Goal: Information Seeking & Learning: Learn about a topic

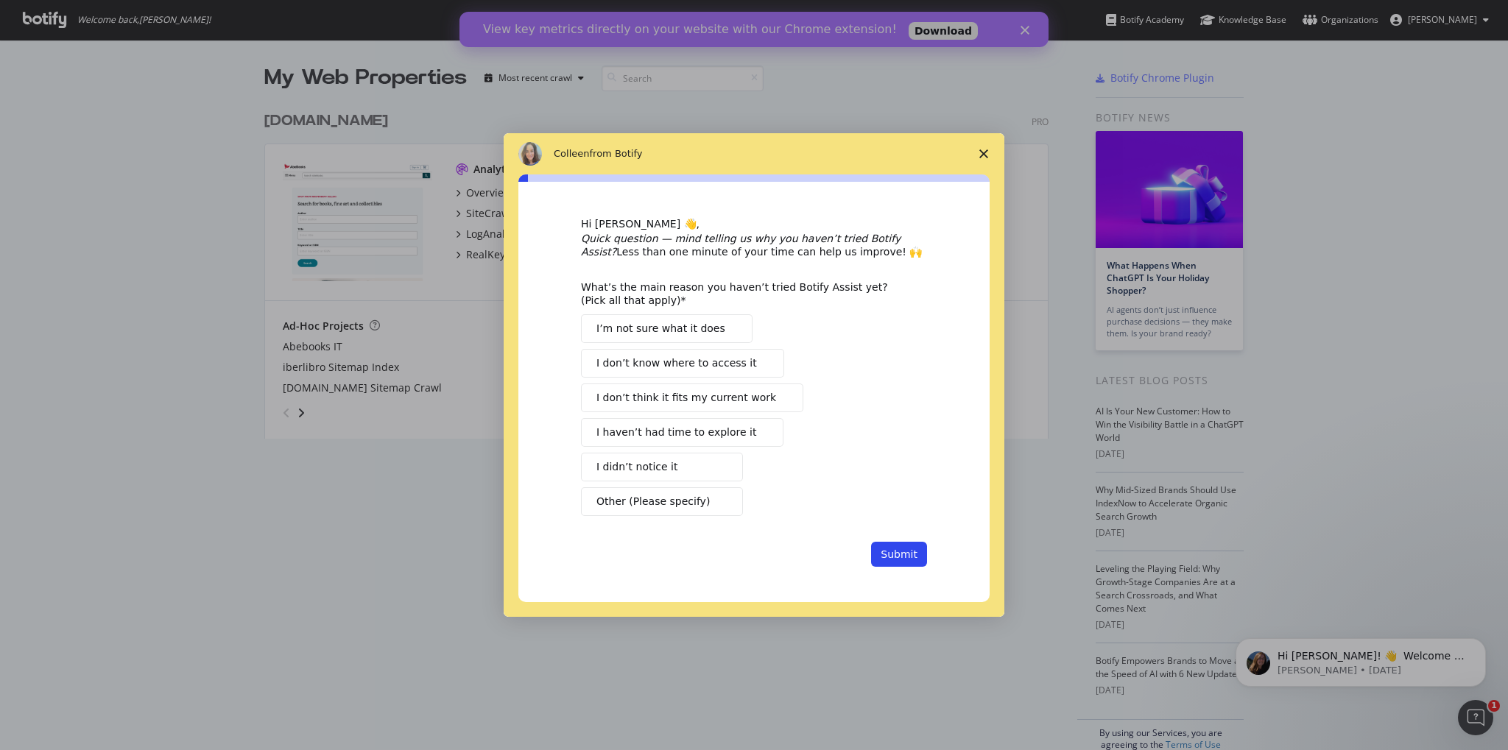
click at [980, 155] on span "Close survey" at bounding box center [983, 153] width 41 height 41
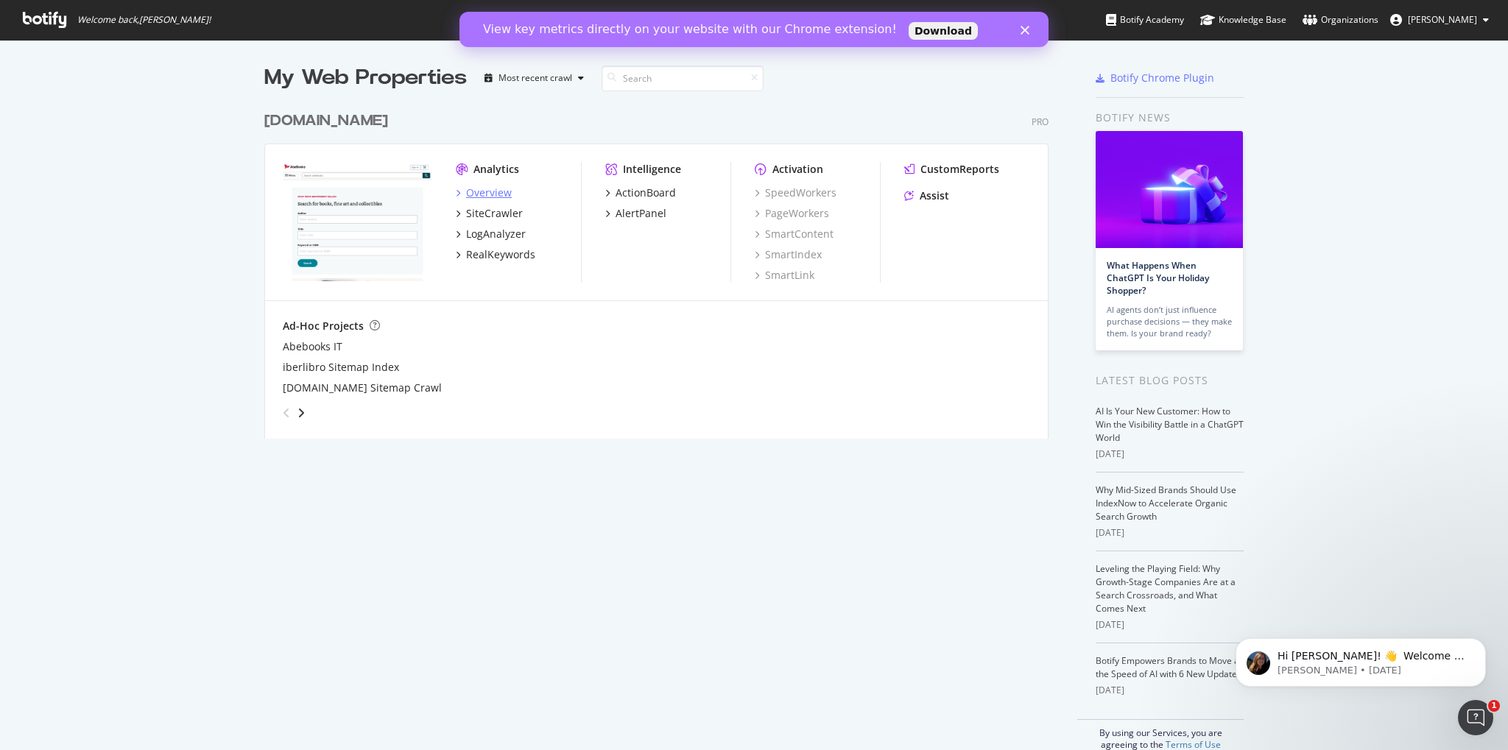
click at [478, 189] on div "Overview" at bounding box center [489, 193] width 46 height 15
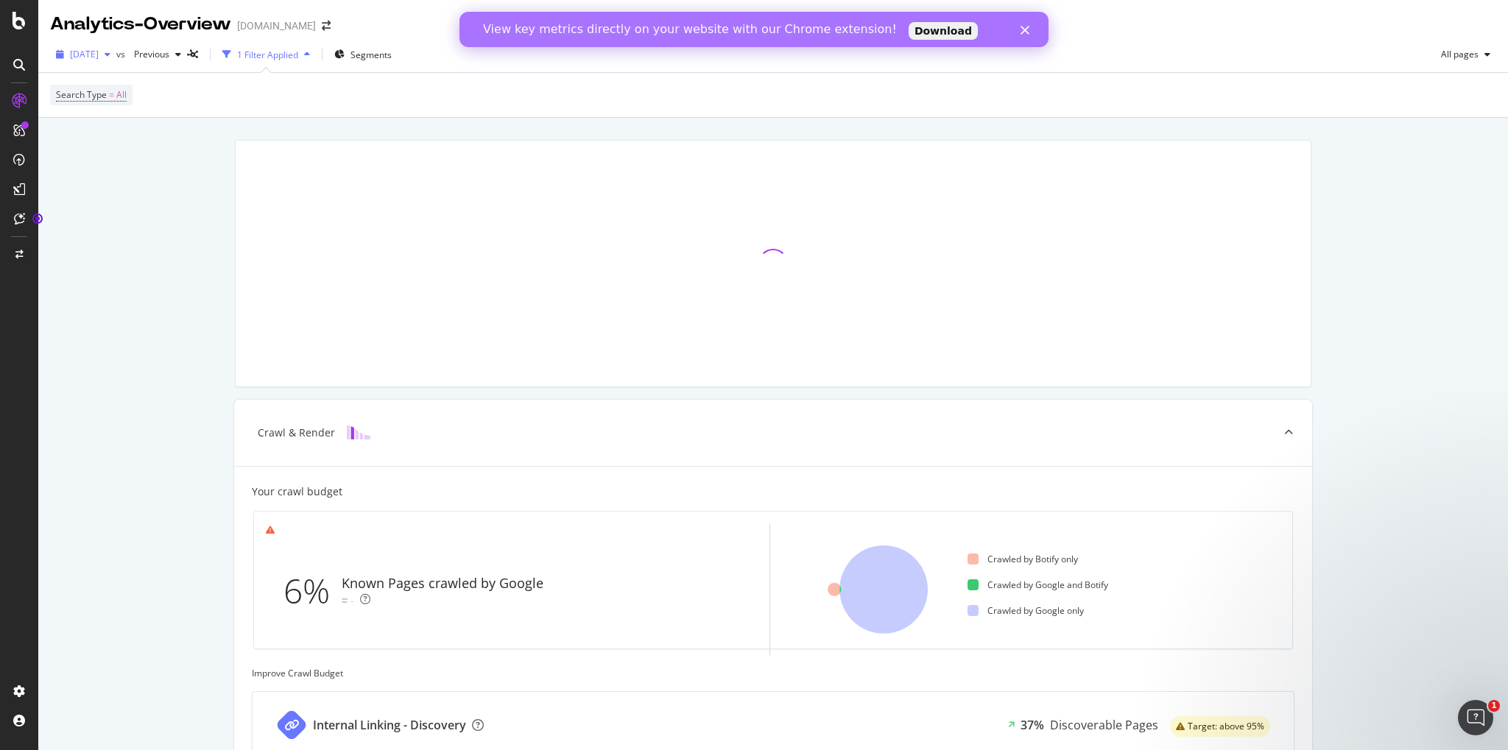
click at [99, 51] on span "[DATE]" at bounding box center [84, 54] width 29 height 13
click at [131, 75] on div "Last 10 Crawls" at bounding box center [109, 79] width 77 height 13
click at [148, 244] on div "Crawl & Render Your crawl budget 6% Known Pages crawled by Google - Crawled by …" at bounding box center [773, 613] width 1470 height 991
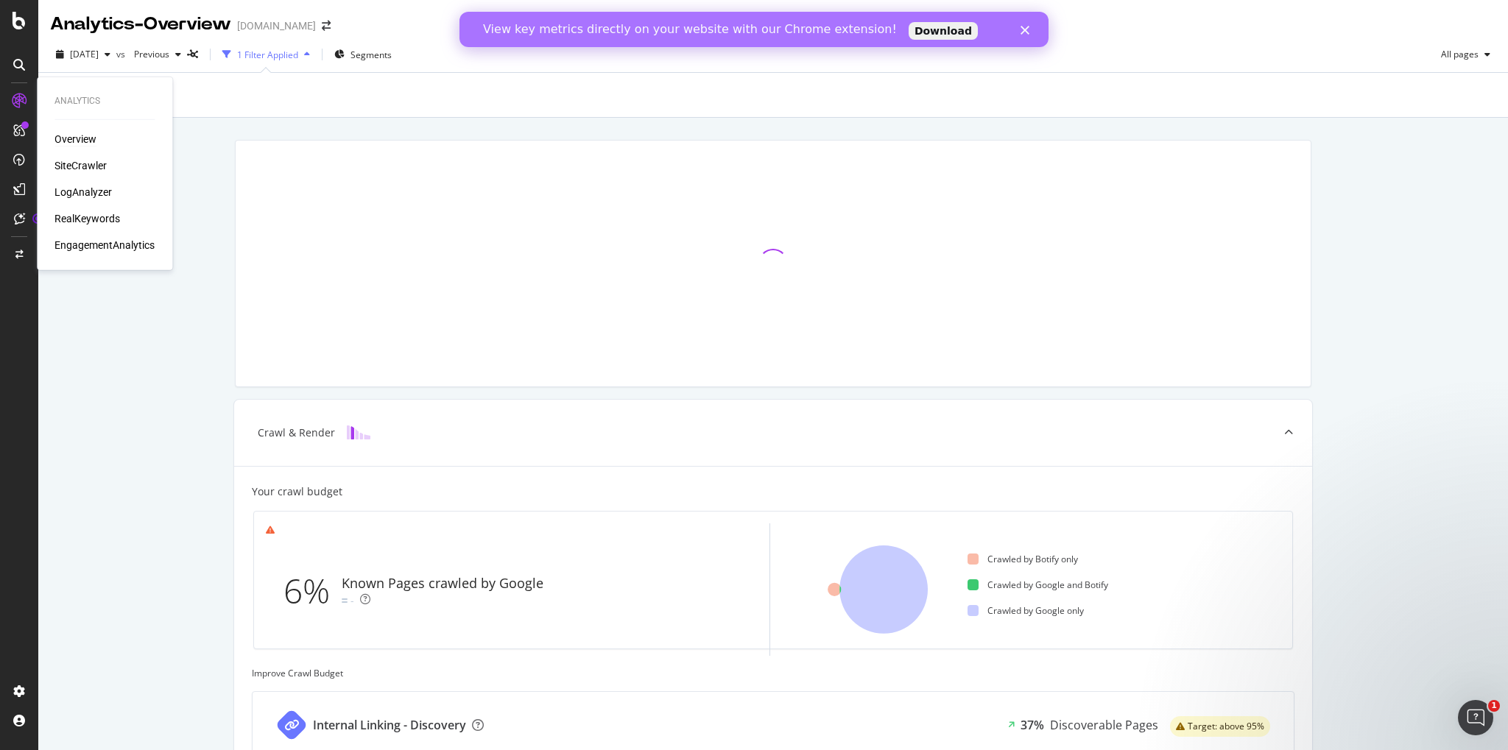
click at [71, 137] on div "Overview" at bounding box center [75, 139] width 42 height 15
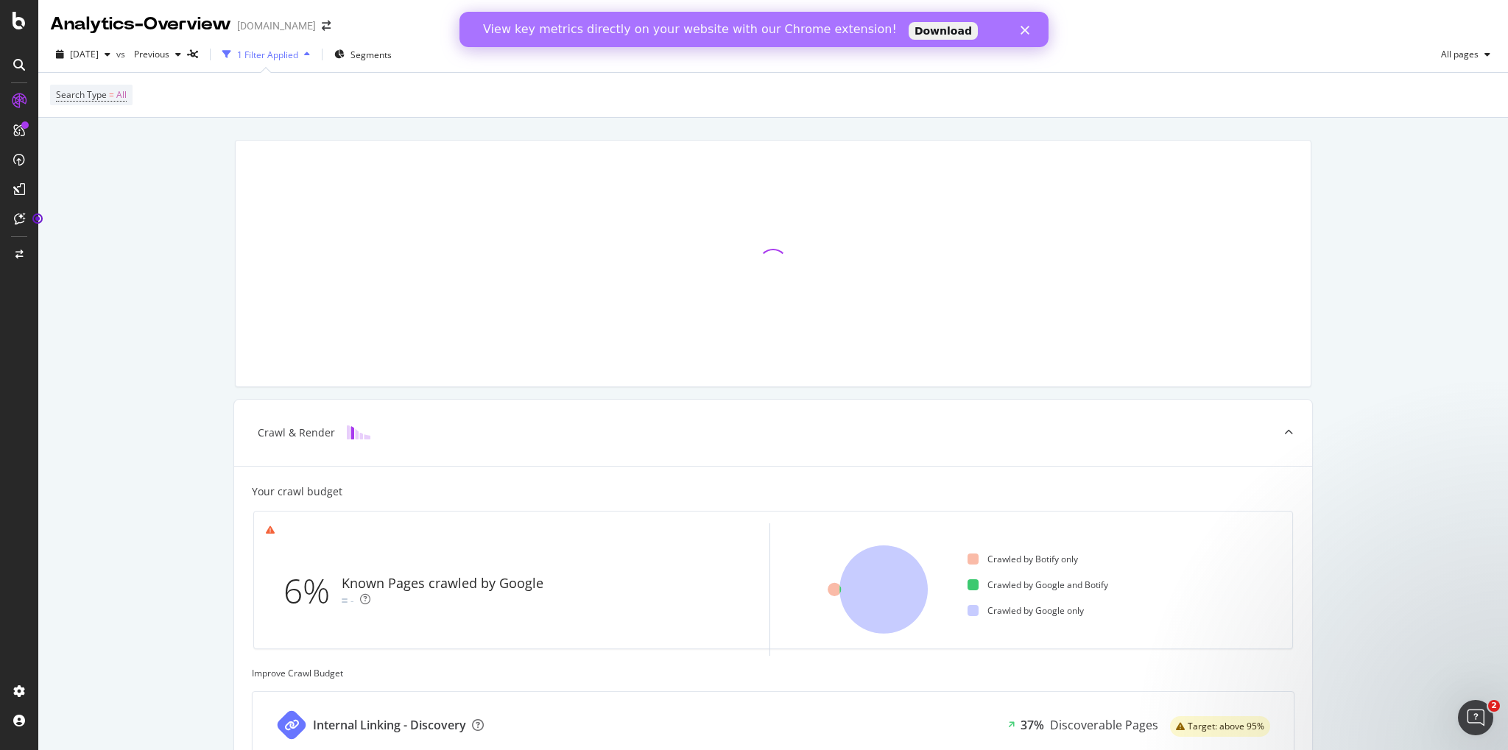
click at [1027, 28] on icon "Close" at bounding box center [1025, 30] width 9 height 9
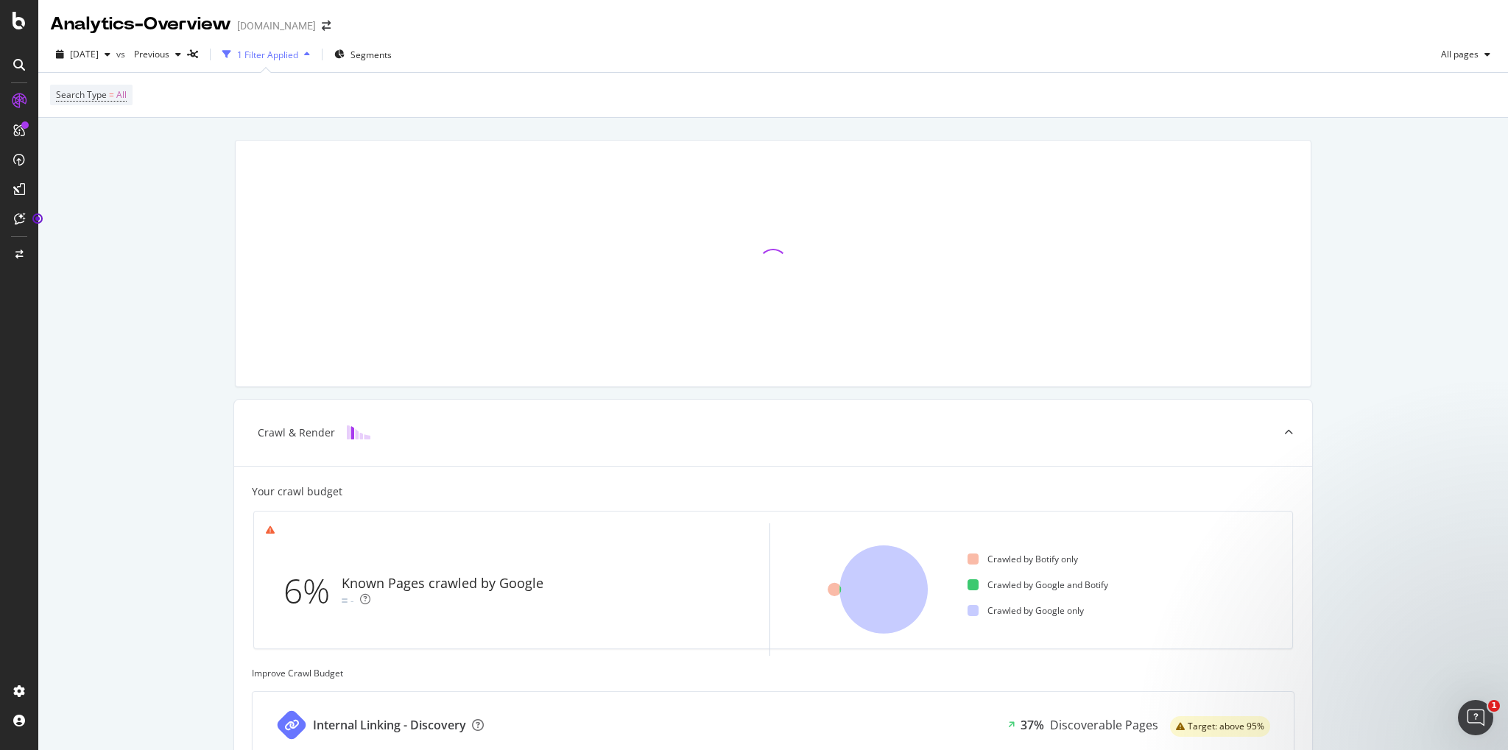
click at [298, 51] on div "1 Filter Applied" at bounding box center [267, 55] width 61 height 13
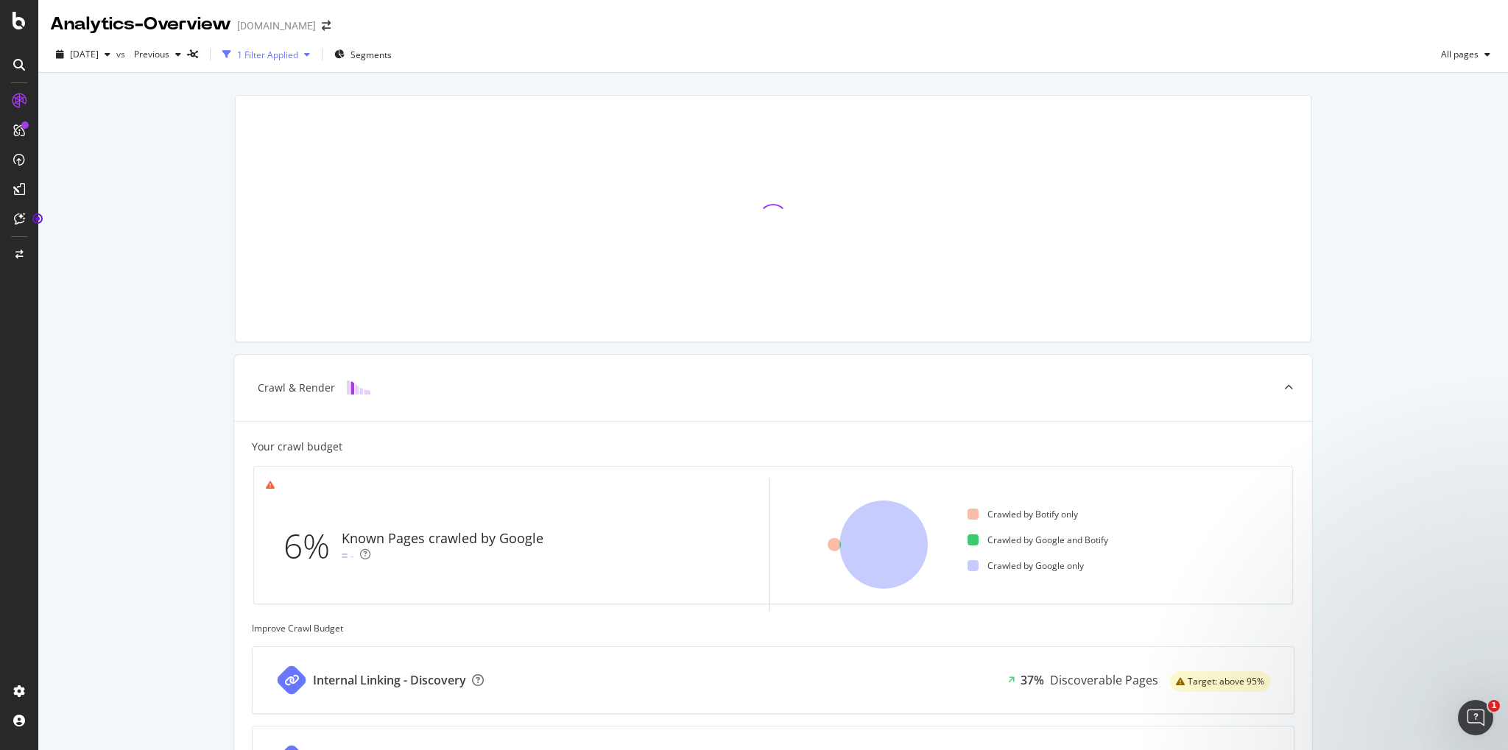
click at [298, 52] on div "1 Filter Applied" at bounding box center [267, 55] width 61 height 13
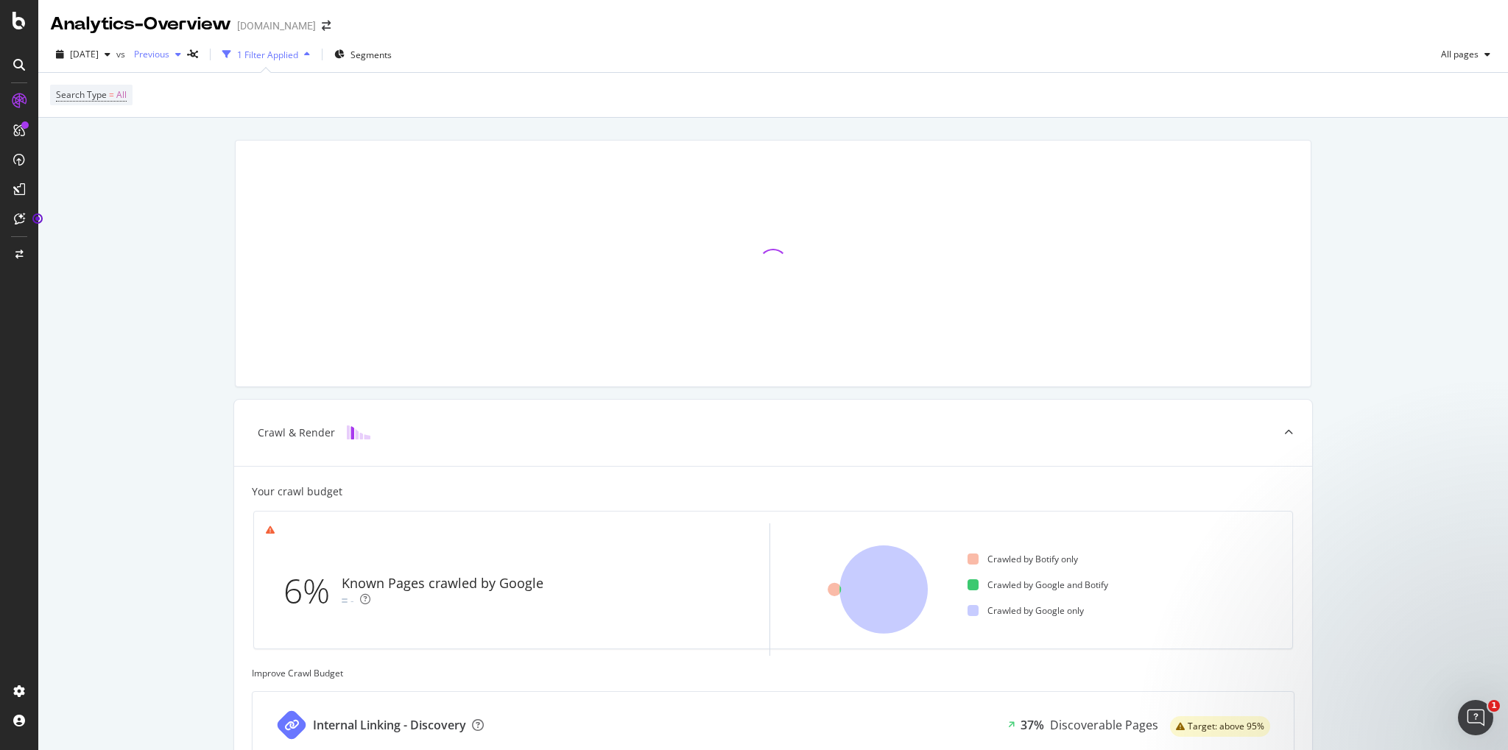
click at [169, 55] on span "Previous" at bounding box center [148, 54] width 41 height 13
click at [87, 175] on div "Crawl & Render Your crawl budget 6% Known Pages crawled by Google - Crawled by …" at bounding box center [773, 613] width 1470 height 991
click at [99, 60] on span "[DATE]" at bounding box center [84, 54] width 29 height 13
click at [186, 298] on div "Crawl & Render Your crawl budget 6% Known Pages crawled by Google - Crawled by …" at bounding box center [773, 613] width 1470 height 991
click at [20, 60] on icon at bounding box center [19, 65] width 12 height 12
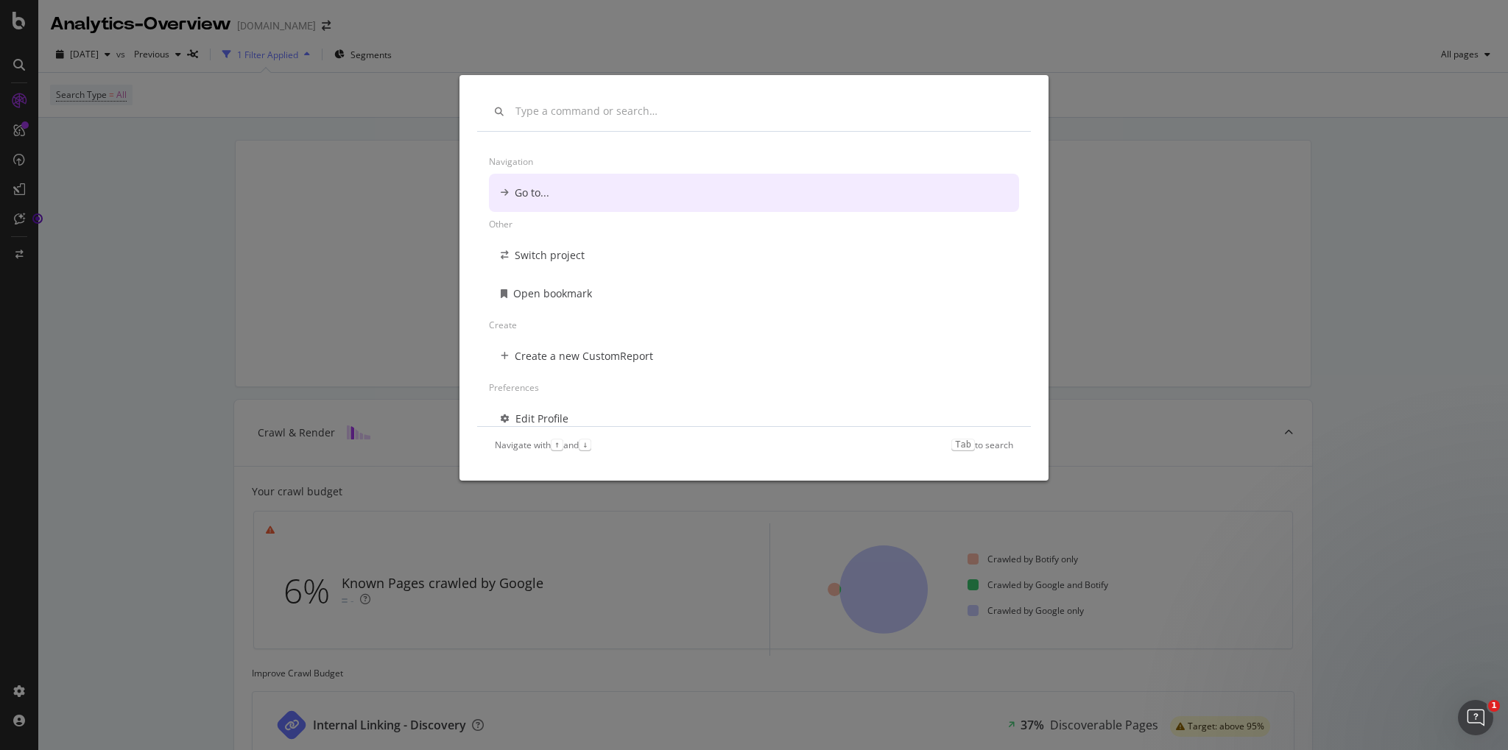
click at [19, 18] on div "Navigation Go to... Other Switch project Open bookmark Create Create a new Cust…" at bounding box center [754, 375] width 1508 height 750
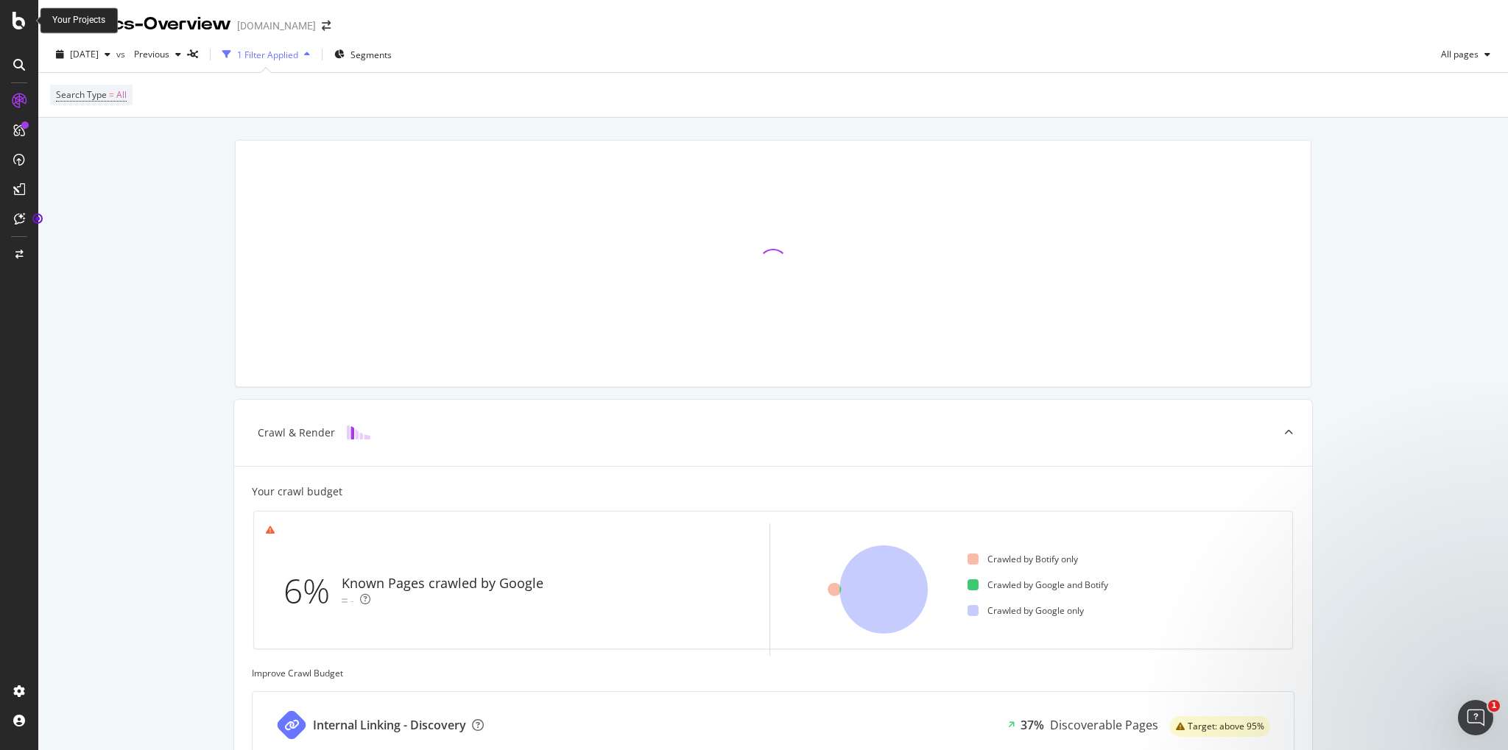
click at [20, 18] on icon at bounding box center [19, 21] width 13 height 18
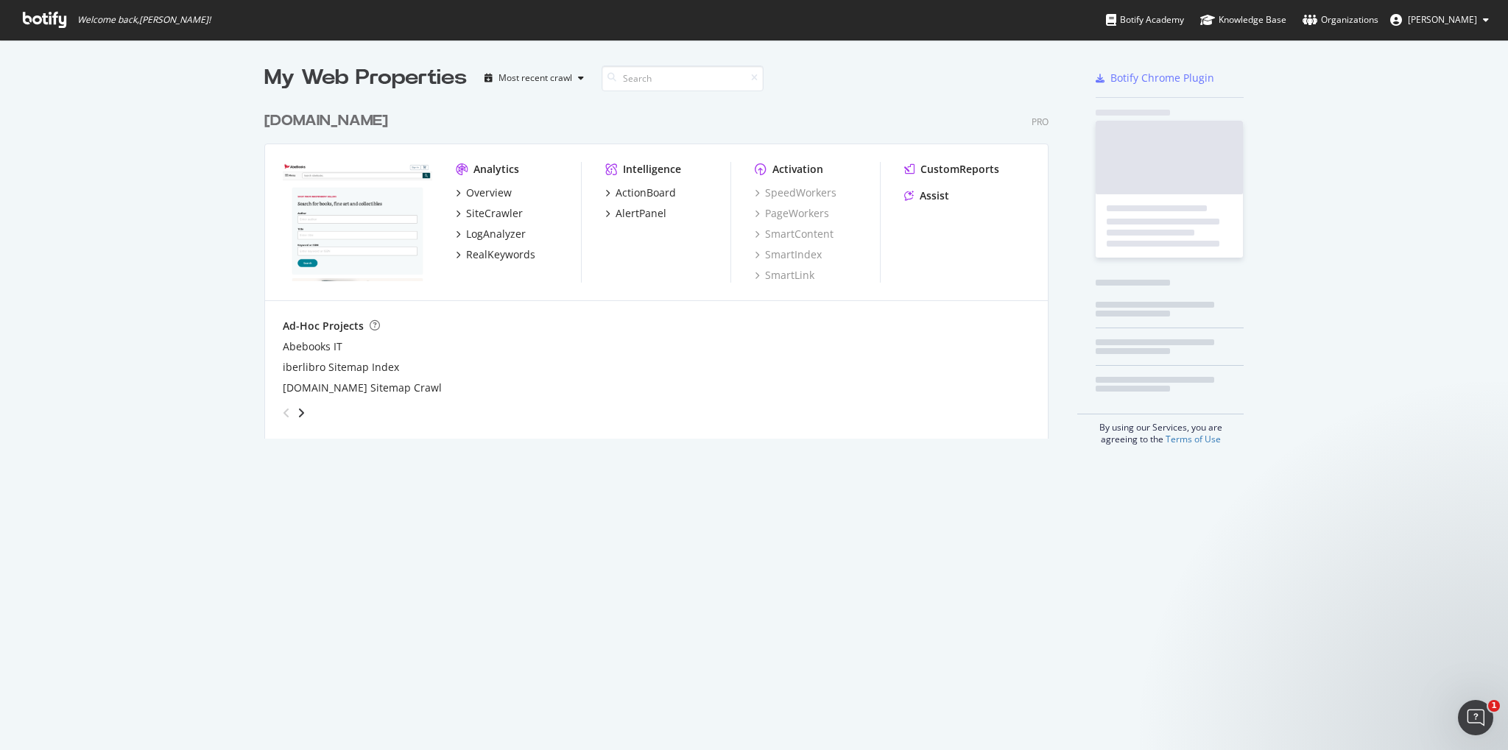
scroll to position [750, 1508]
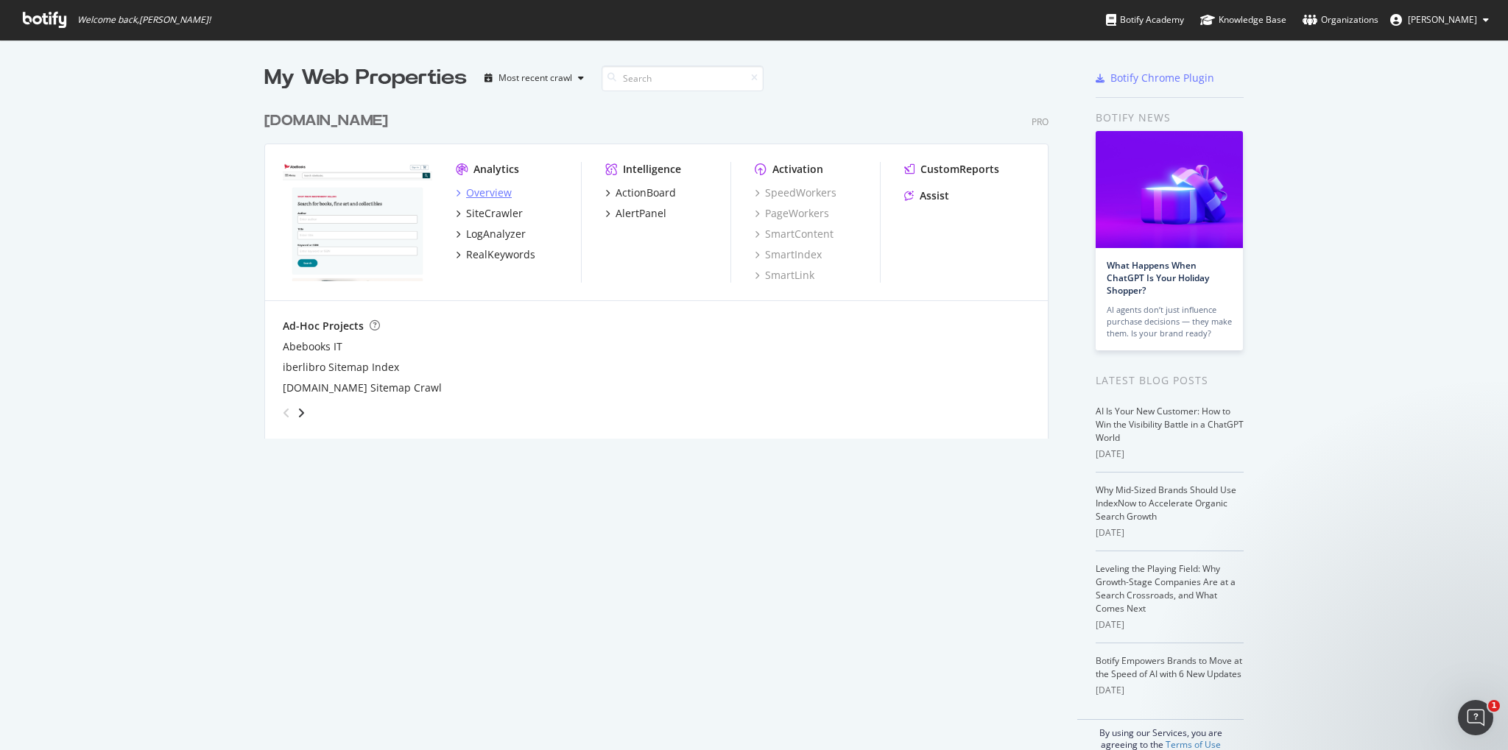
click at [476, 195] on div "Overview" at bounding box center [489, 193] width 46 height 15
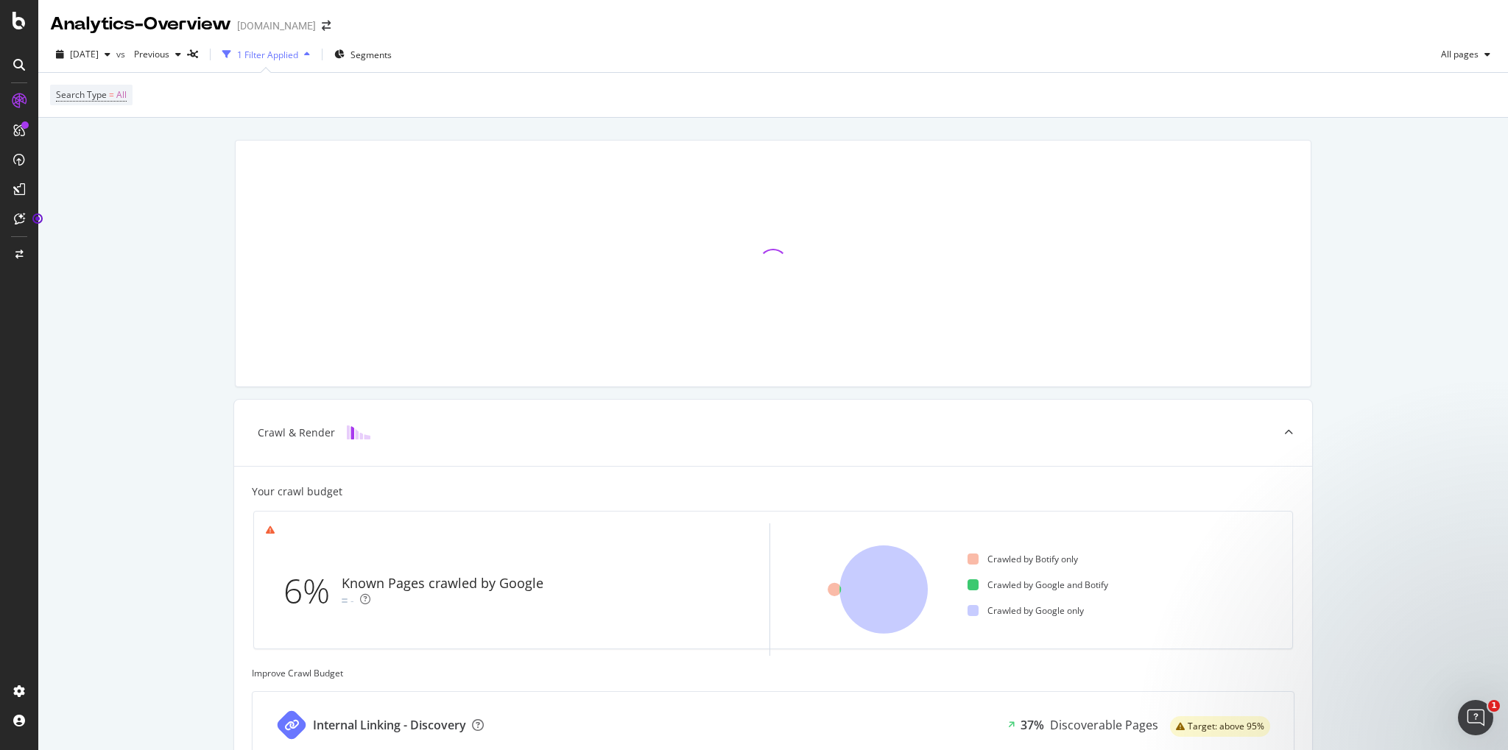
click at [123, 24] on div "Analytics - Overview" at bounding box center [140, 24] width 181 height 25
click at [99, 54] on span "[DATE]" at bounding box center [84, 54] width 29 height 13
click at [149, 275] on div "Crawl & Render Your crawl budget 6% Known Pages crawled by Google - Crawled by …" at bounding box center [773, 613] width 1470 height 991
click at [20, 255] on icon at bounding box center [19, 254] width 8 height 9
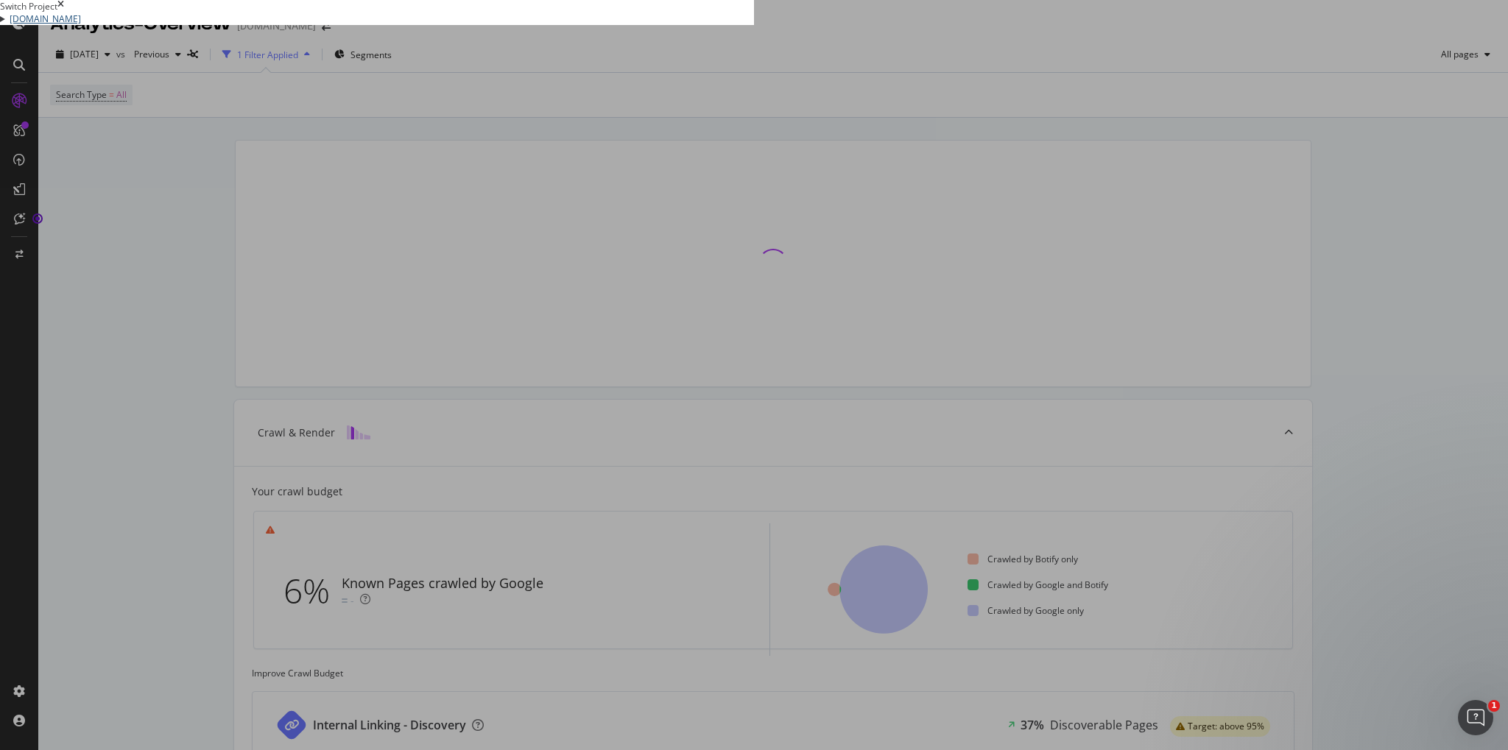
click at [81, 25] on link "[DOMAIN_NAME]" at bounding box center [45, 19] width 71 height 13
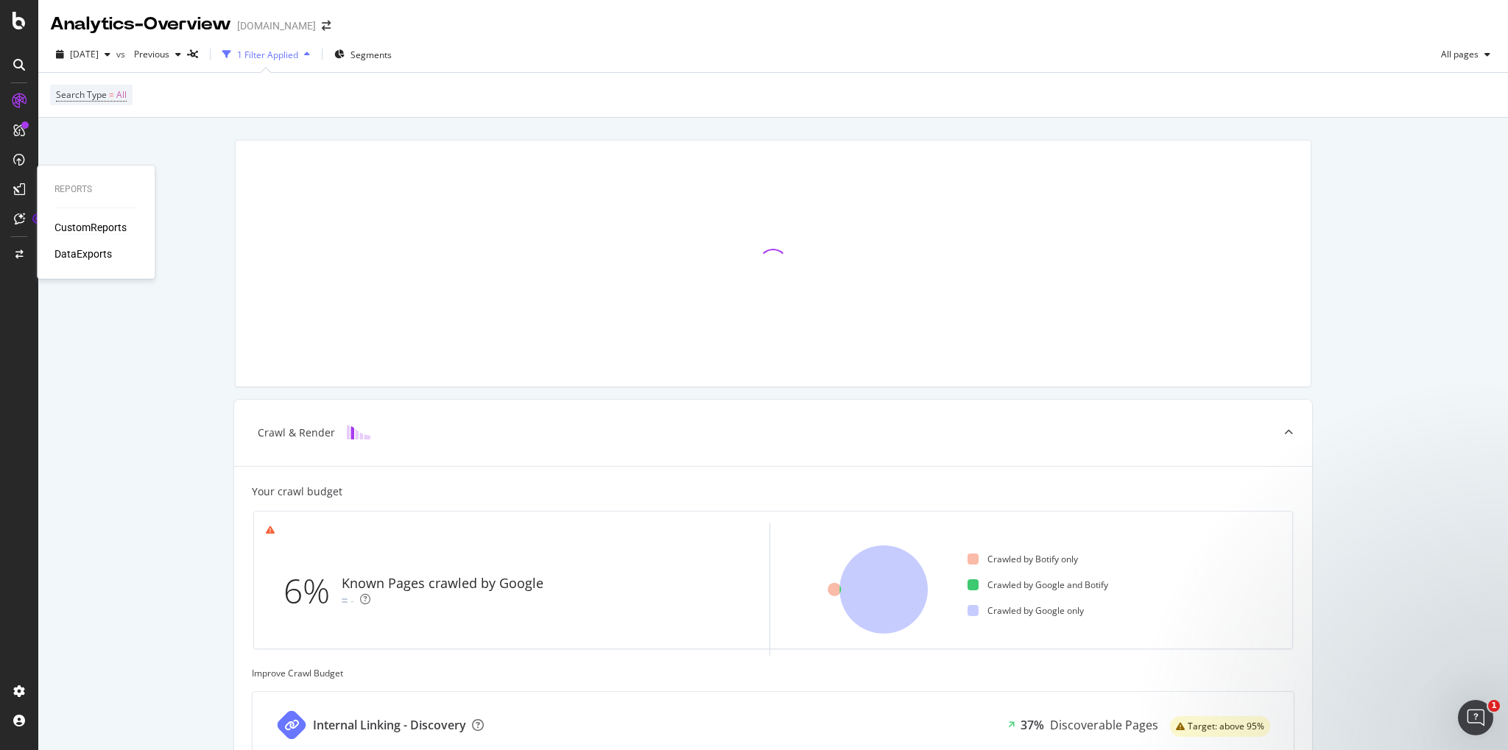
click at [97, 228] on div "CustomReports" at bounding box center [90, 227] width 72 height 15
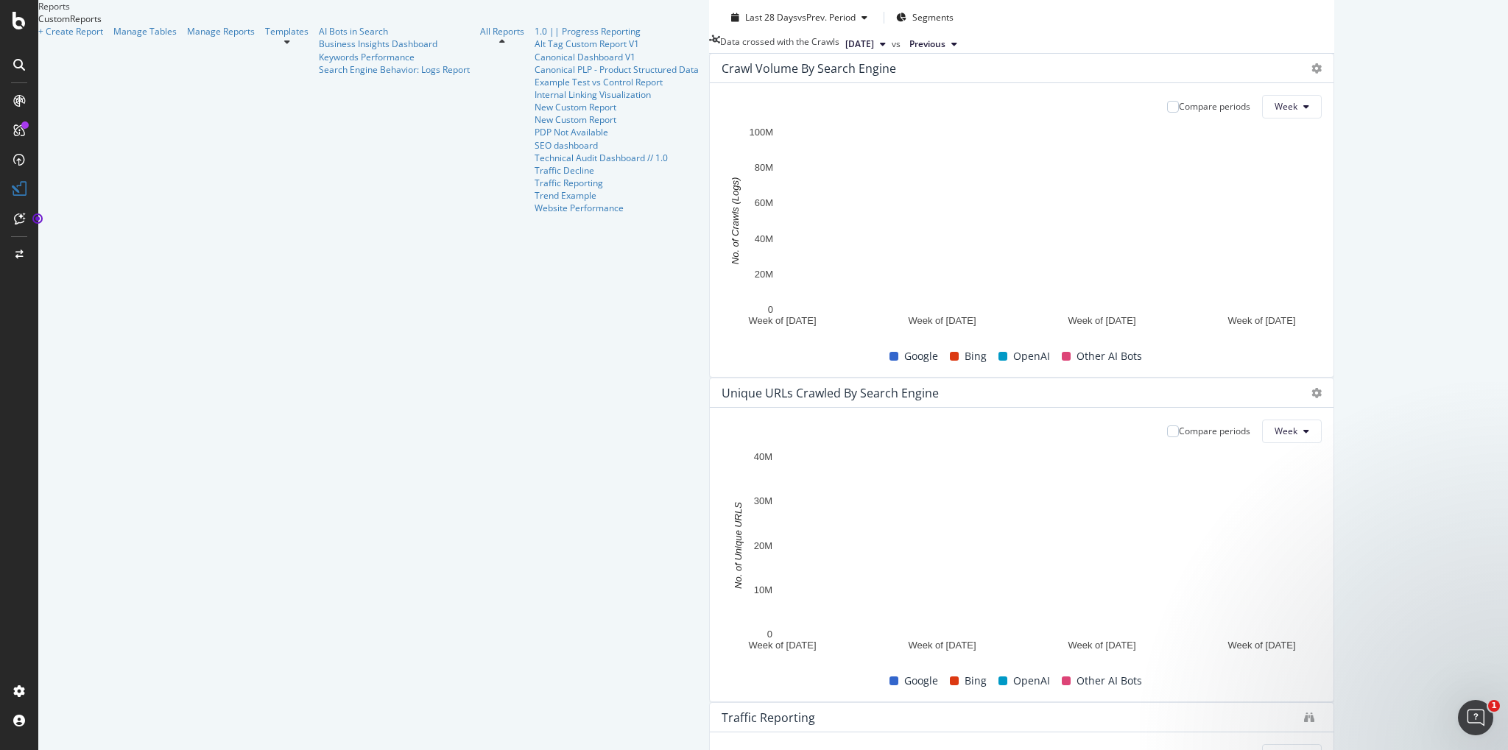
scroll to position [141, 0]
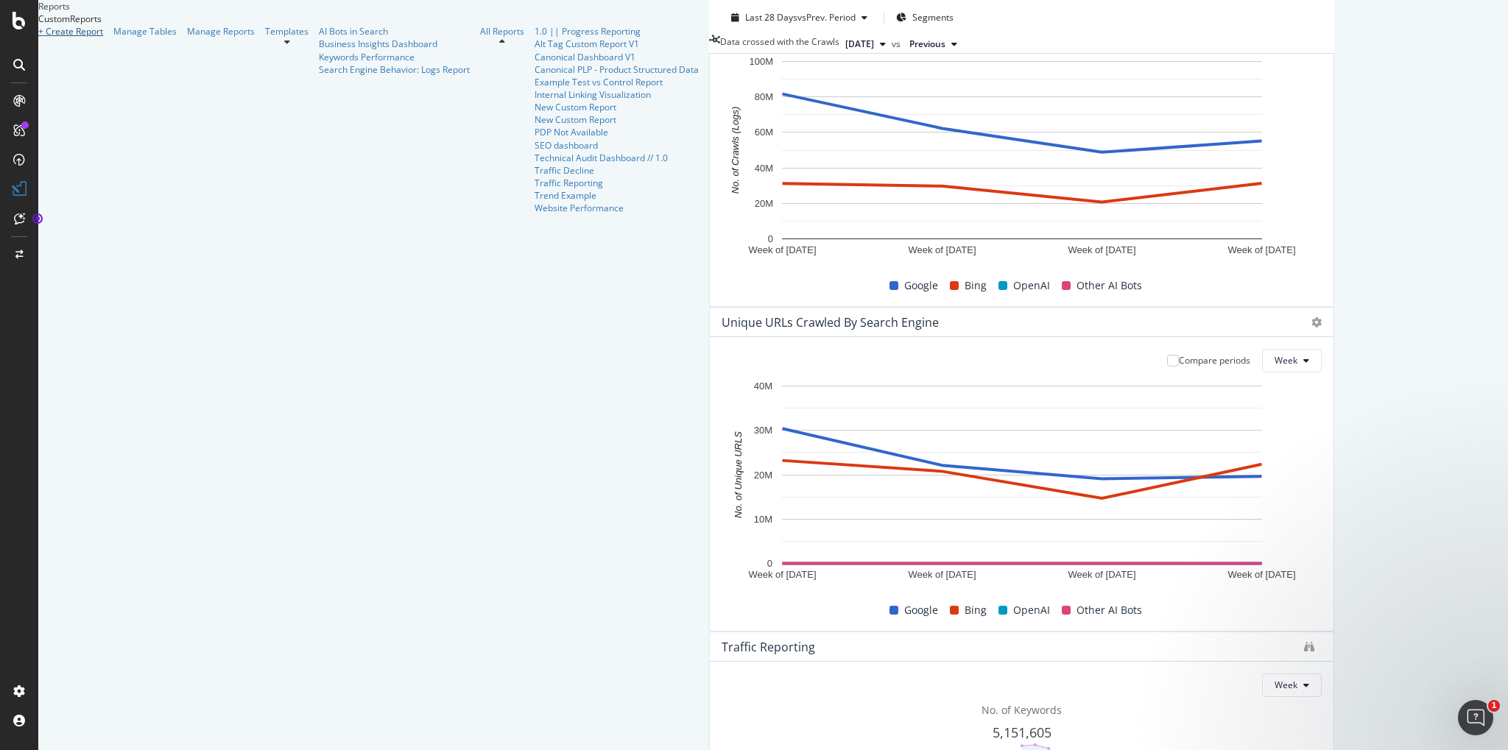
click at [99, 38] on div "+ Create Report" at bounding box center [70, 31] width 65 height 13
click at [84, 38] on div "+ Create Report" at bounding box center [70, 31] width 65 height 13
click at [74, 228] on div "CustomReports" at bounding box center [90, 227] width 72 height 15
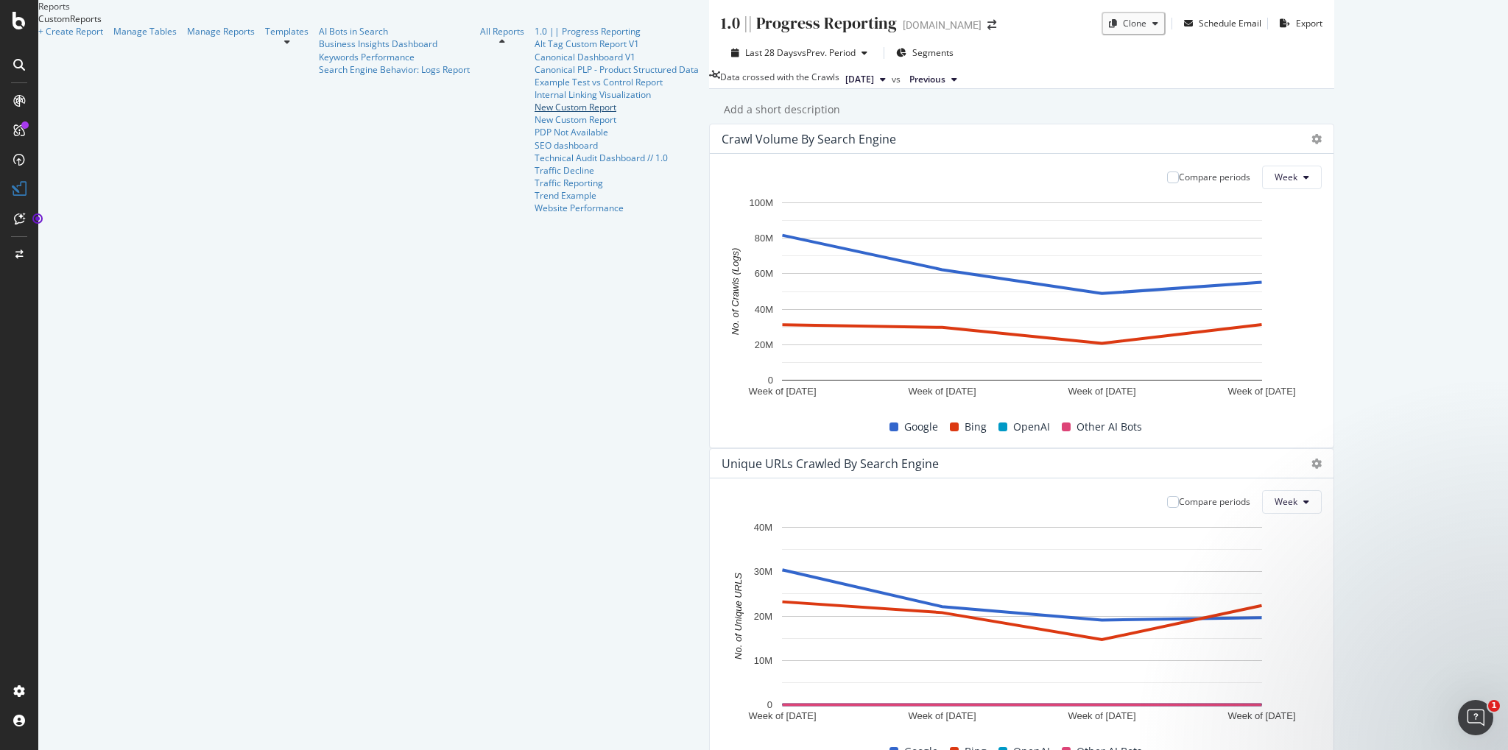
click at [535, 113] on div "New Custom Report" at bounding box center [617, 107] width 164 height 13
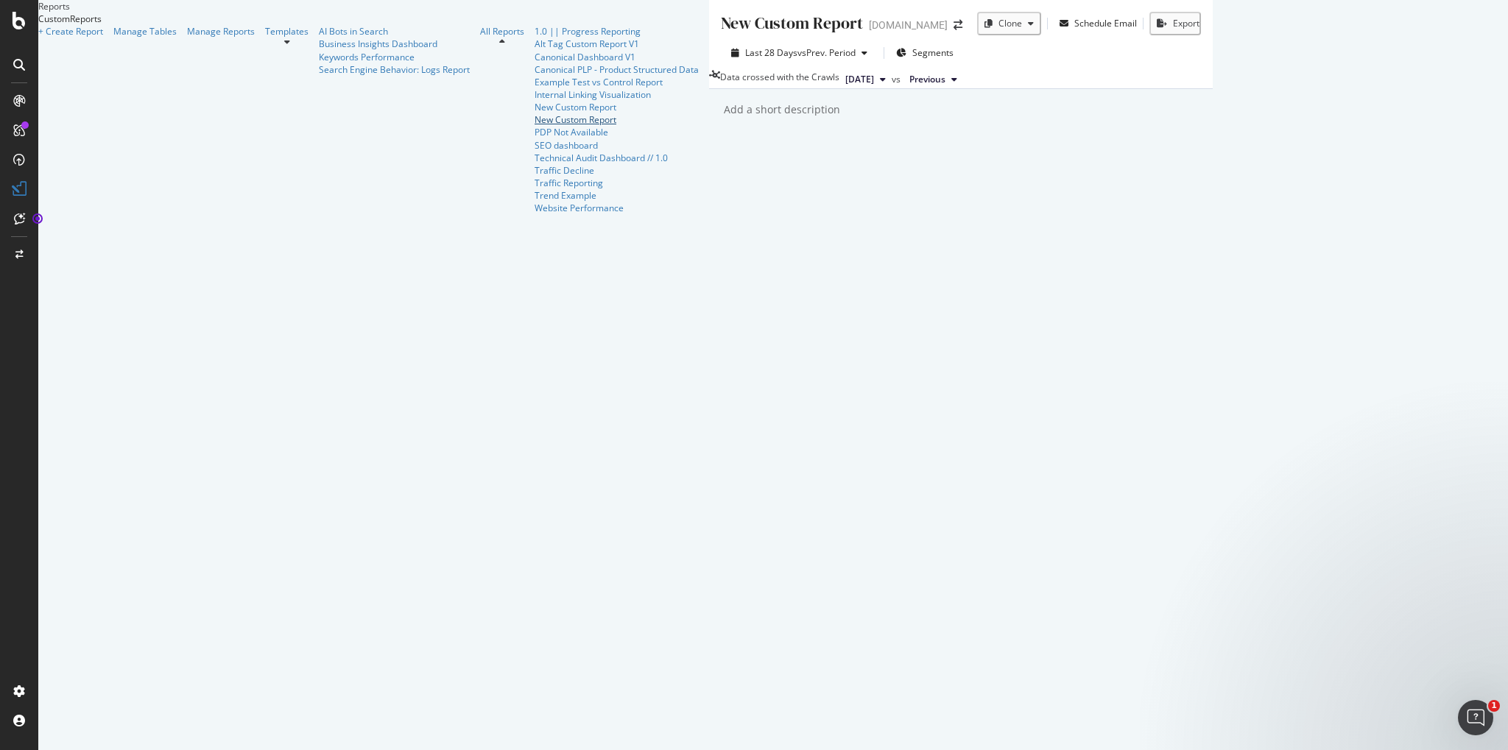
click at [535, 126] on div "New Custom Report" at bounding box center [617, 119] width 164 height 13
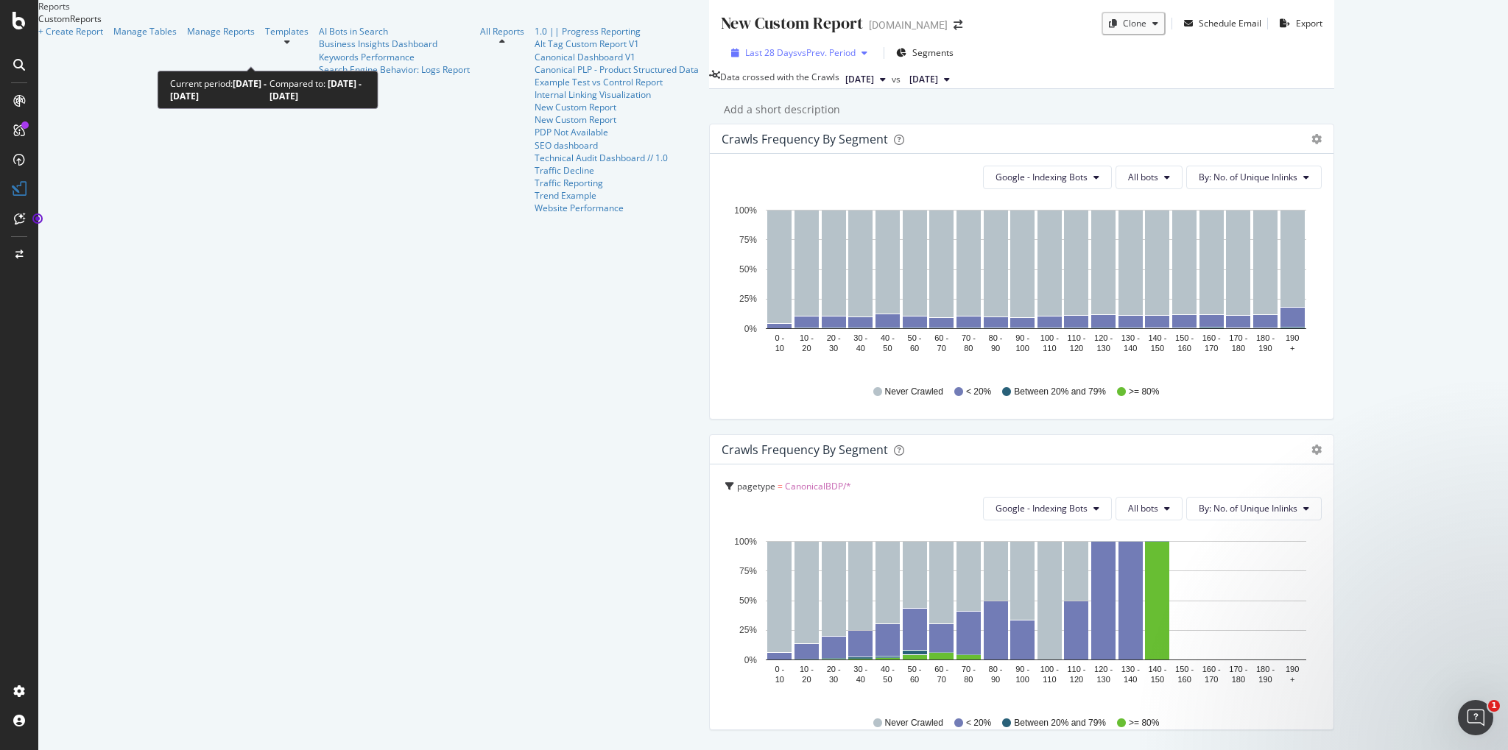
click at [798, 55] on span "vs Prev. Period" at bounding box center [827, 52] width 58 height 13
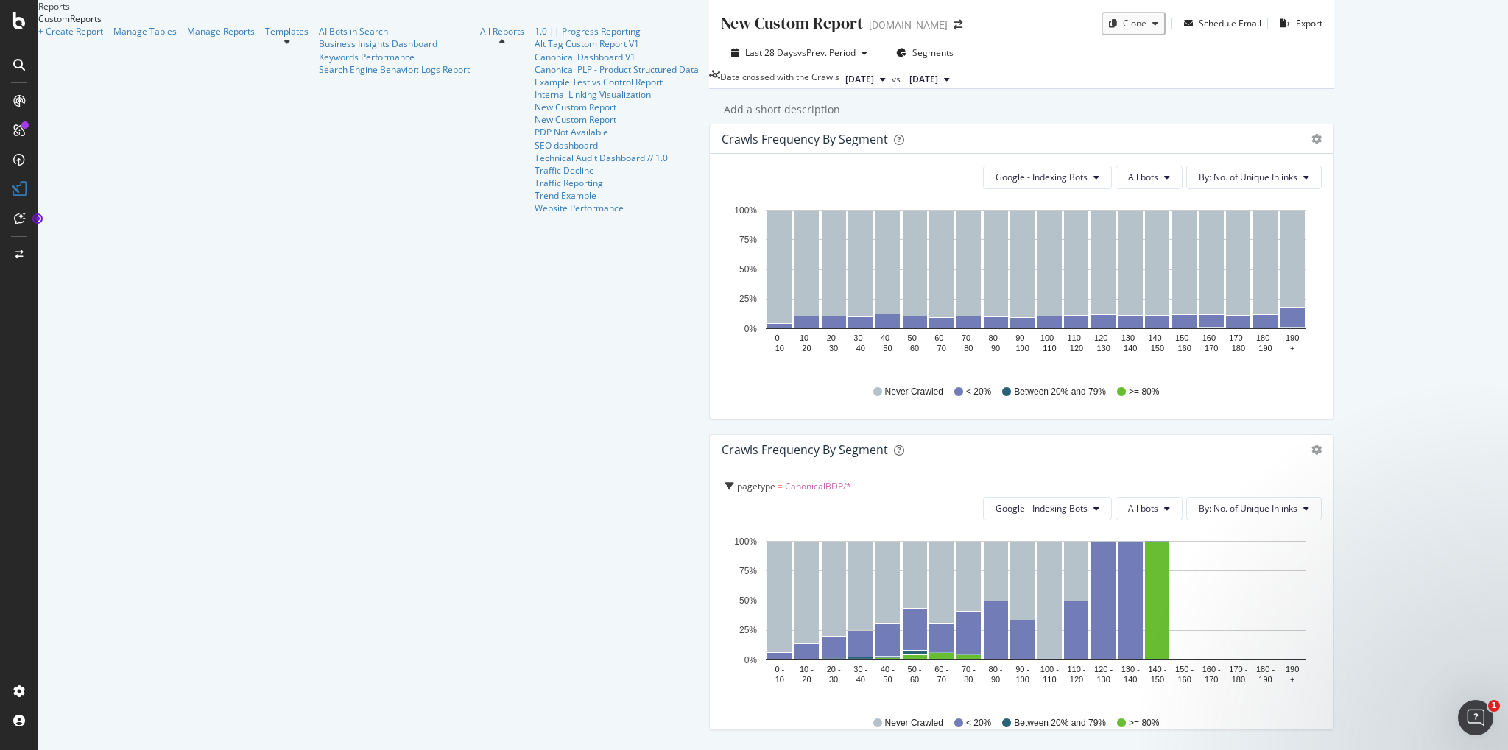
click at [709, 159] on div "New Custom Report New Custom Report [DOMAIN_NAME] Clone Schedule Email Export L…" at bounding box center [1021, 375] width 625 height 750
click at [24, 62] on icon at bounding box center [19, 65] width 12 height 12
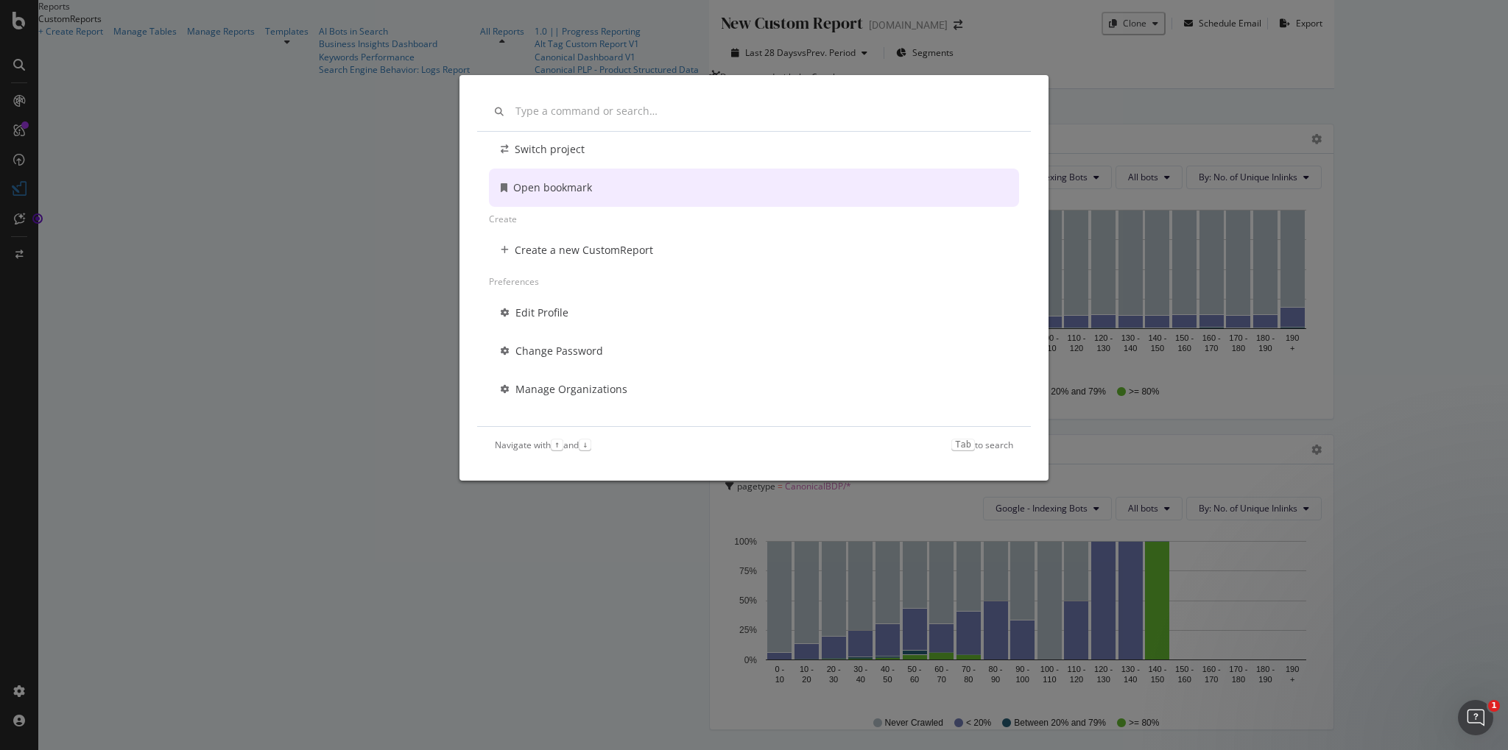
scroll to position [105, 0]
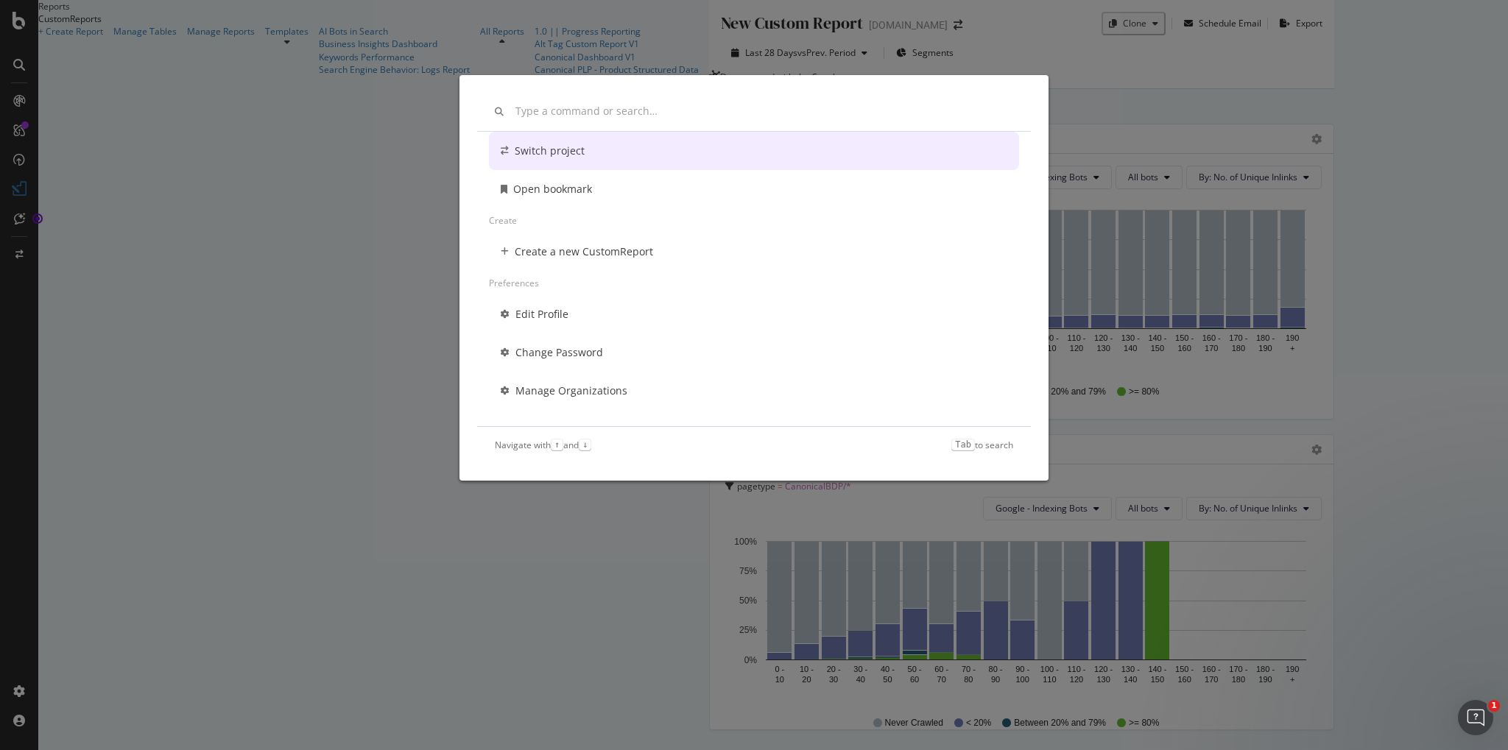
click at [591, 111] on input "modal" at bounding box center [765, 111] width 498 height 13
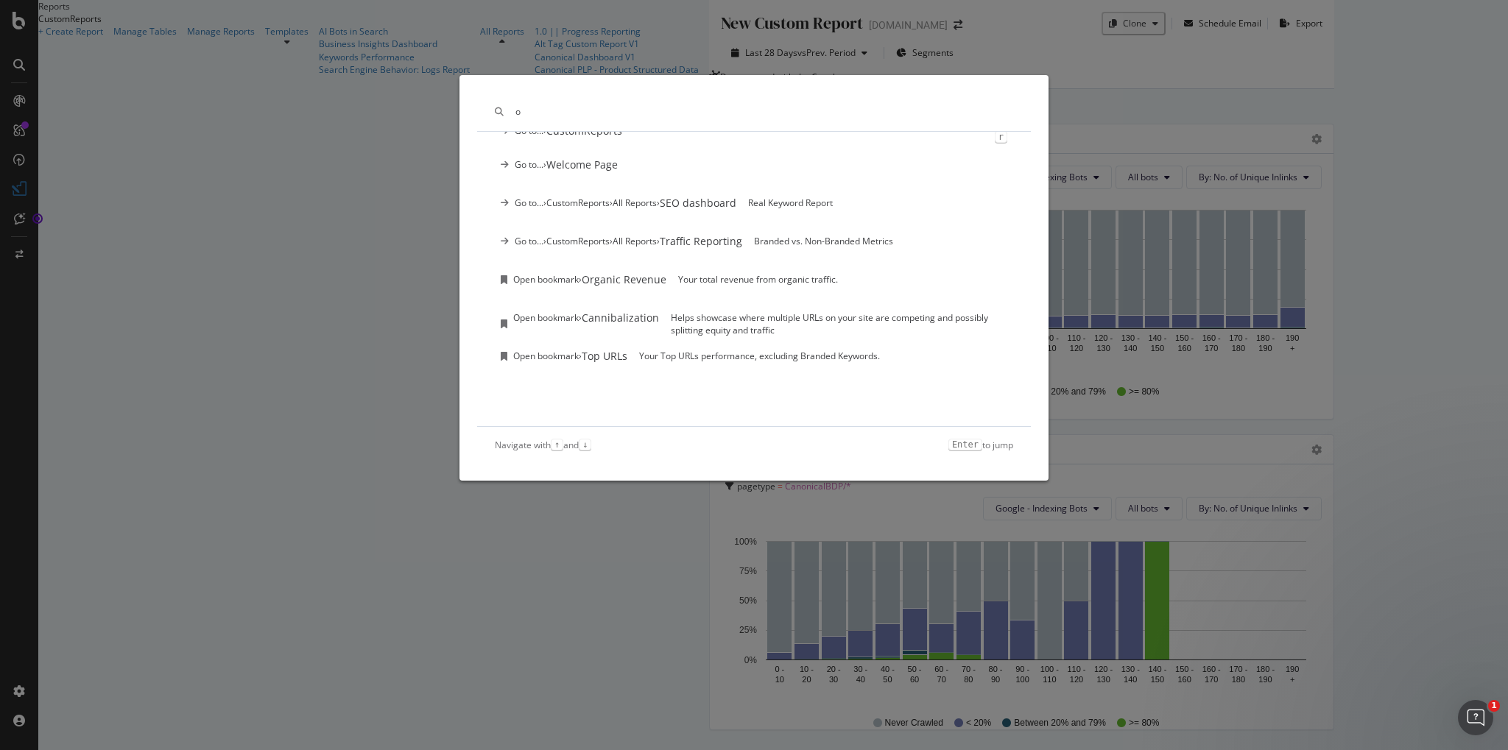
scroll to position [0, 0]
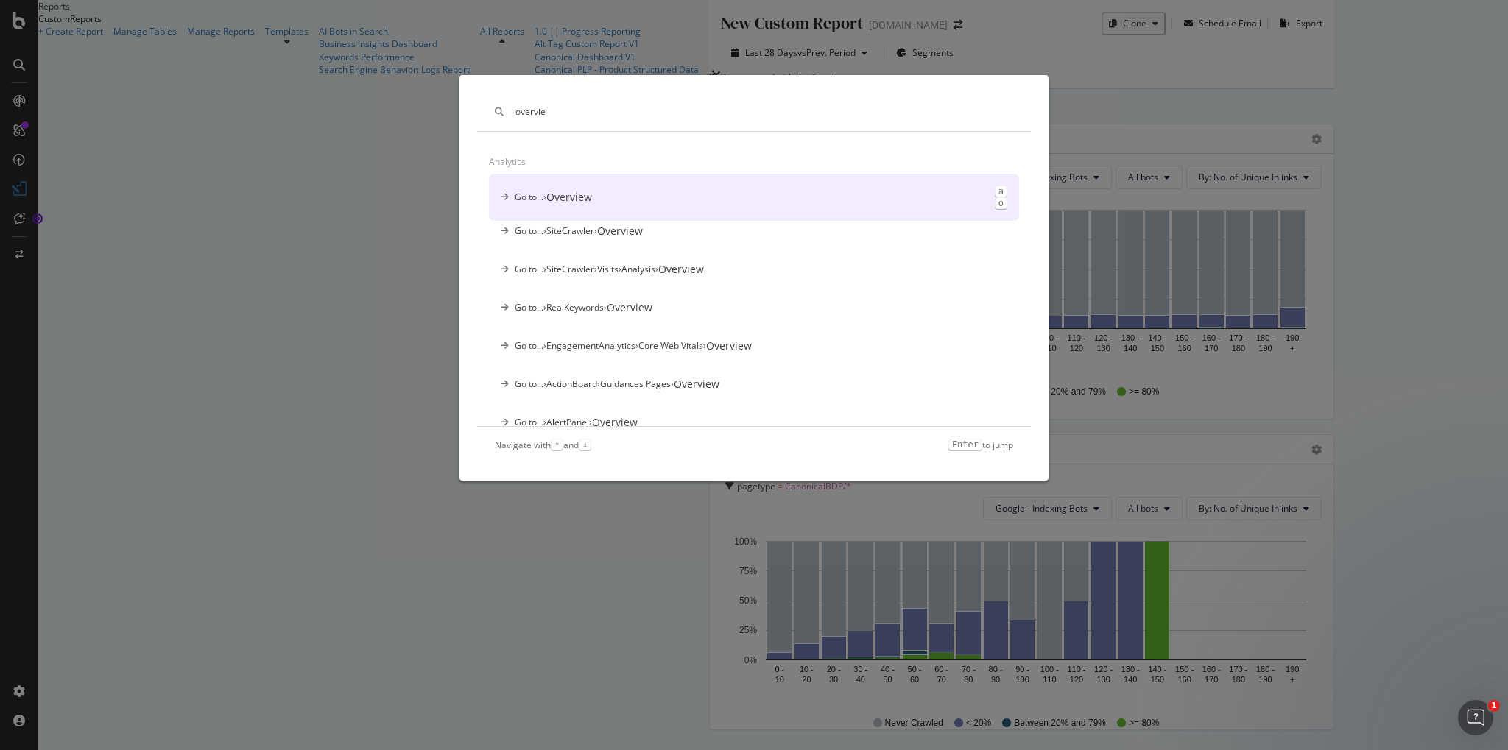
type input "overview"
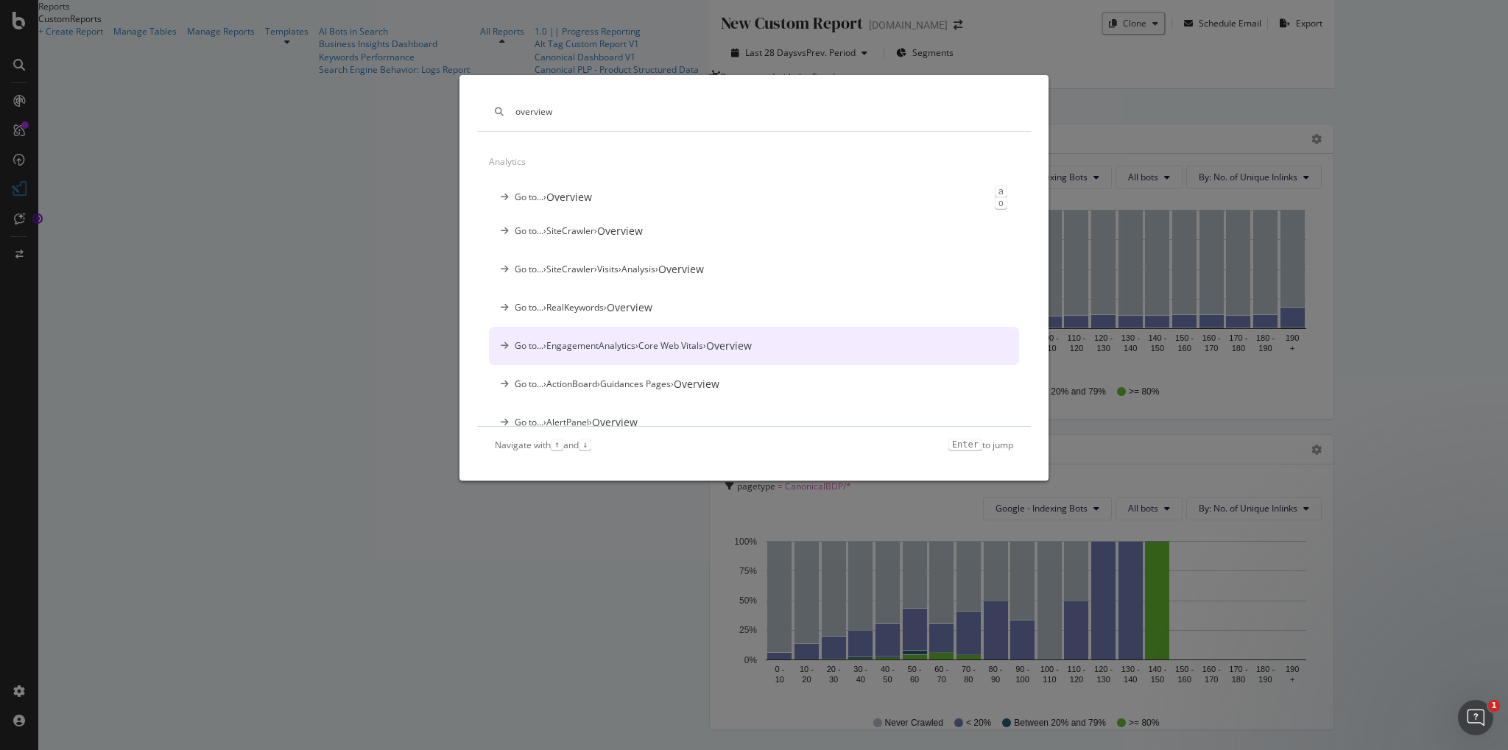
click at [752, 343] on div "Overview" at bounding box center [729, 346] width 46 height 15
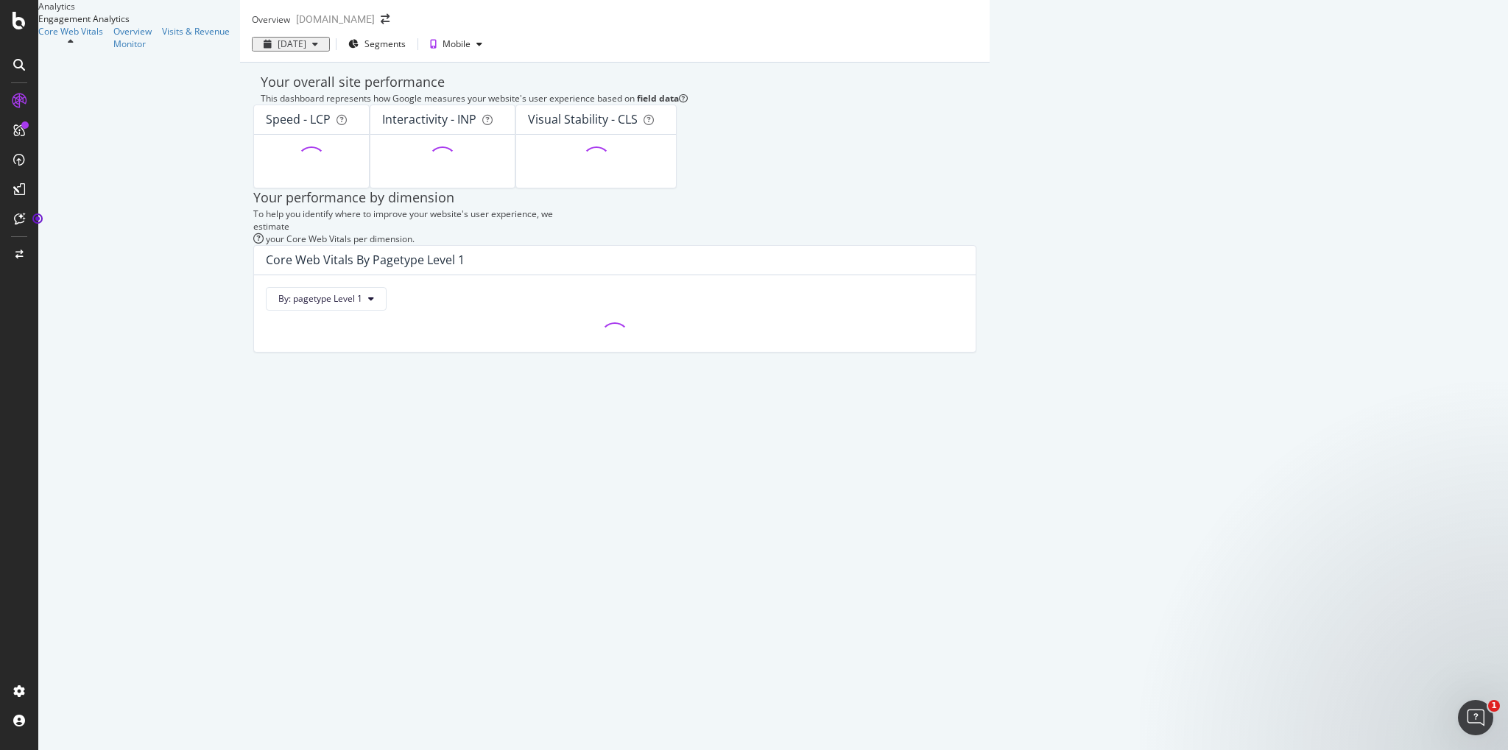
click at [278, 49] on div "[DATE]" at bounding box center [292, 44] width 29 height 10
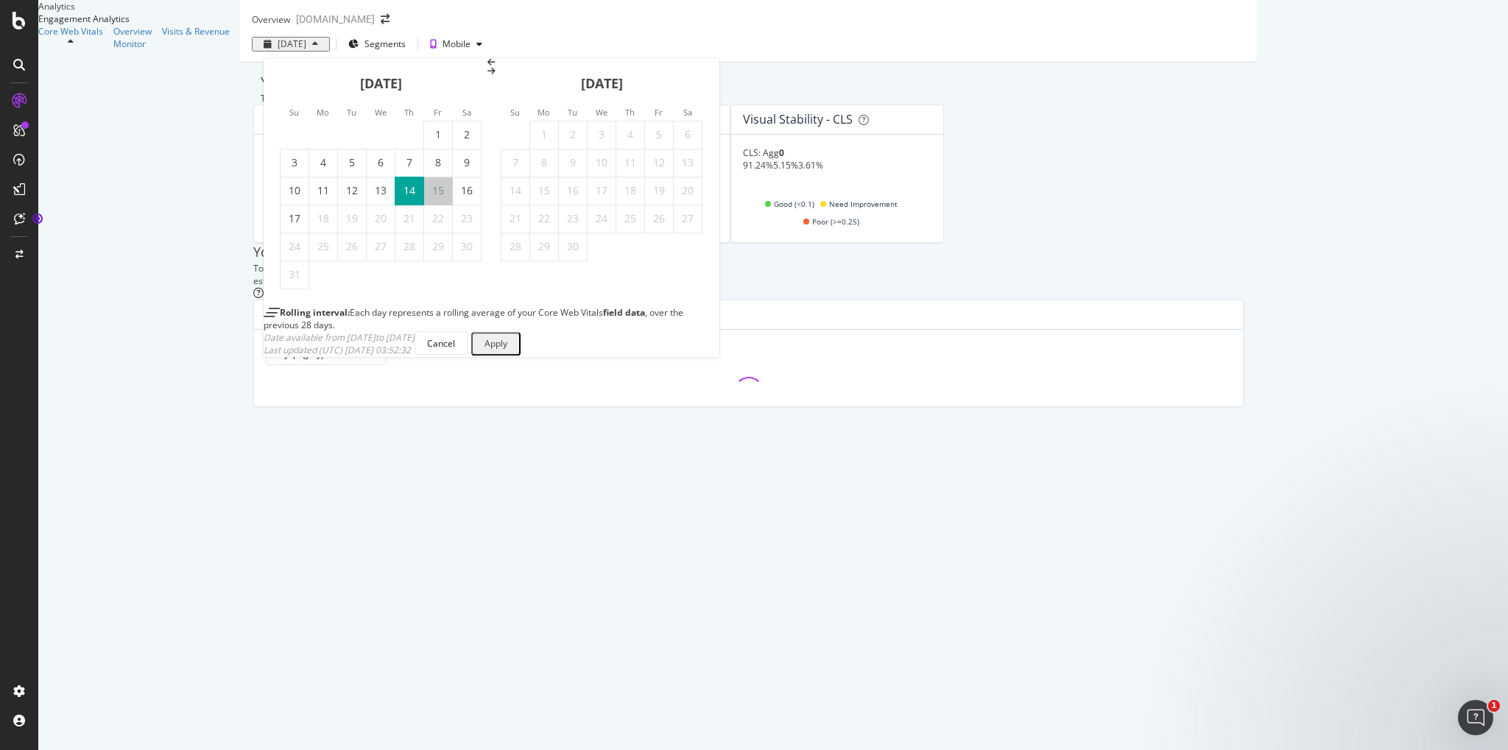
click at [488, 67] on icon "Move backward to switch to the previous month." at bounding box center [492, 62] width 8 height 9
click at [338, 142] on div "1" at bounding box center [352, 134] width 28 height 15
click at [395, 253] on div "31" at bounding box center [409, 246] width 28 height 15
click at [338, 142] on div "1" at bounding box center [352, 134] width 28 height 15
click at [395, 249] on div "31" at bounding box center [409, 246] width 28 height 15
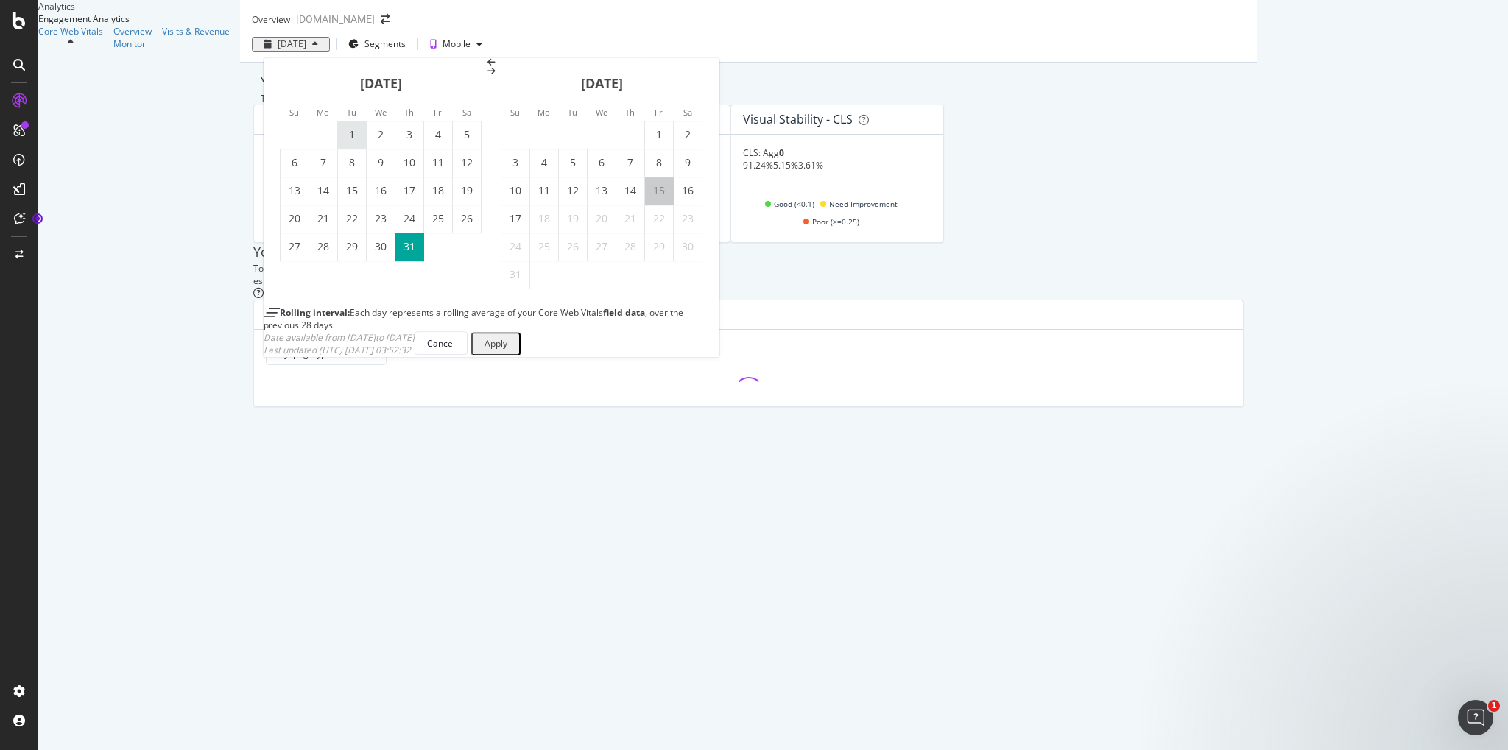
click at [338, 132] on div "1" at bounding box center [352, 134] width 28 height 15
click at [507, 349] on div "Apply" at bounding box center [496, 344] width 23 height 10
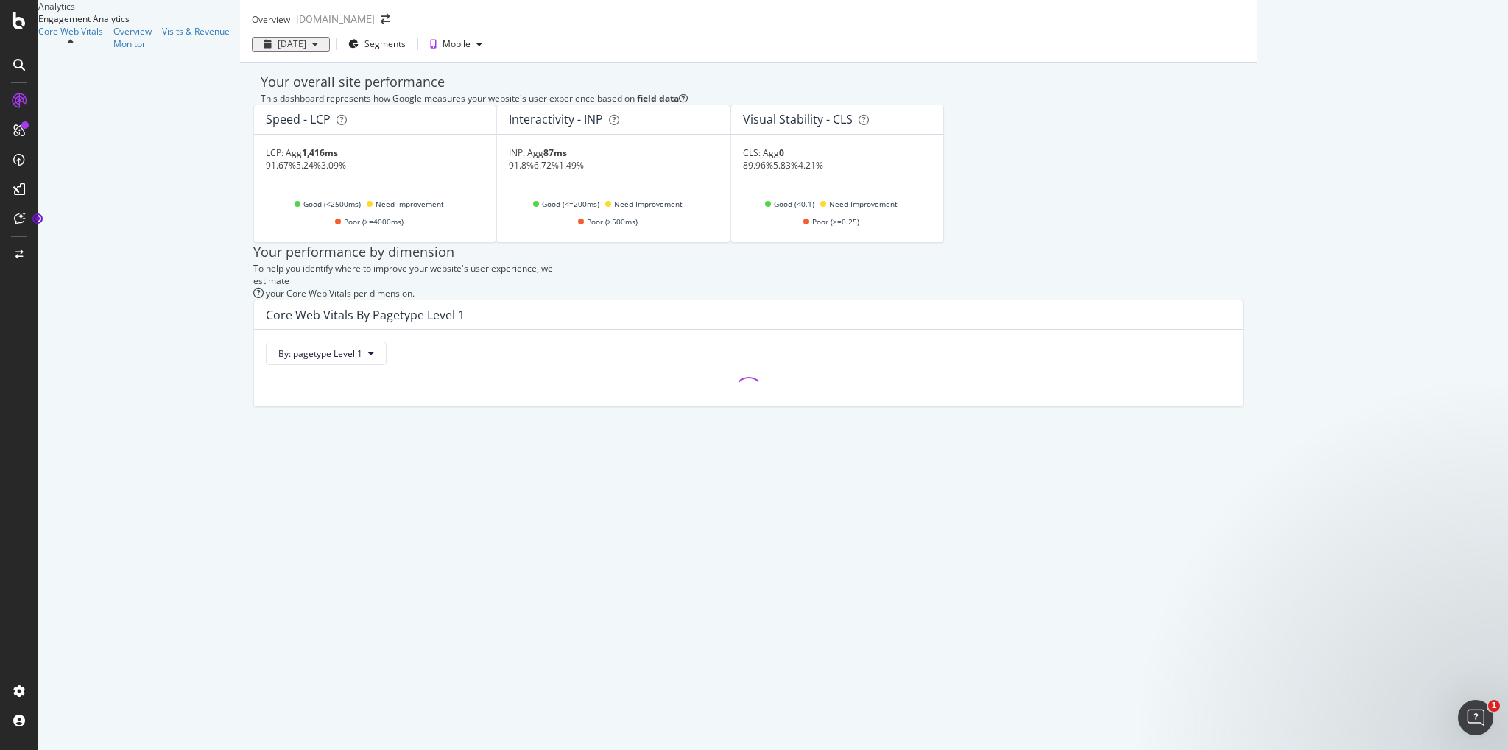
click at [306, 49] on div "button" at bounding box center [315, 44] width 18 height 9
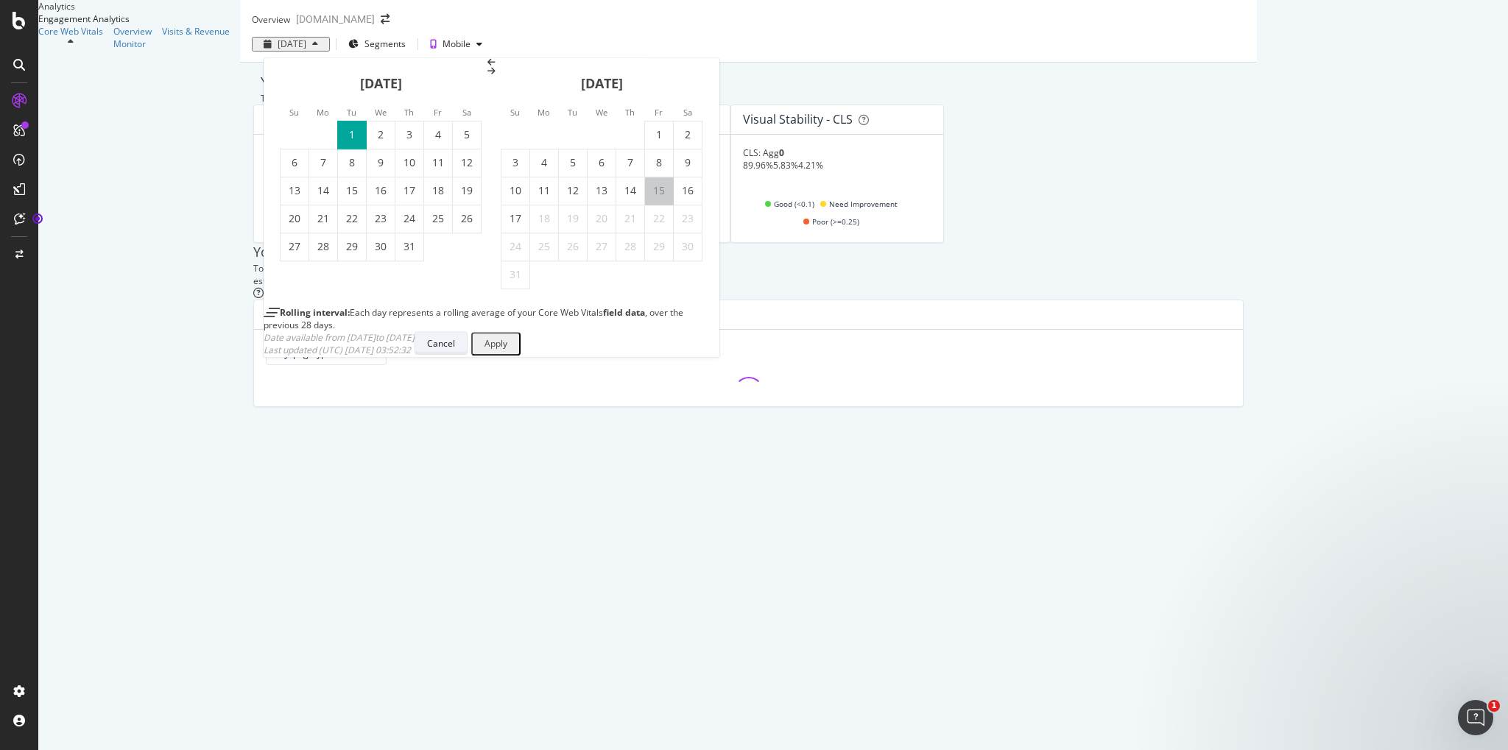
click at [455, 350] on div "Cancel" at bounding box center [441, 343] width 28 height 13
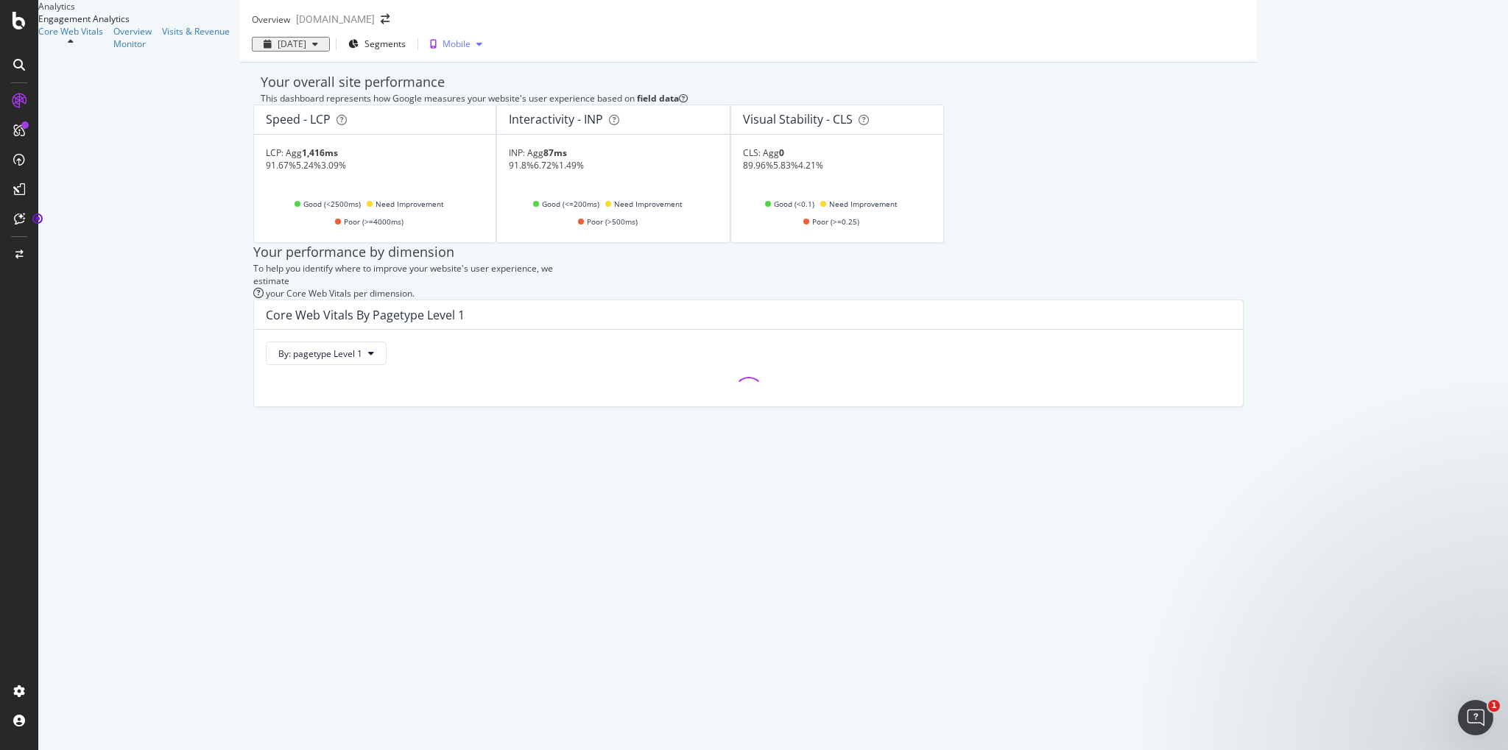
click at [443, 49] on div "Mobile" at bounding box center [457, 44] width 28 height 9
click at [473, 51] on div "[DATE] Segments Mobile" at bounding box center [748, 46] width 1017 height 29
click at [22, 72] on div at bounding box center [19, 65] width 24 height 24
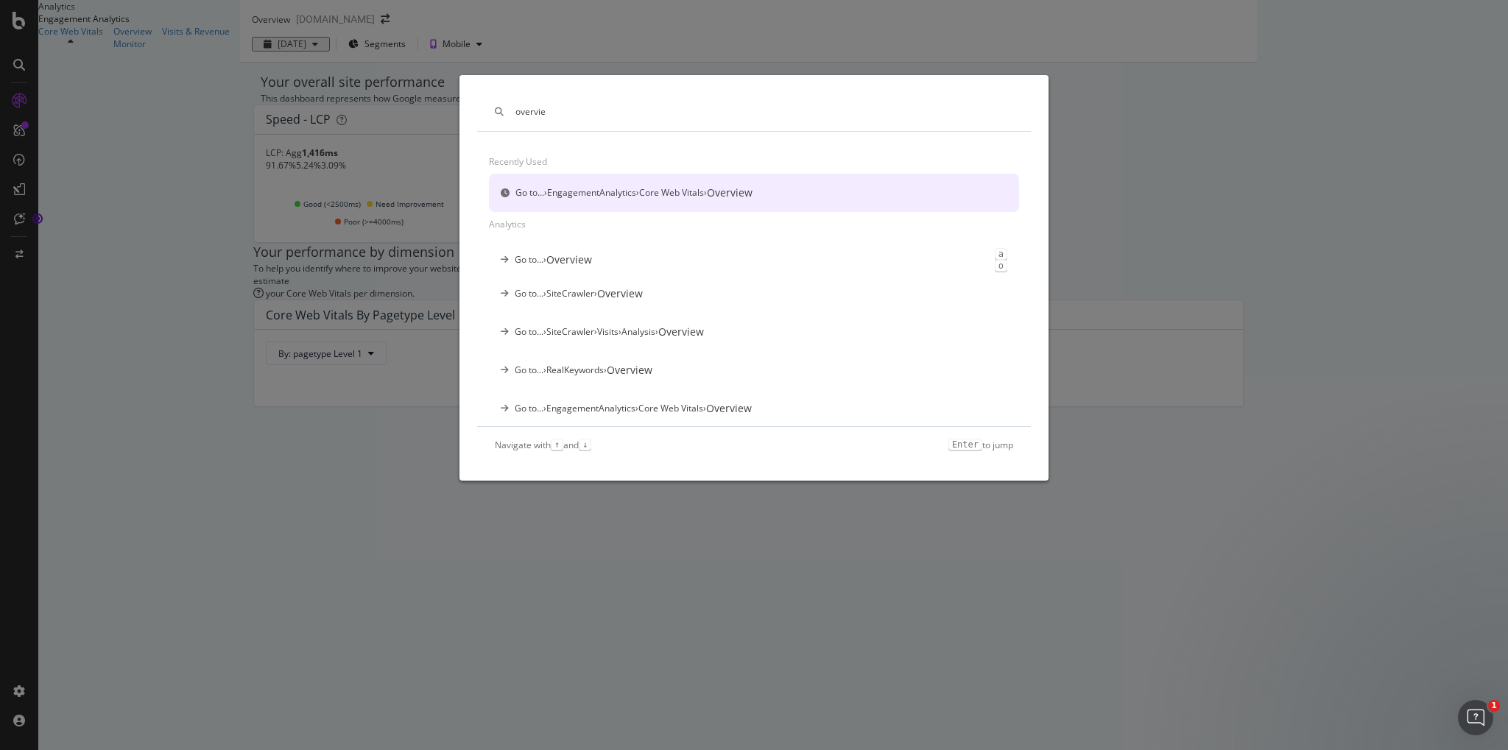
type input "overview"
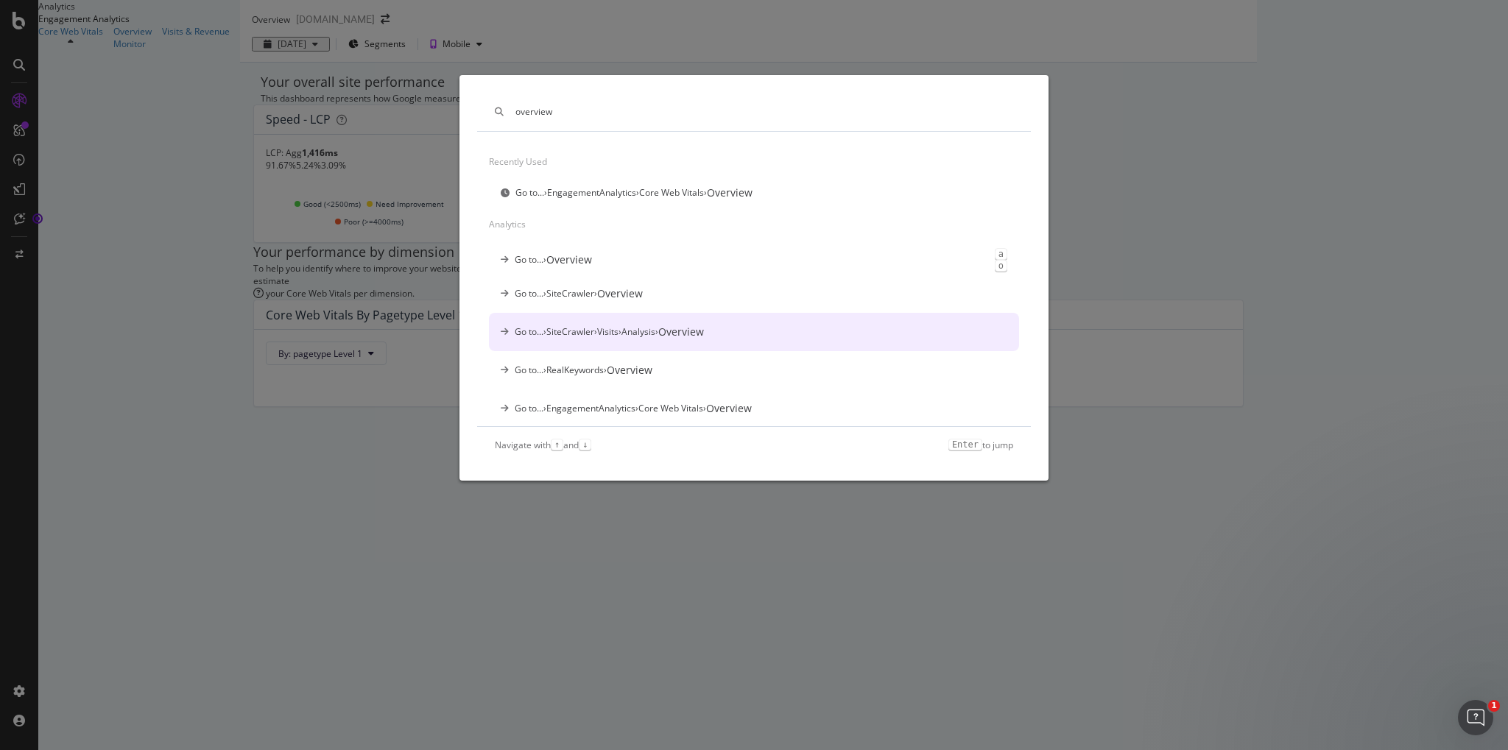
click at [619, 328] on div "Go to... › SiteCrawler › Visits › Analysis › Overview" at bounding box center [609, 332] width 189 height 15
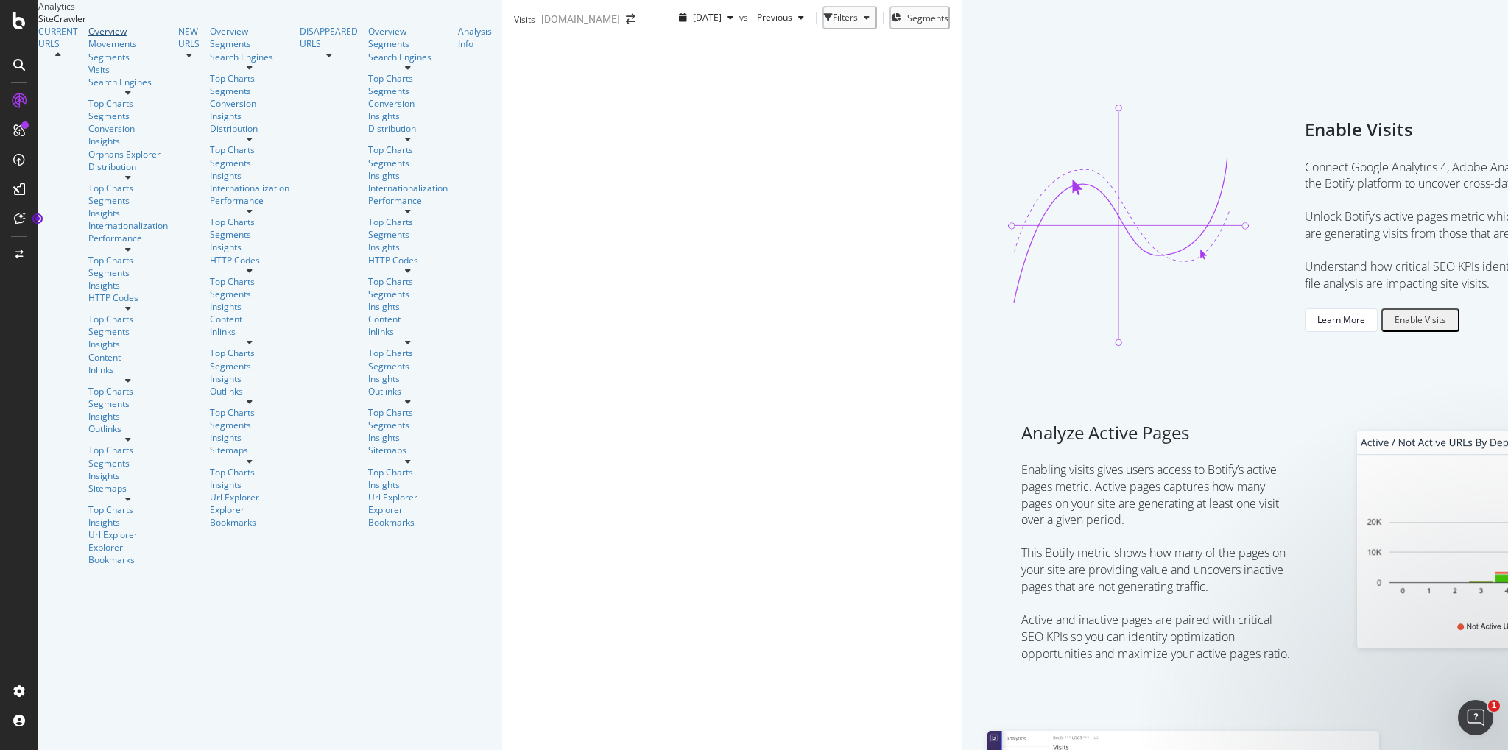
click at [88, 38] on div "Overview" at bounding box center [128, 31] width 80 height 13
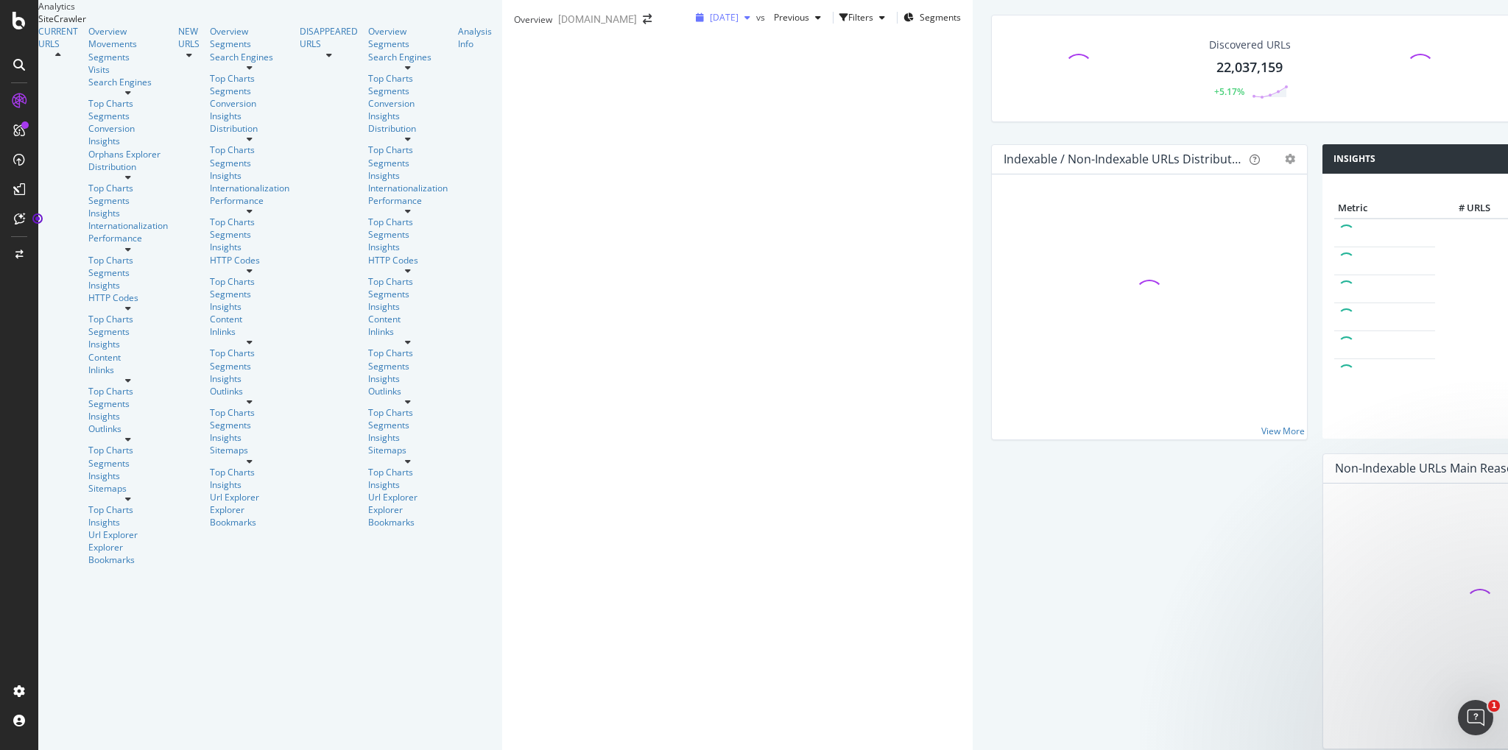
click at [710, 24] on span "[DATE]" at bounding box center [724, 17] width 29 height 13
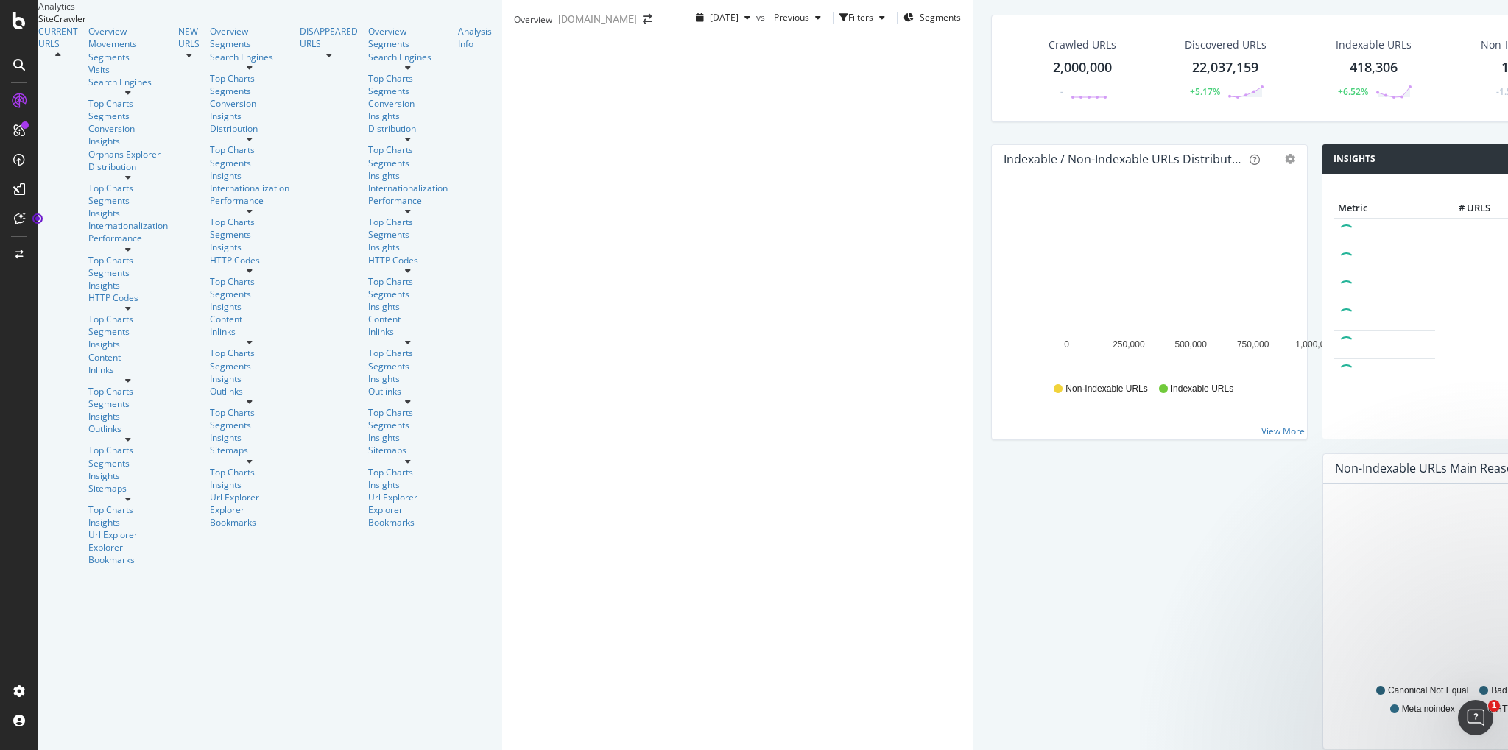
click at [678, 35] on div "[DATE] vs Previous Filters Segments" at bounding box center [825, 20] width 295 height 29
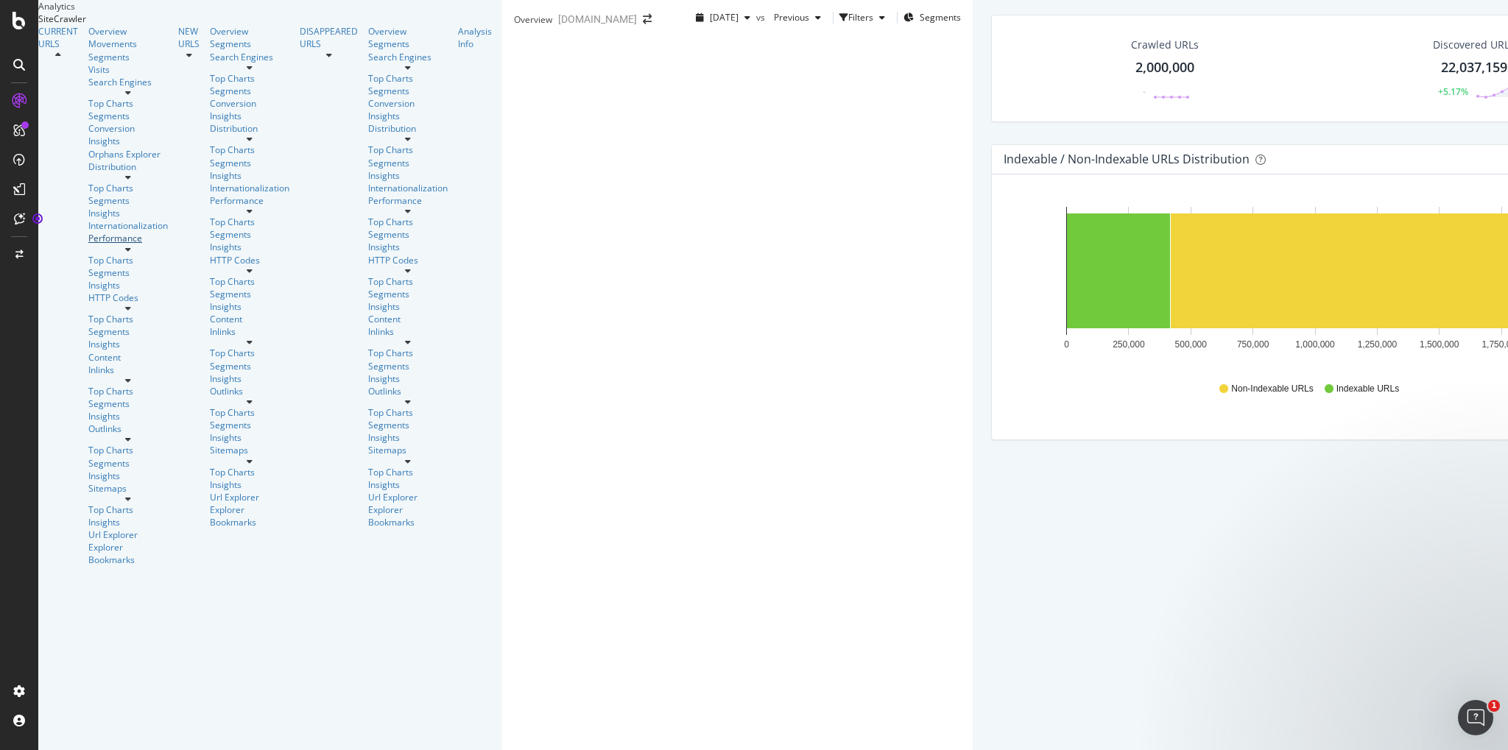
click at [88, 232] on div "Performance" at bounding box center [128, 238] width 80 height 13
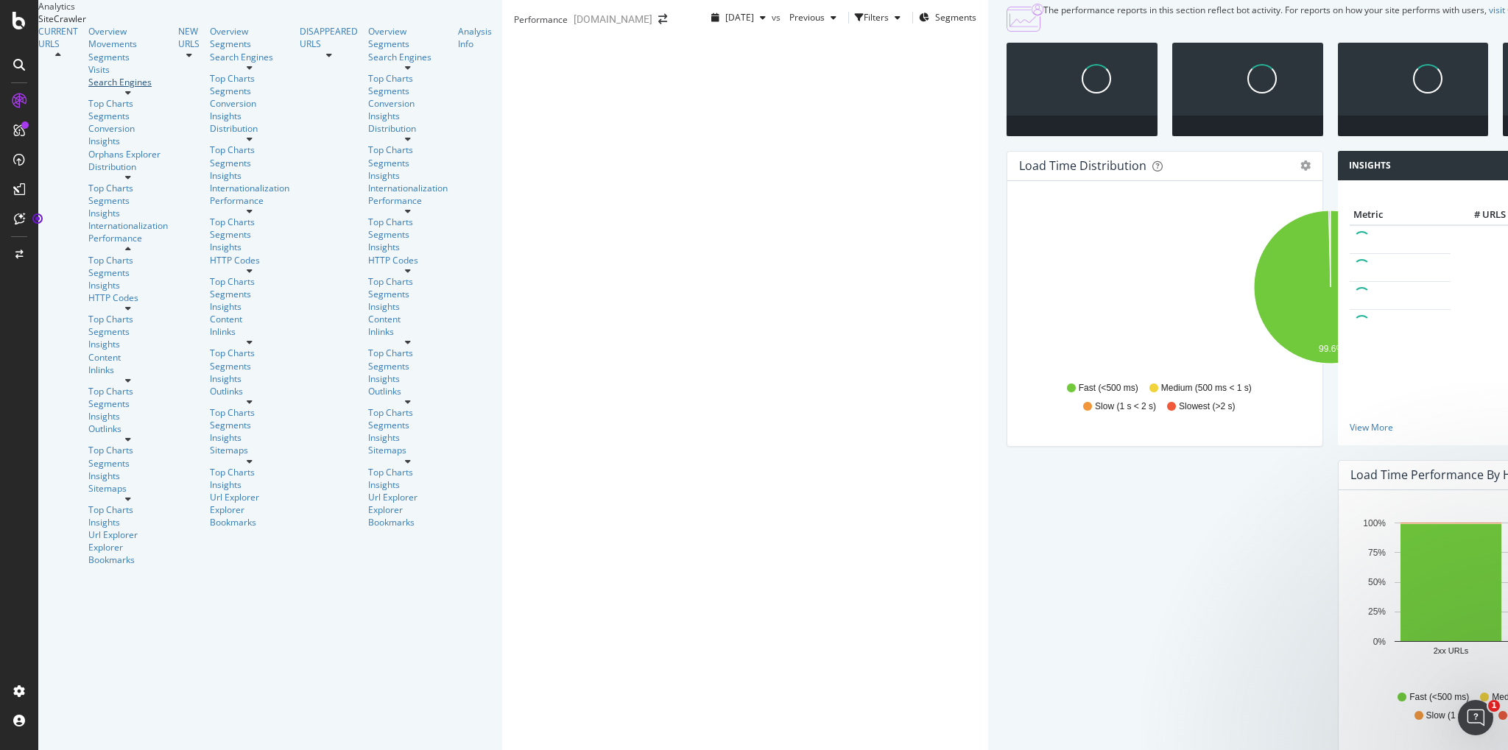
click at [88, 88] on div "Search Engines" at bounding box center [128, 82] width 80 height 13
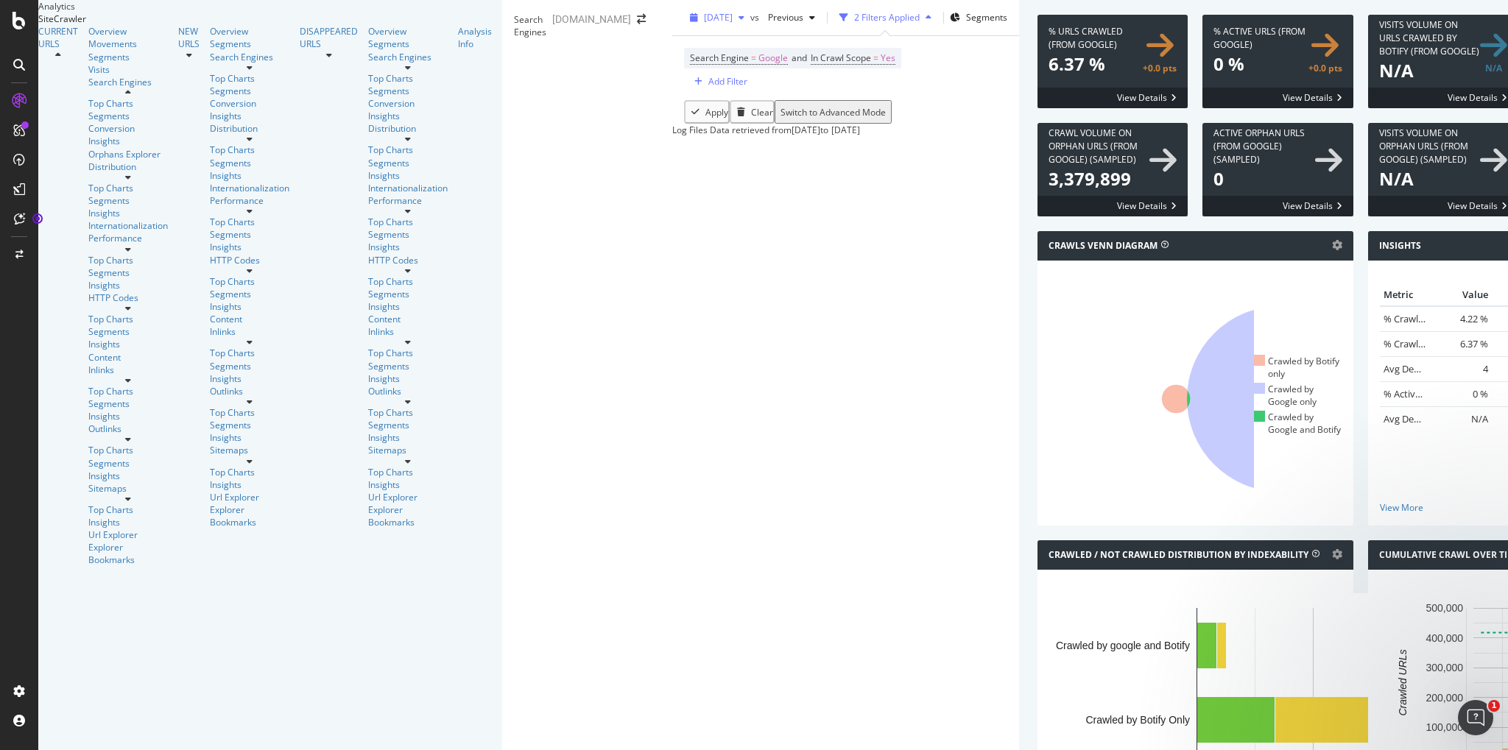
click at [684, 29] on div "[DATE]" at bounding box center [717, 18] width 66 height 22
click at [696, 100] on div "Search Engine = Google and In Crawl Scope = Yes Add Filter" at bounding box center [845, 68] width 323 height 64
click at [88, 38] on div "Overview" at bounding box center [128, 31] width 80 height 13
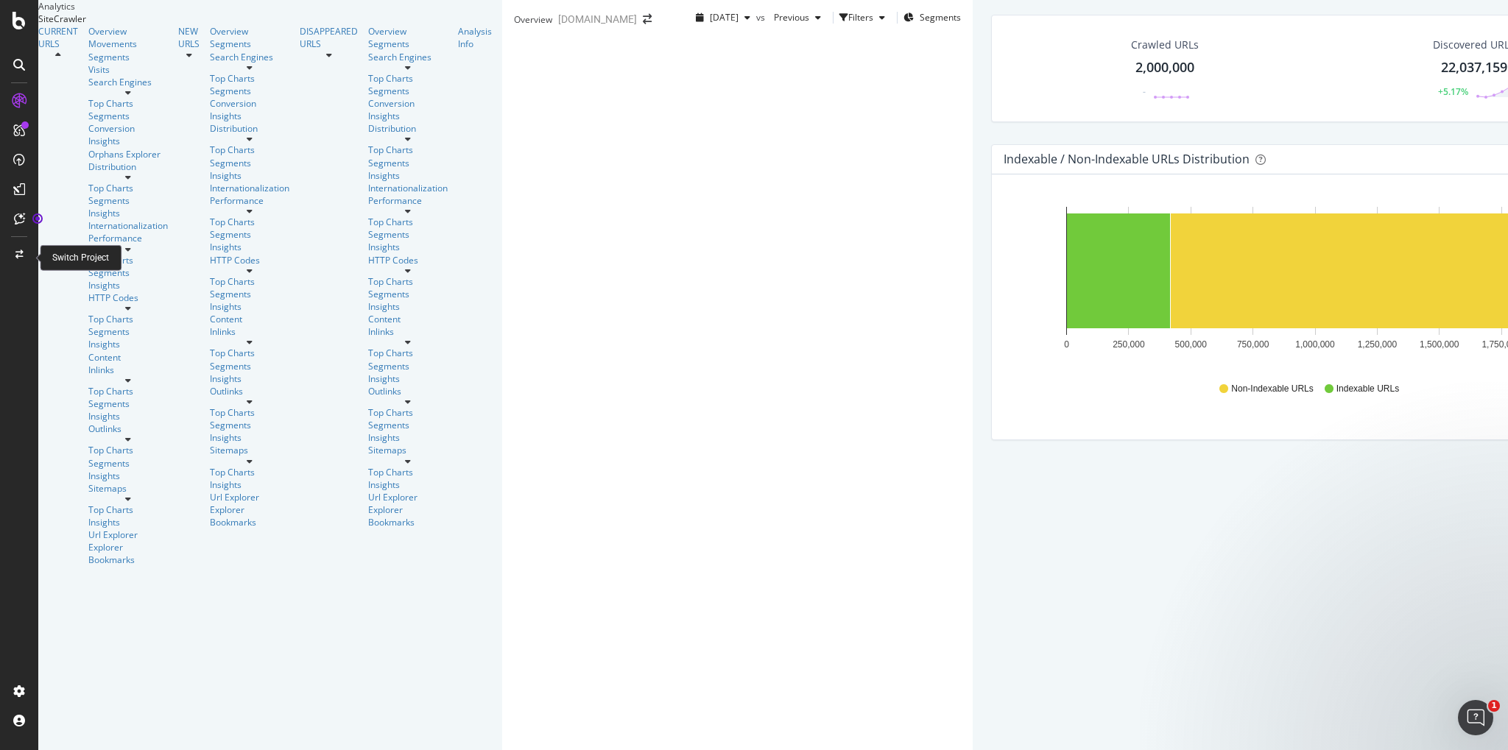
click at [15, 253] on icon at bounding box center [19, 254] width 8 height 9
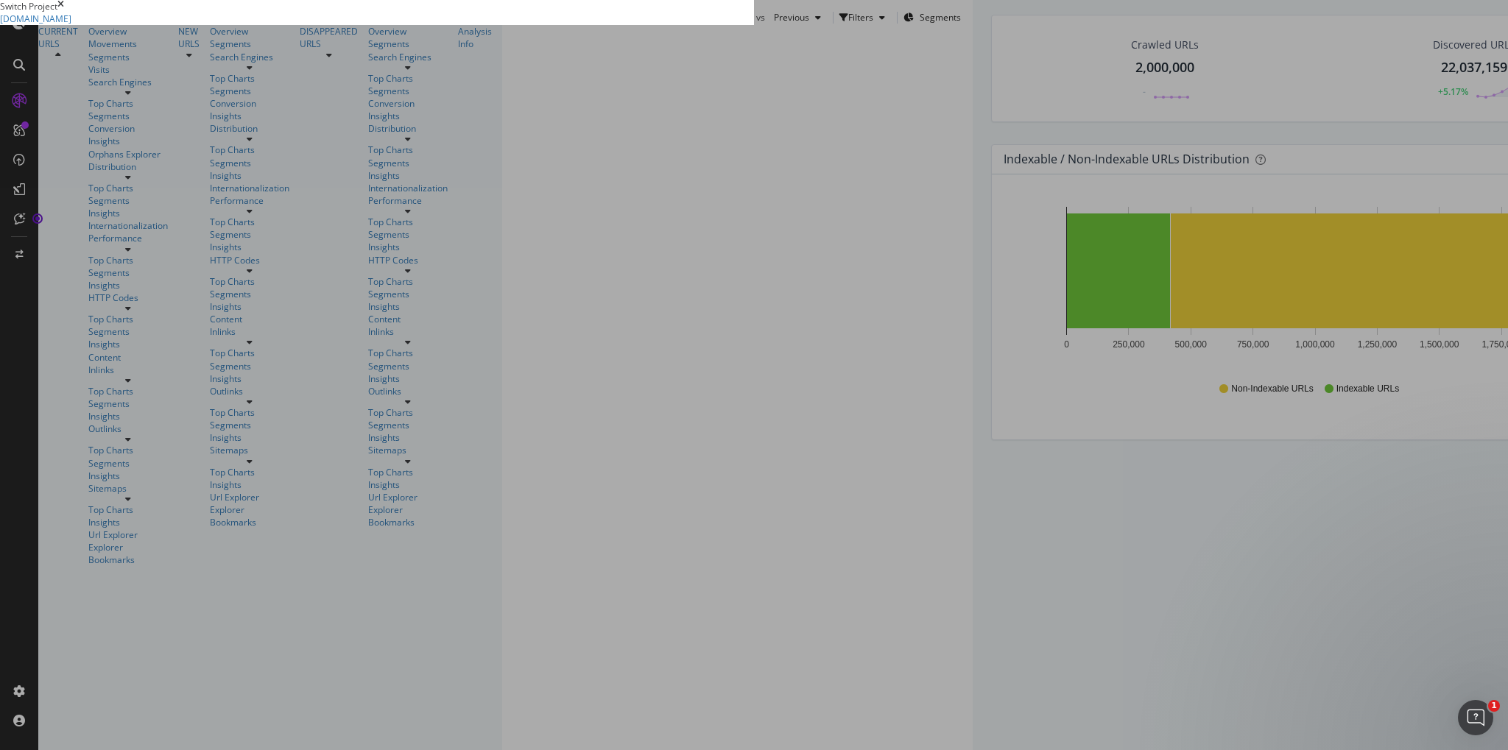
click at [754, 13] on div "Switch Project" at bounding box center [377, 6] width 754 height 13
click at [64, 13] on div "times" at bounding box center [60, 6] width 7 height 13
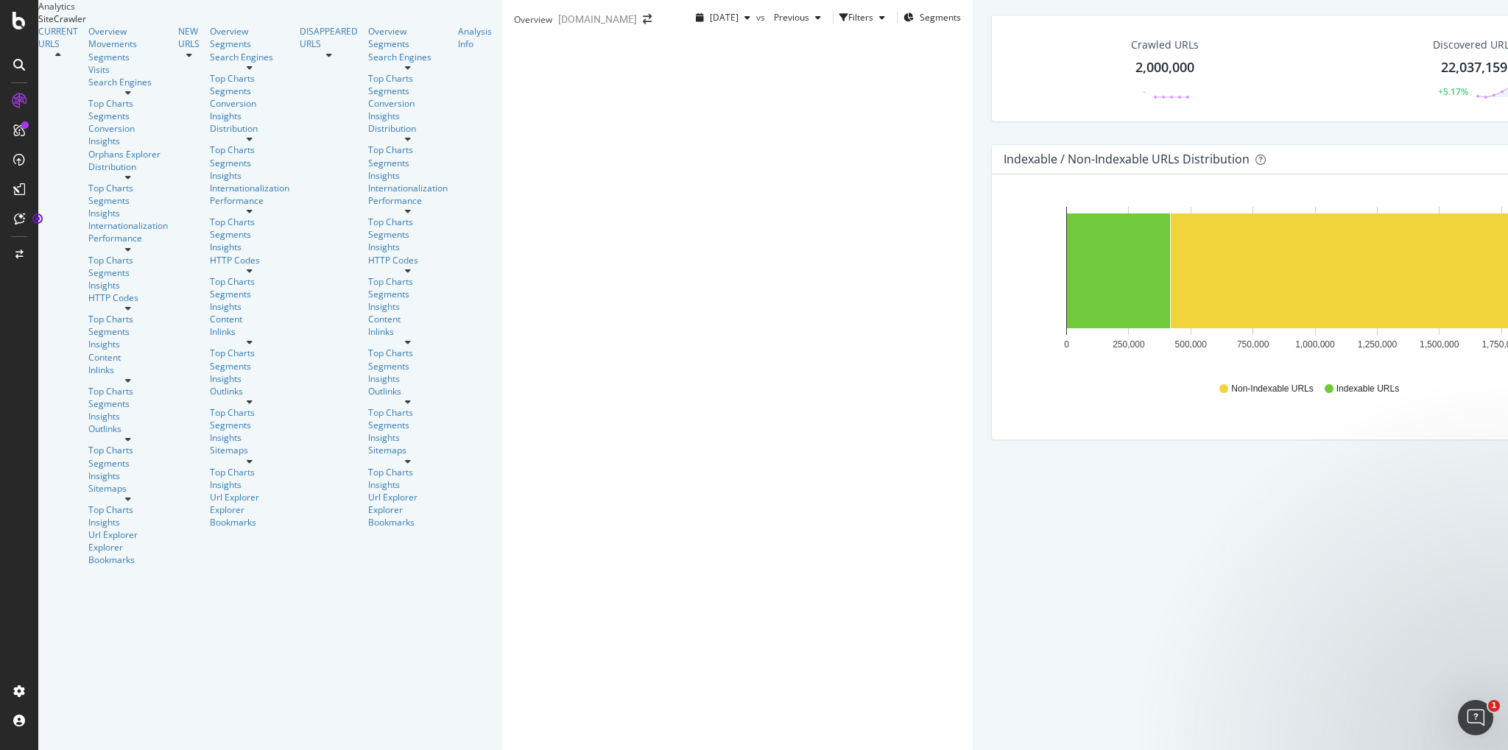
click at [16, 60] on icon at bounding box center [19, 65] width 12 height 12
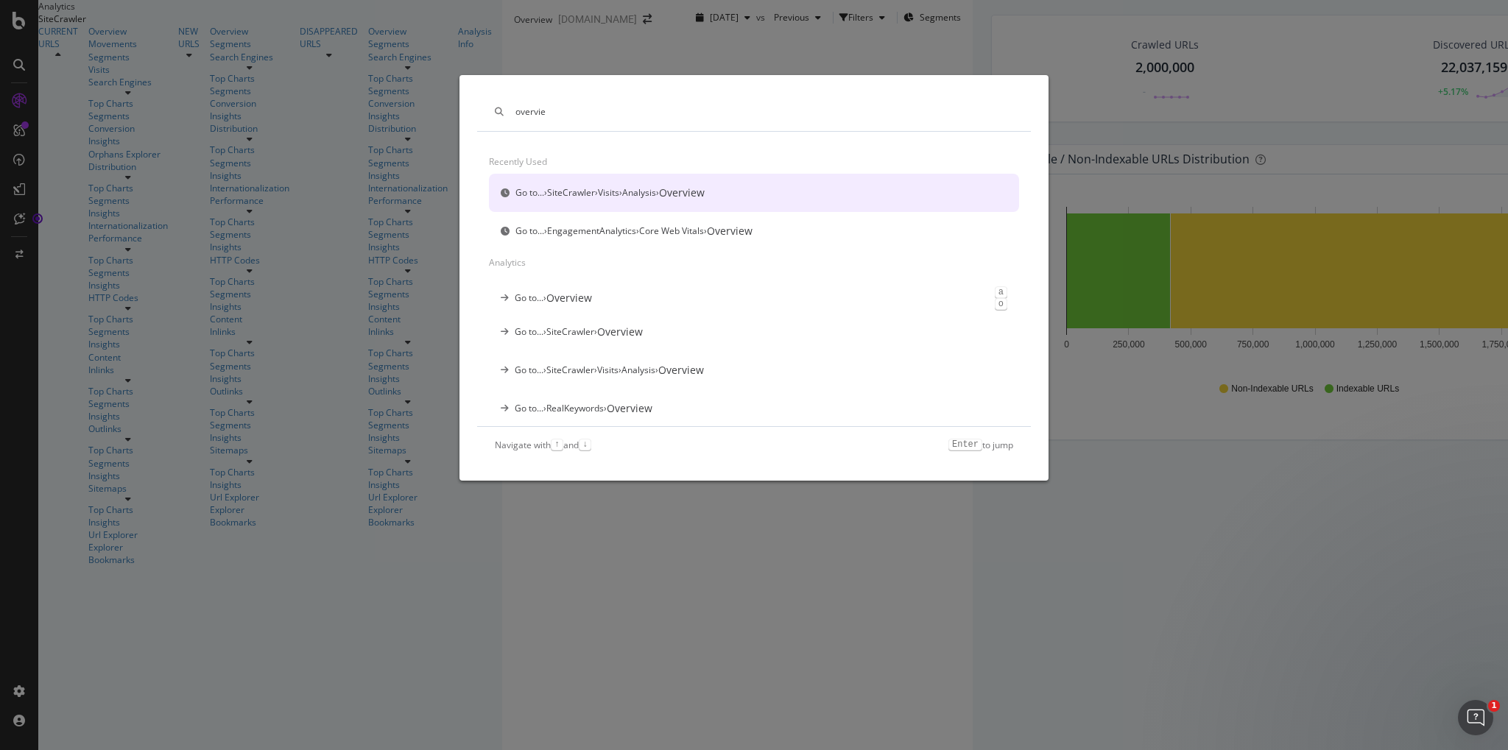
type input "overview"
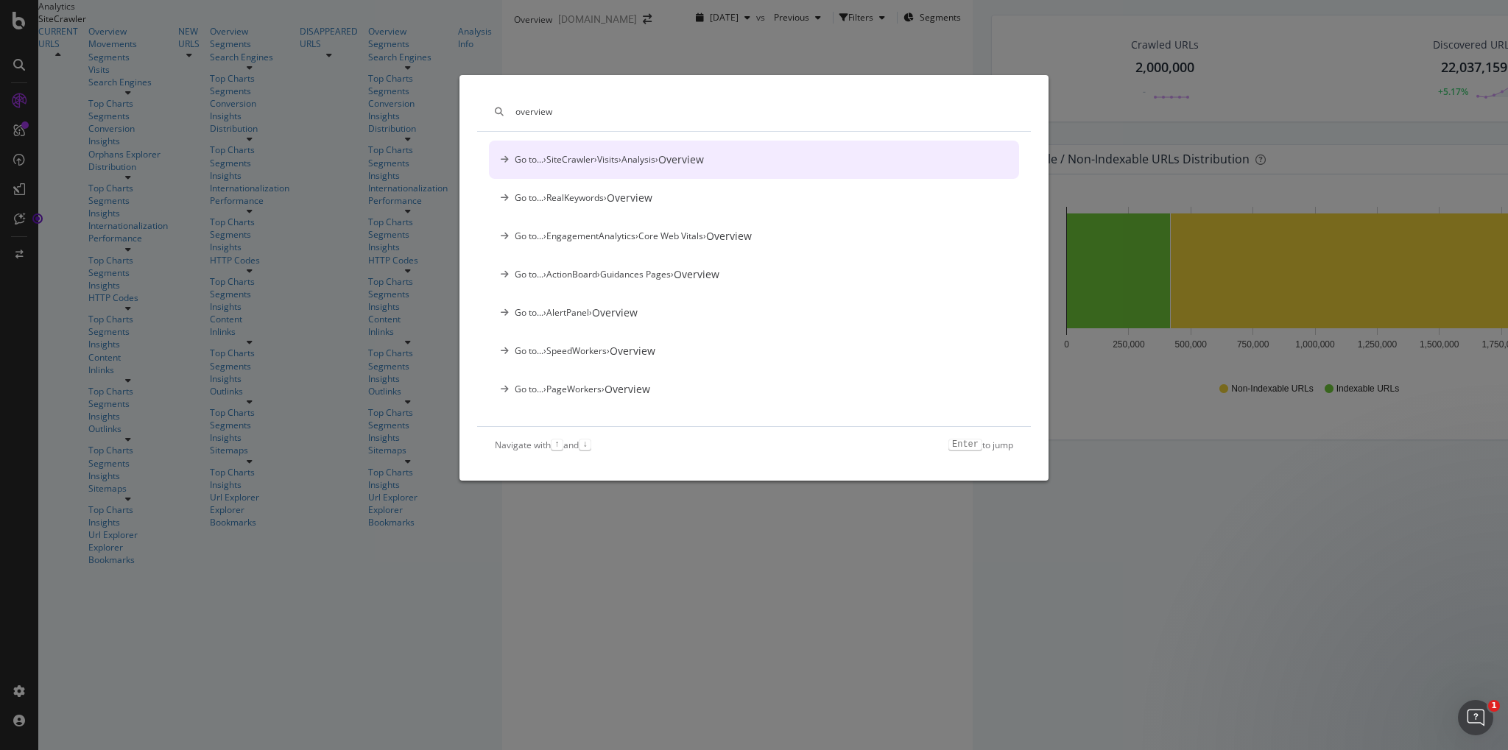
scroll to position [69, 0]
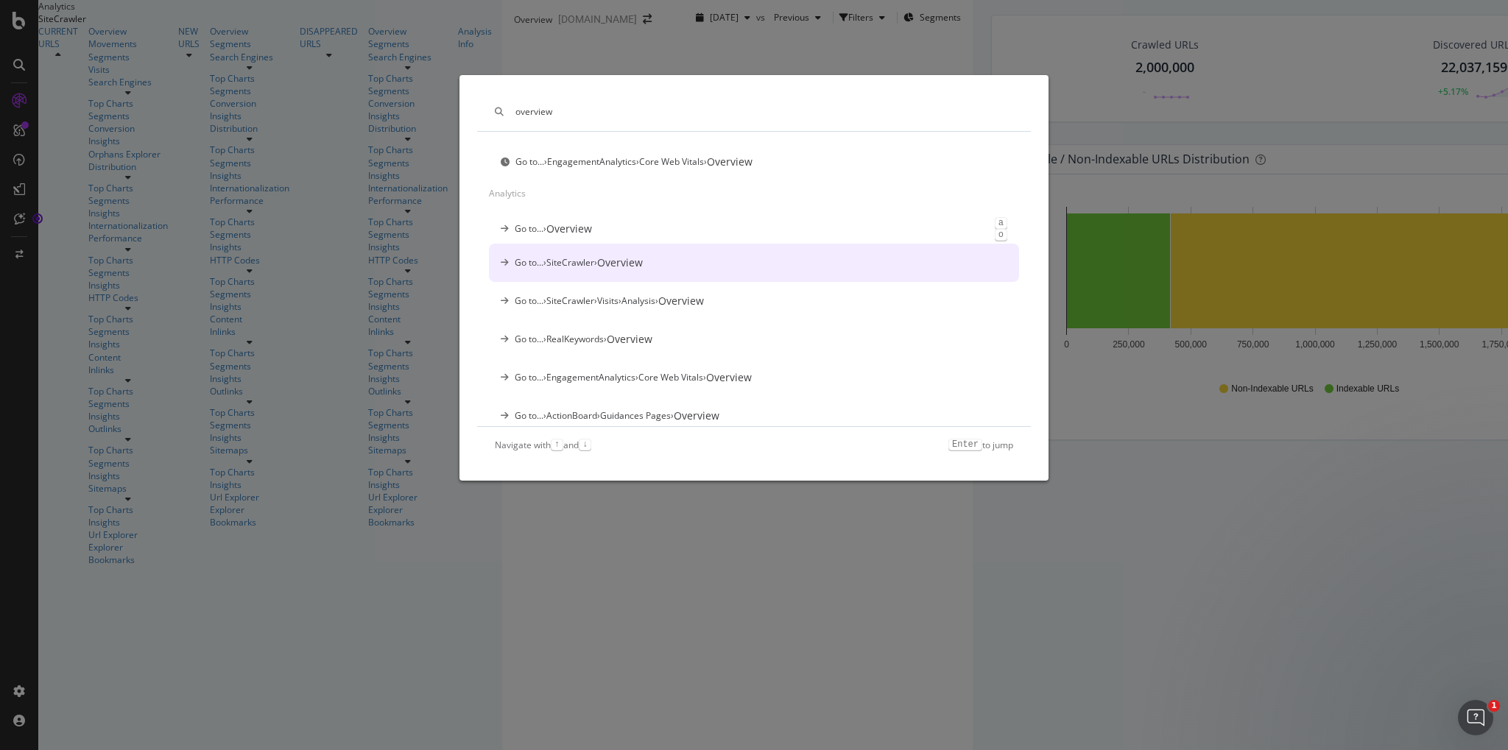
click at [676, 261] on div "Go to... › SiteCrawler › Overview" at bounding box center [754, 263] width 530 height 38
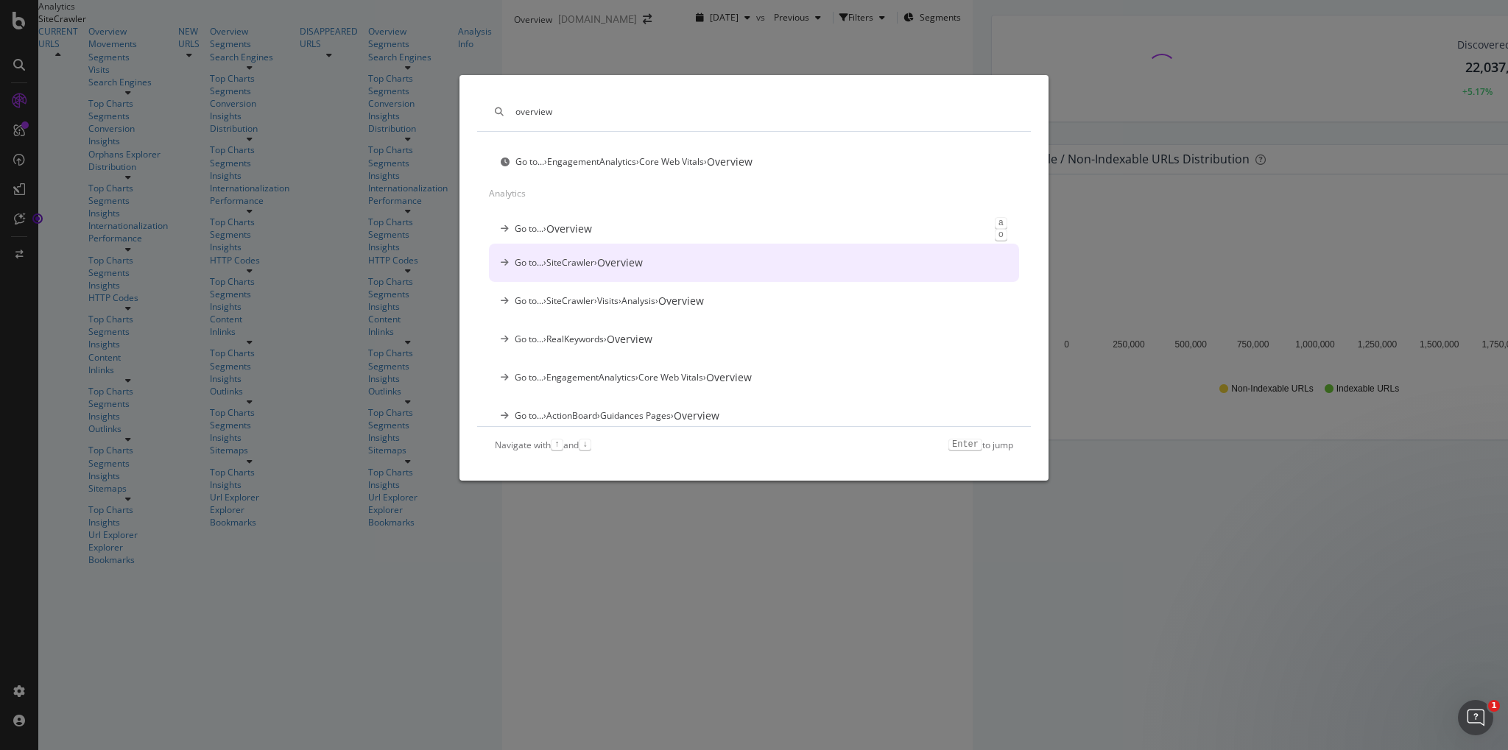
scroll to position [0, 0]
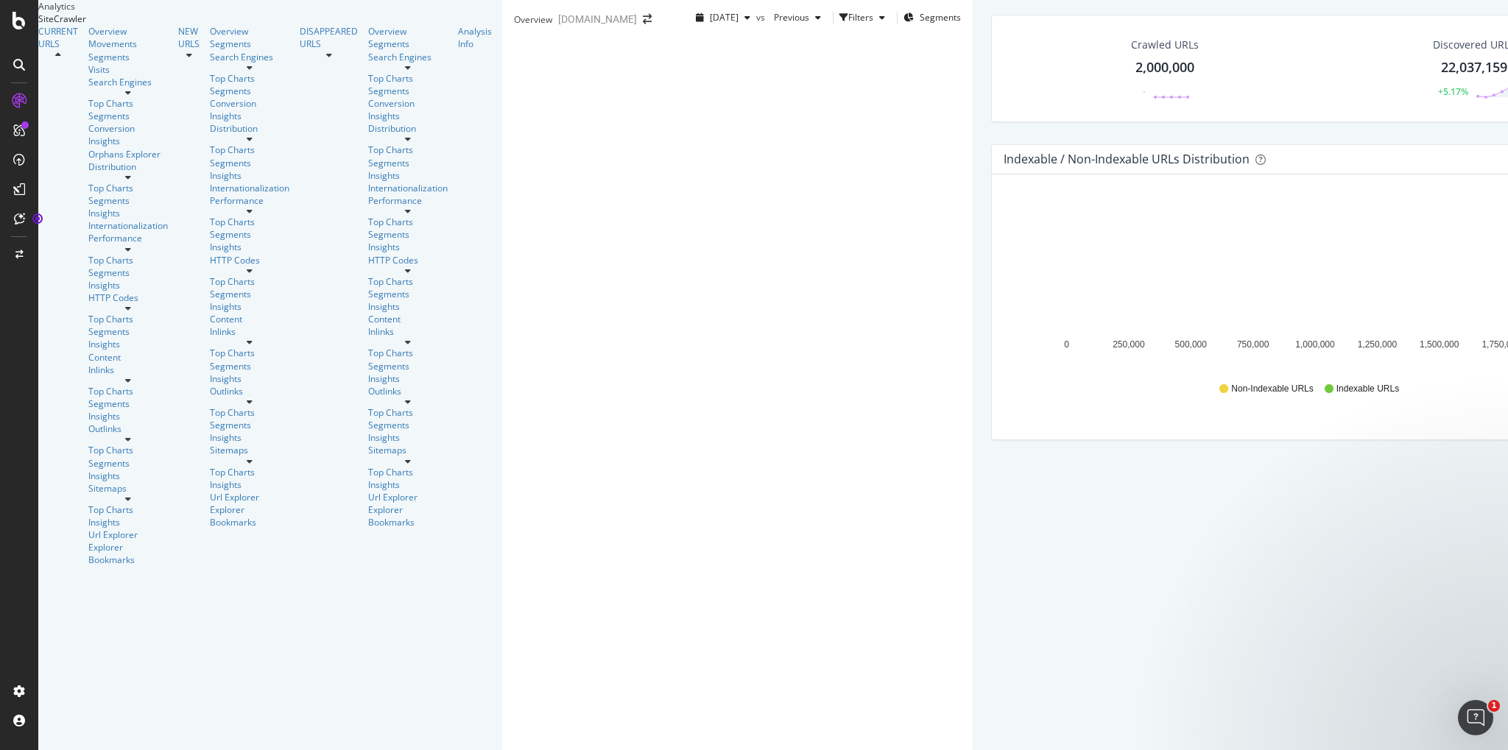
click at [16, 75] on div at bounding box center [19, 65] width 24 height 24
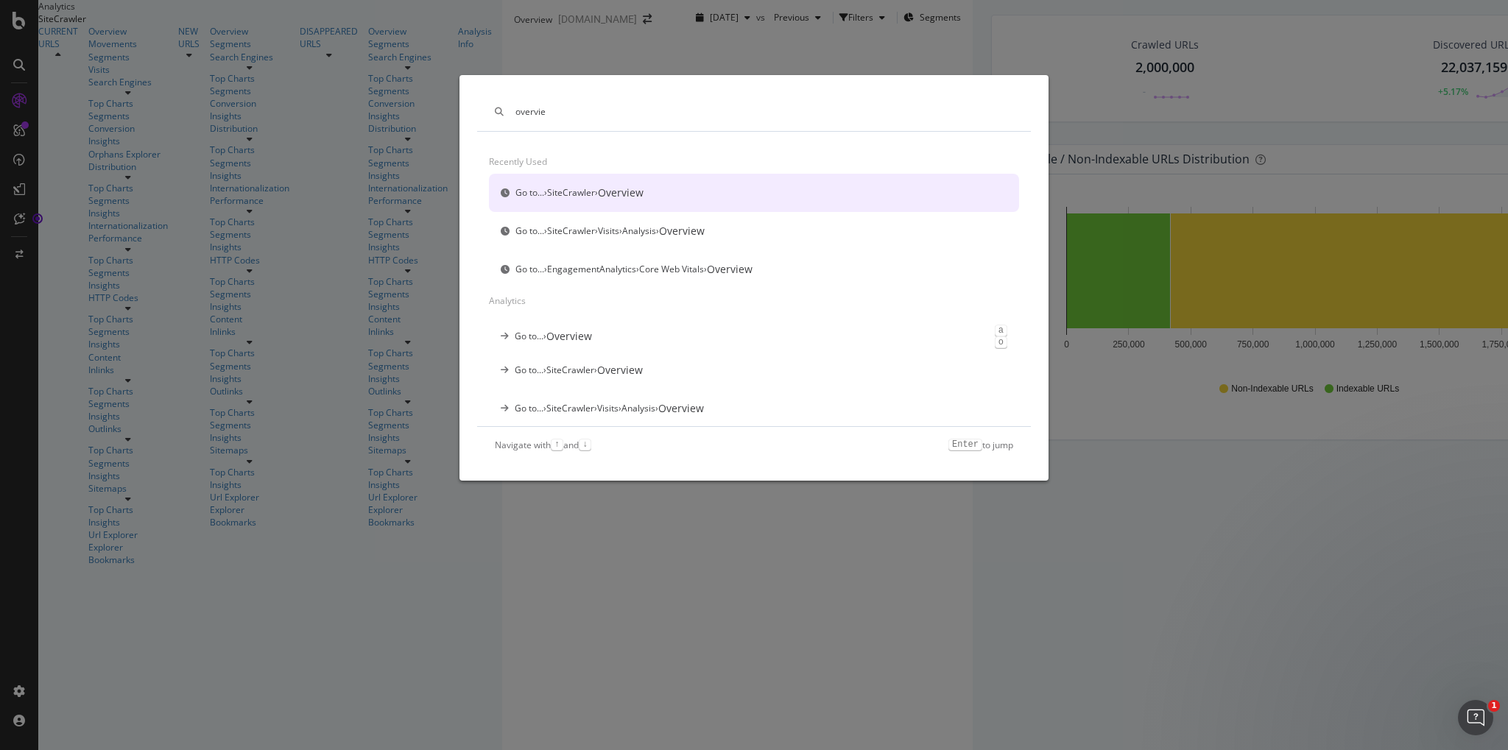
type input "overview"
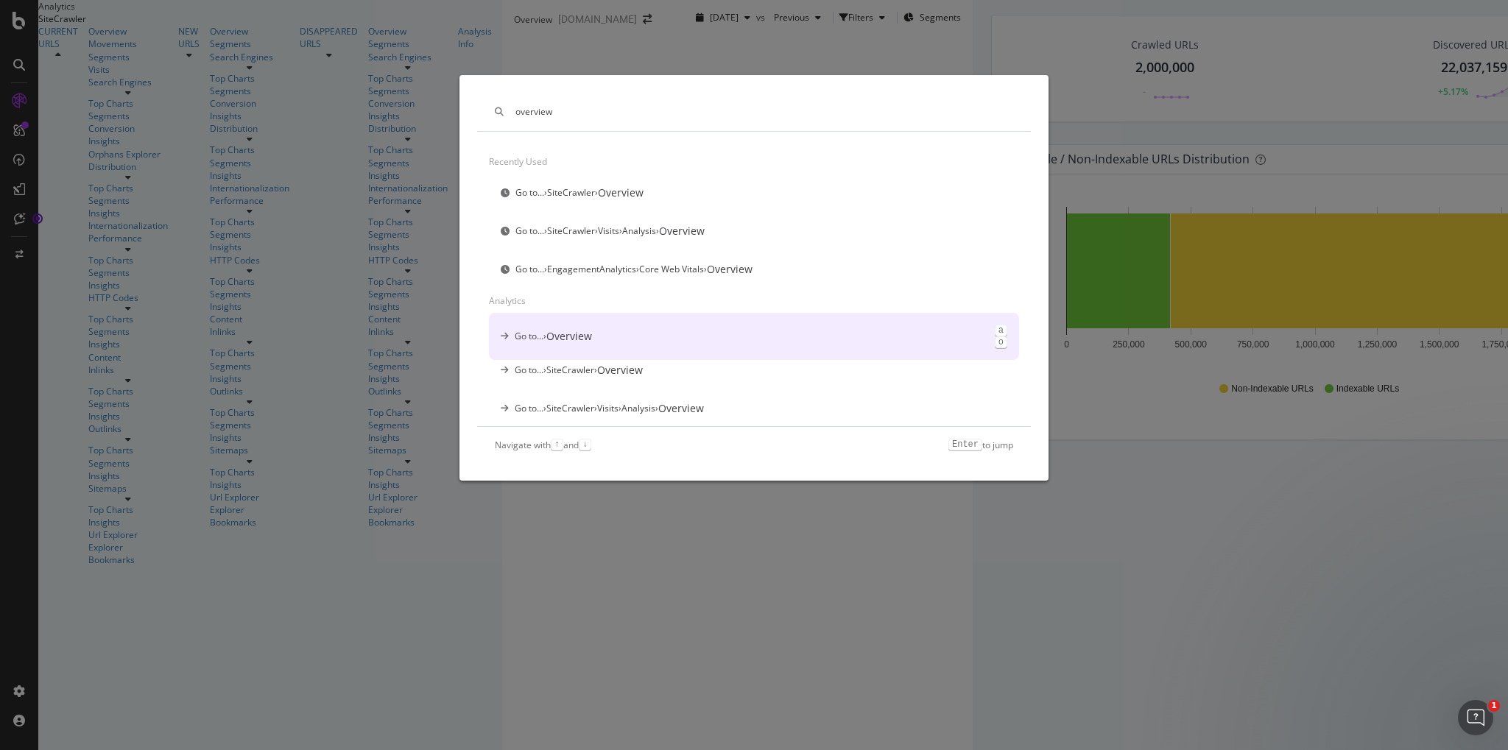
click at [616, 335] on div "Go to... › Overview a o" at bounding box center [754, 336] width 530 height 47
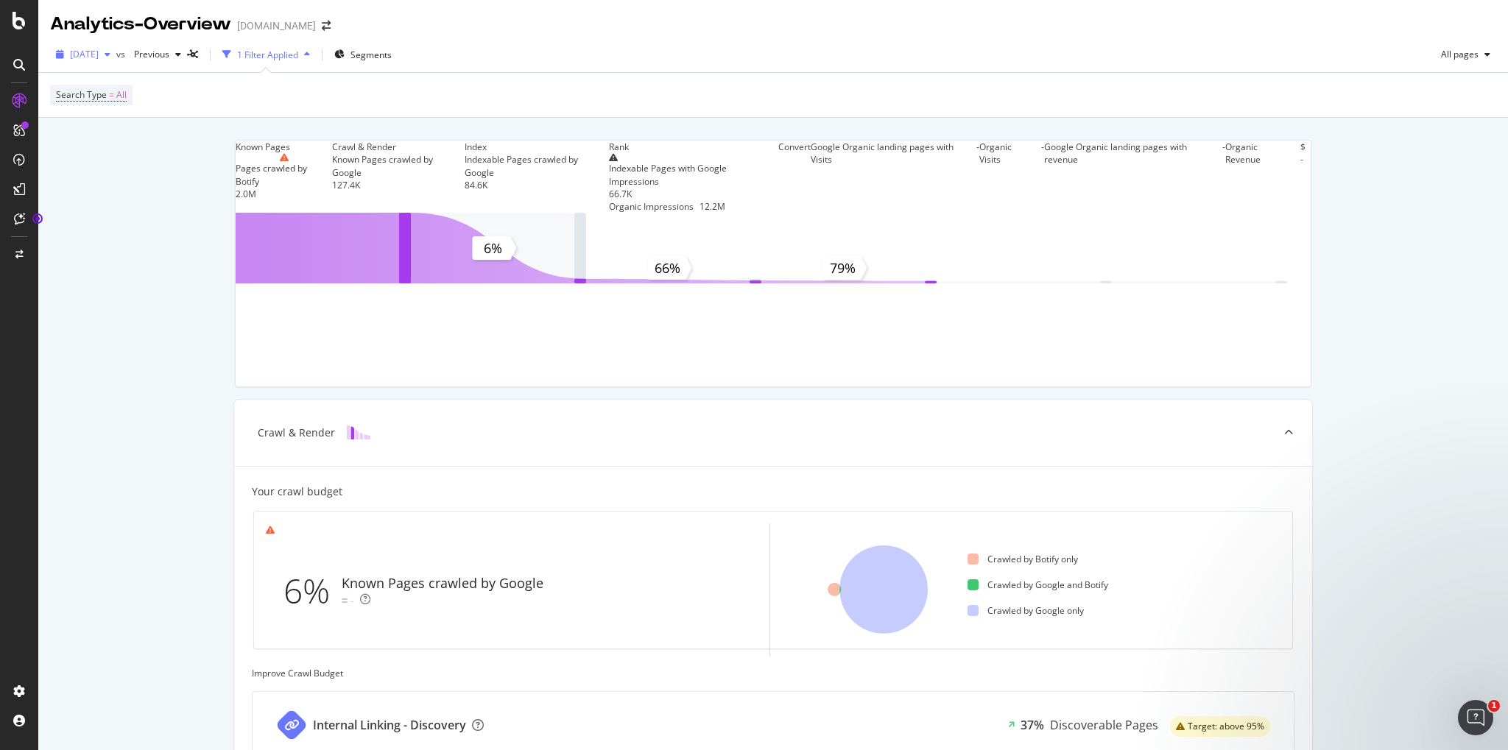
click at [99, 55] on span "[DATE]" at bounding box center [84, 54] width 29 height 13
click at [306, 120] on div "Known Pages Pages crawled by Botify 2.0M Crawl & Render Known Pages crawled by …" at bounding box center [773, 613] width 1470 height 991
click at [298, 54] on div "1 Filter Applied" at bounding box center [267, 55] width 61 height 13
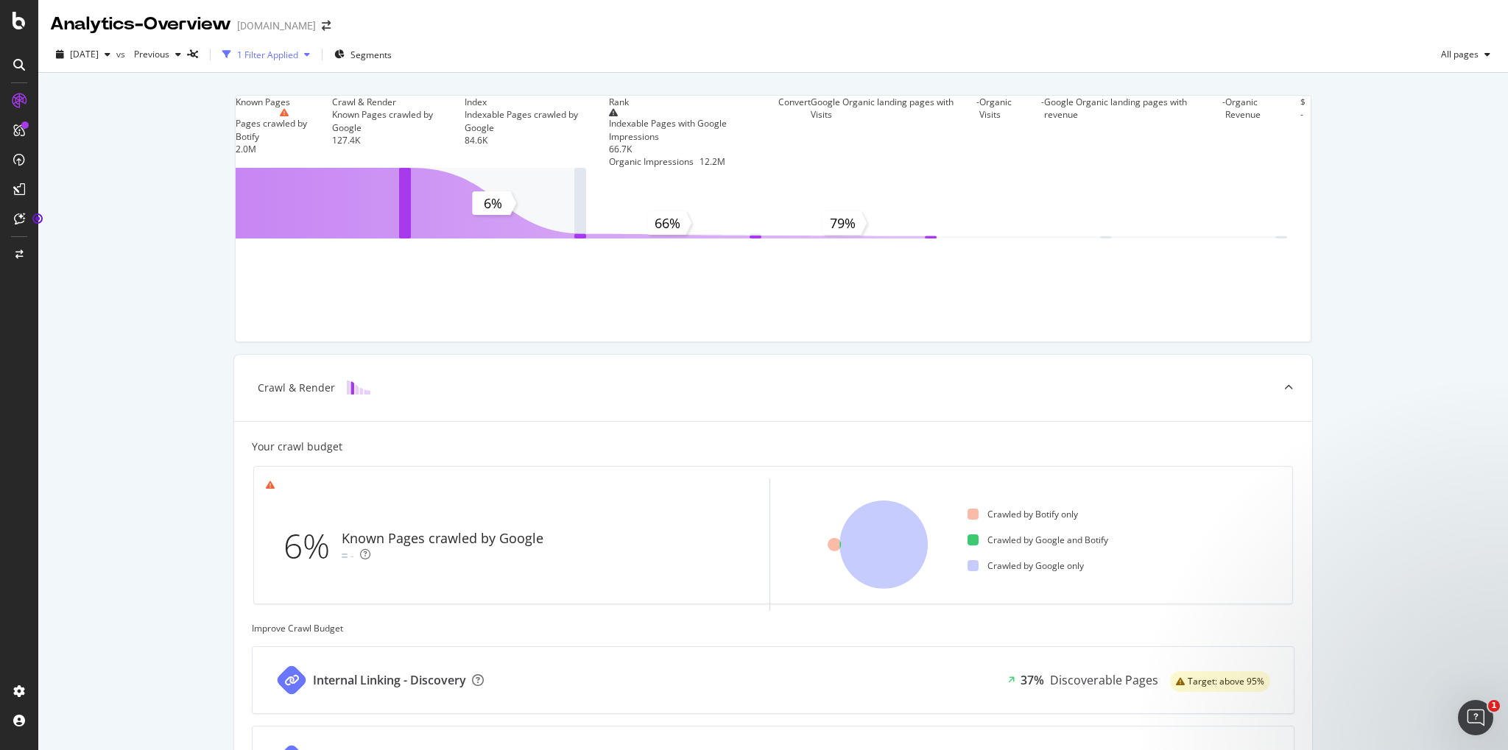
click at [298, 54] on div "1 Filter Applied" at bounding box center [267, 55] width 61 height 13
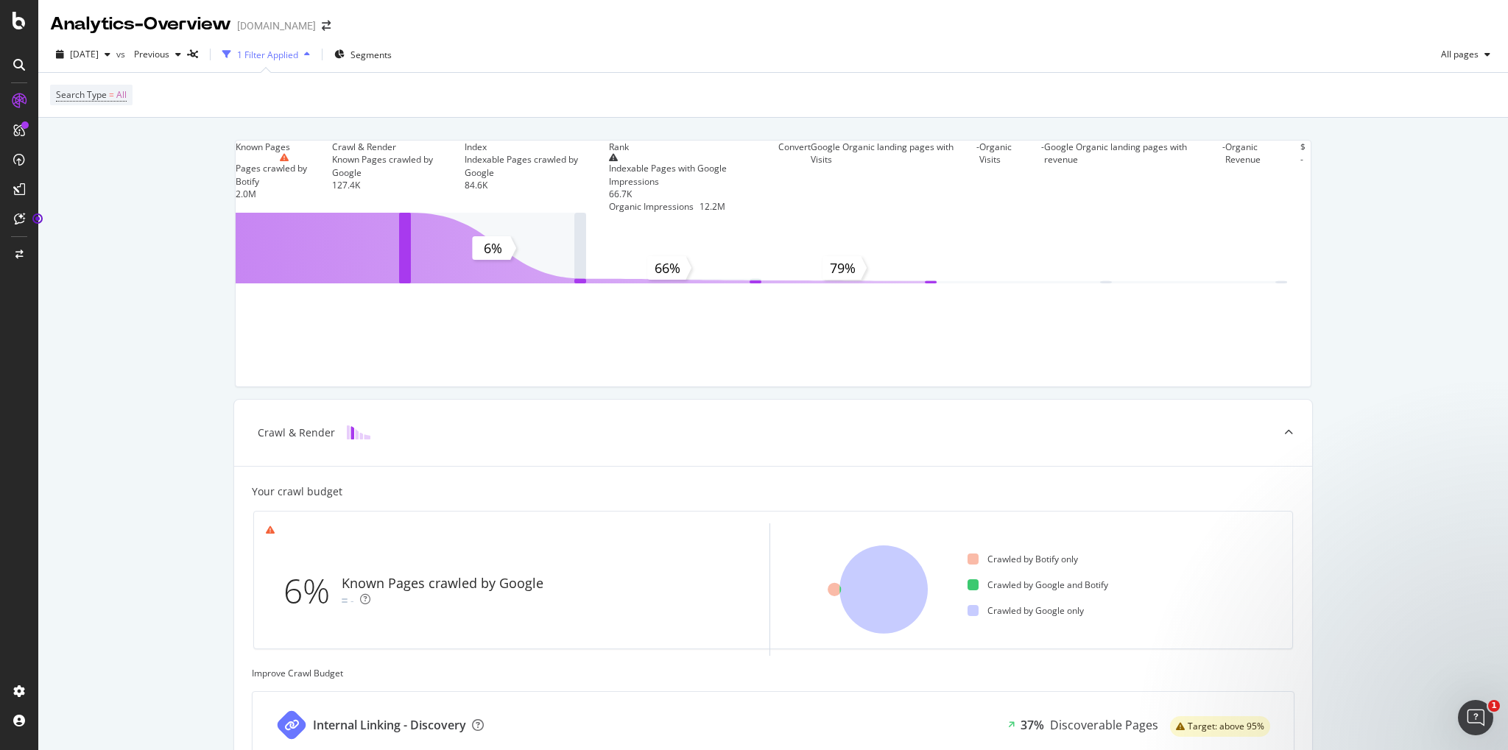
click at [24, 65] on icon at bounding box center [19, 65] width 12 height 12
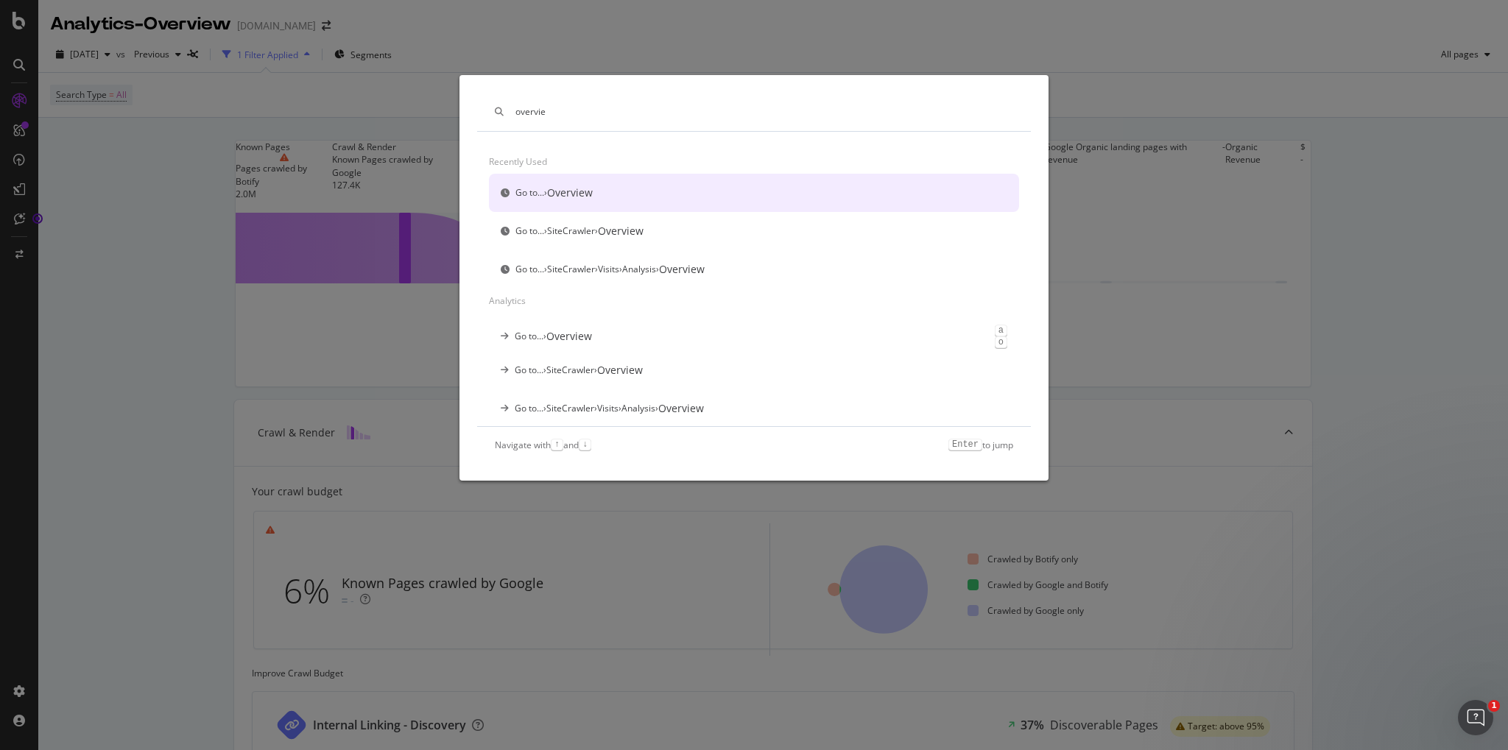
type input "overview"
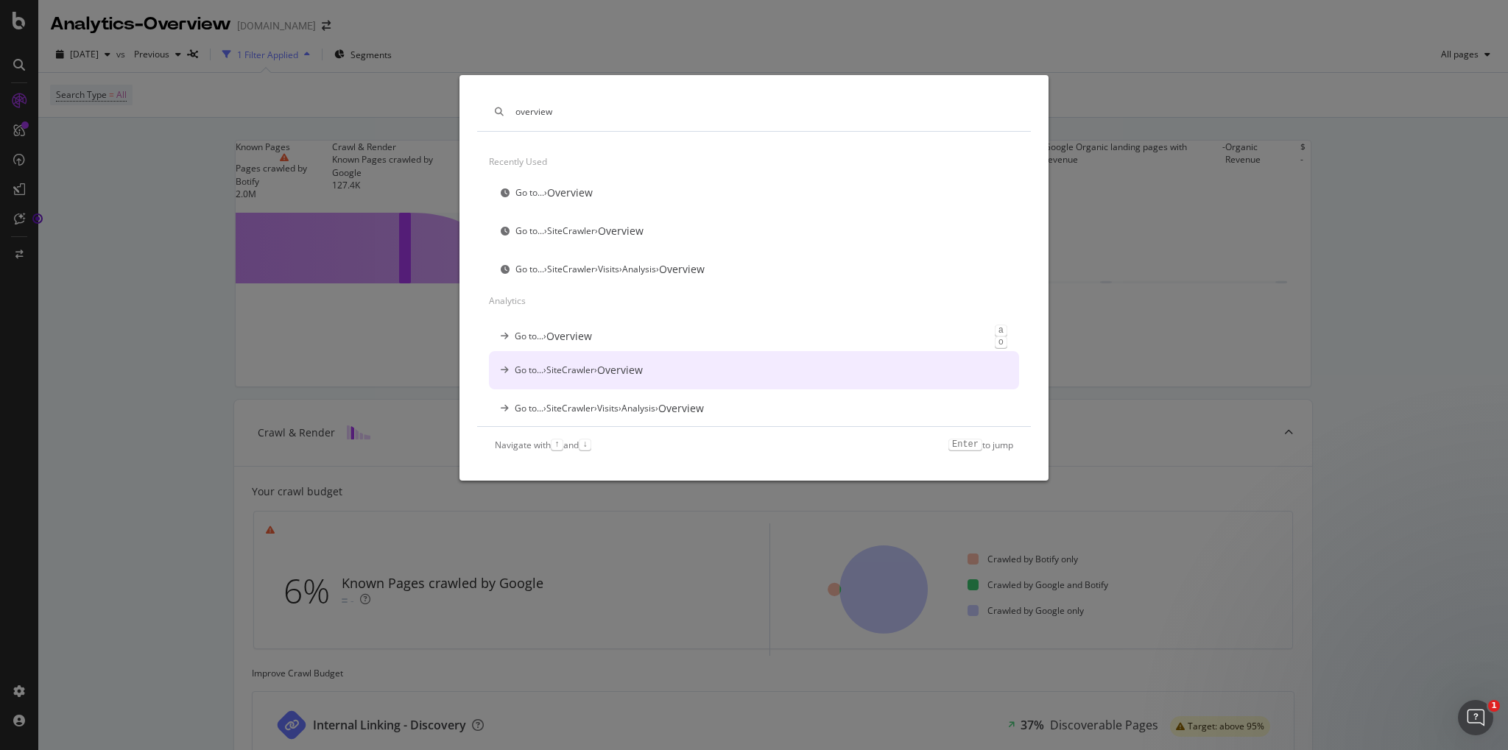
scroll to position [141, 0]
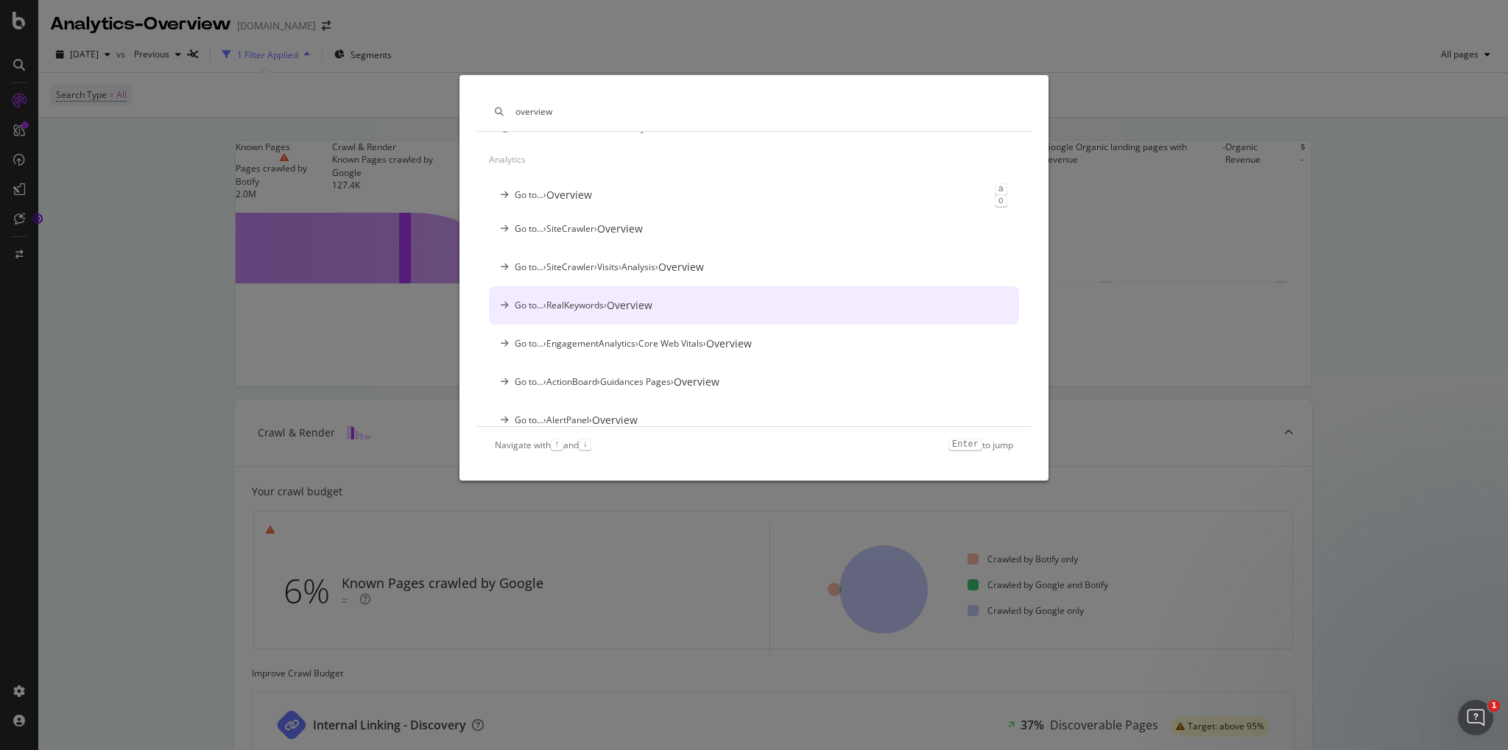
click at [683, 307] on div "Go to... › RealKeywords › Overview" at bounding box center [754, 305] width 530 height 38
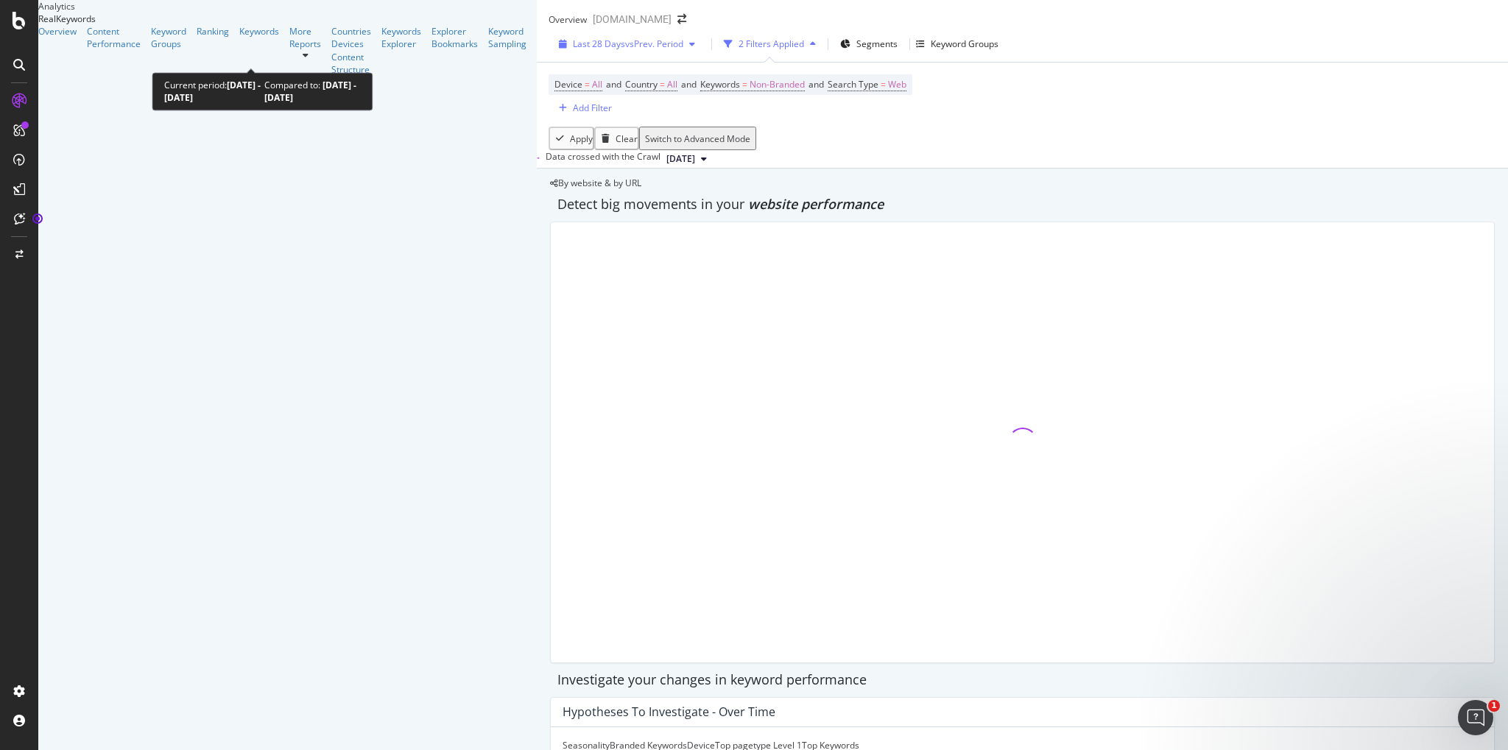
click at [553, 49] on div "Last 28 Days vs Prev. Period" at bounding box center [627, 44] width 148 height 13
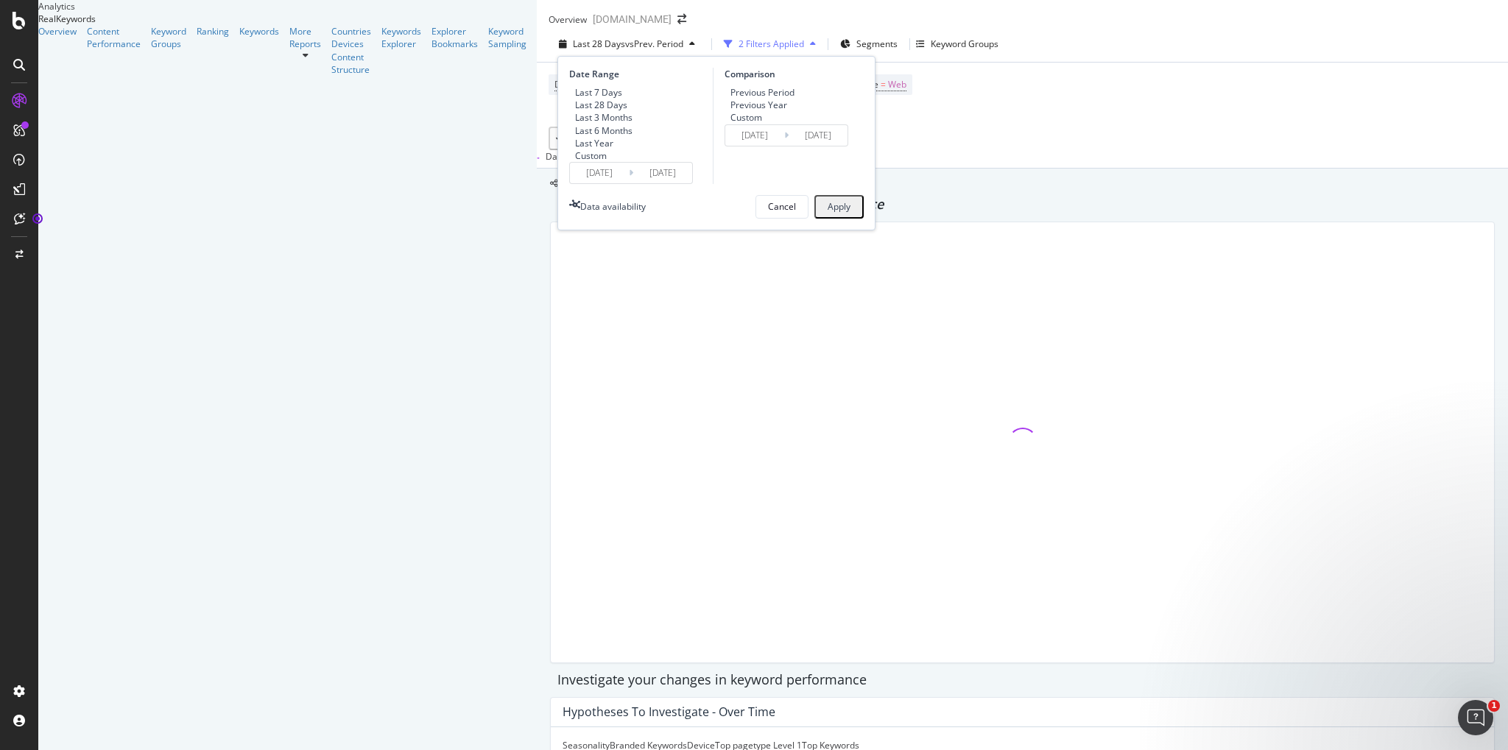
click at [575, 162] on div "Custom" at bounding box center [591, 156] width 32 height 13
click at [570, 183] on input "[DATE]" at bounding box center [599, 173] width 59 height 21
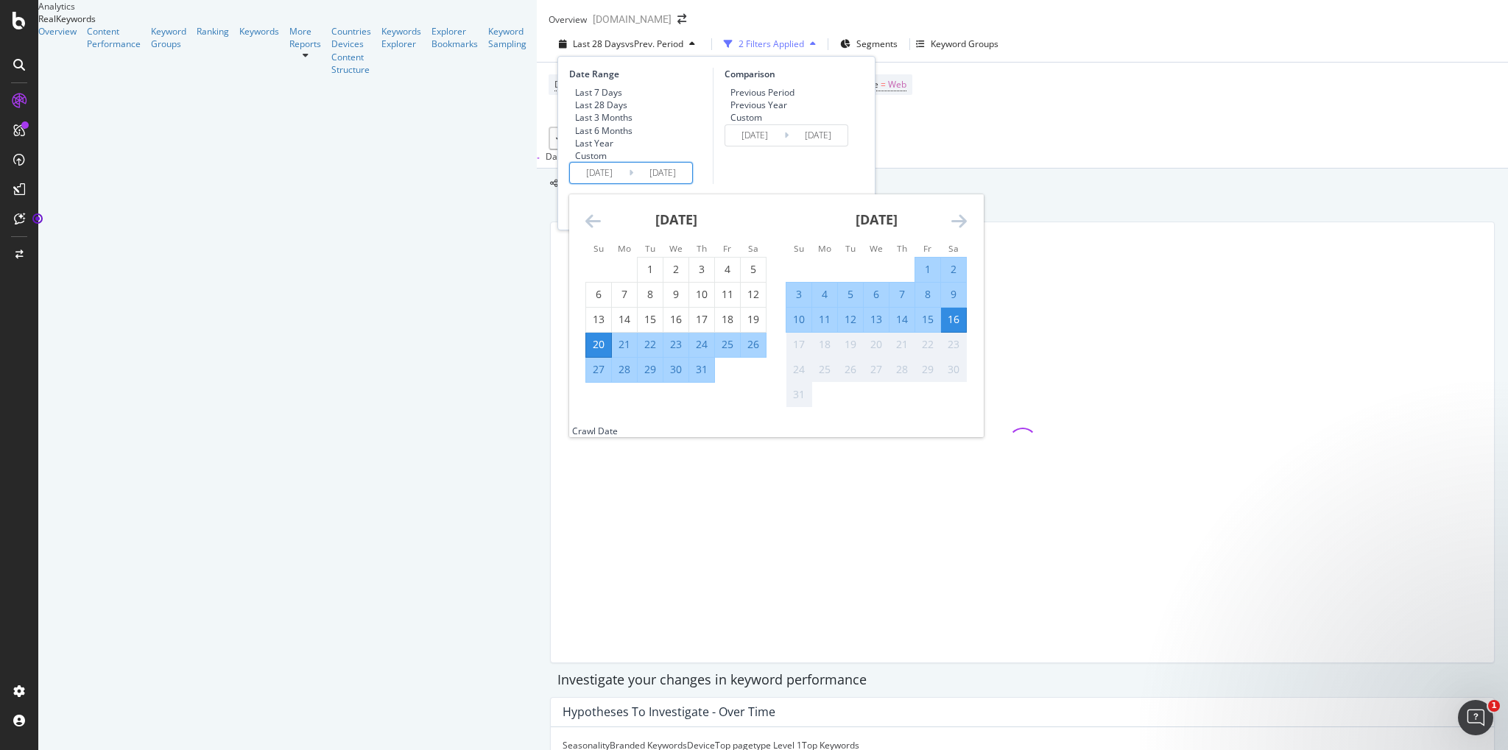
click at [586, 230] on icon "Move backward to switch to the previous month." at bounding box center [593, 221] width 15 height 18
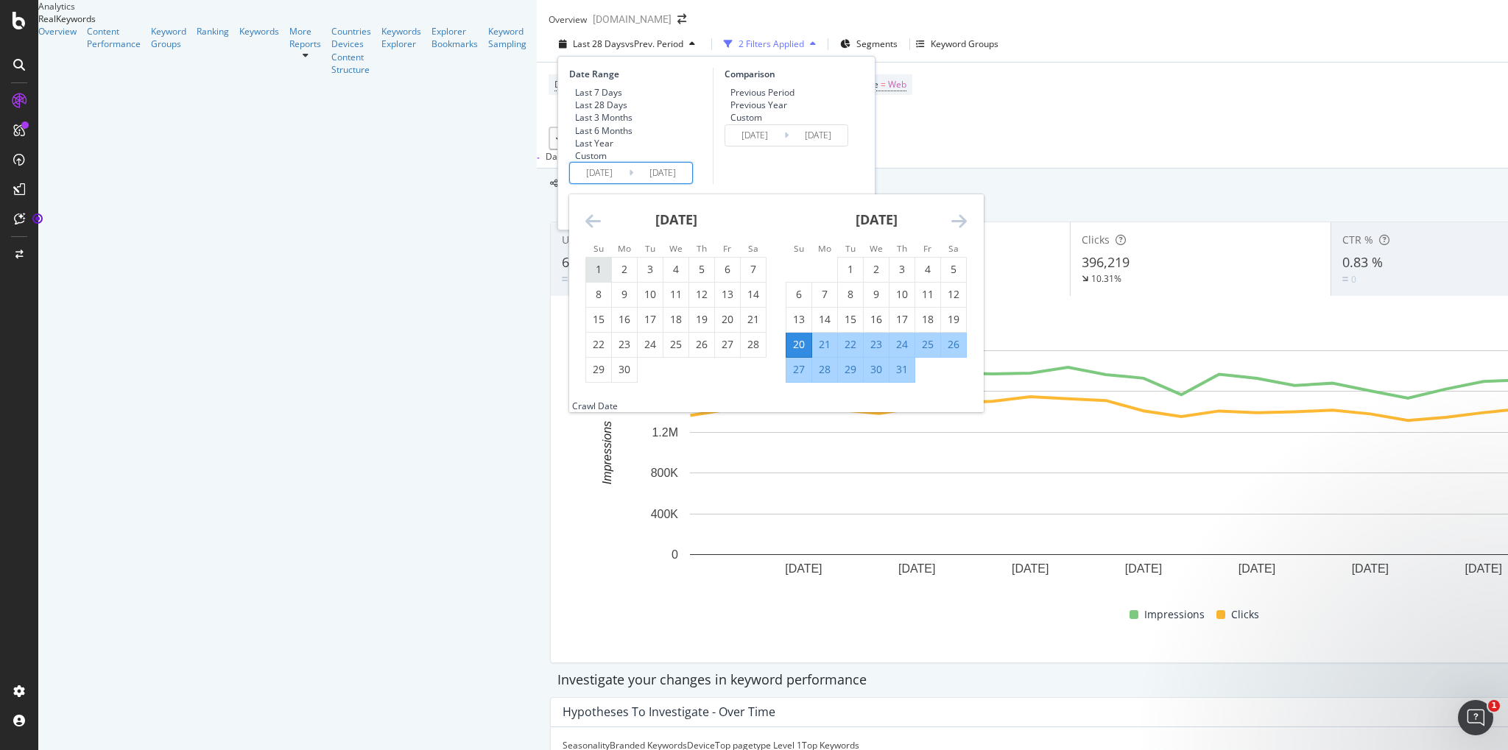
click at [586, 277] on div "1" at bounding box center [598, 269] width 25 height 15
type input "[DATE]"
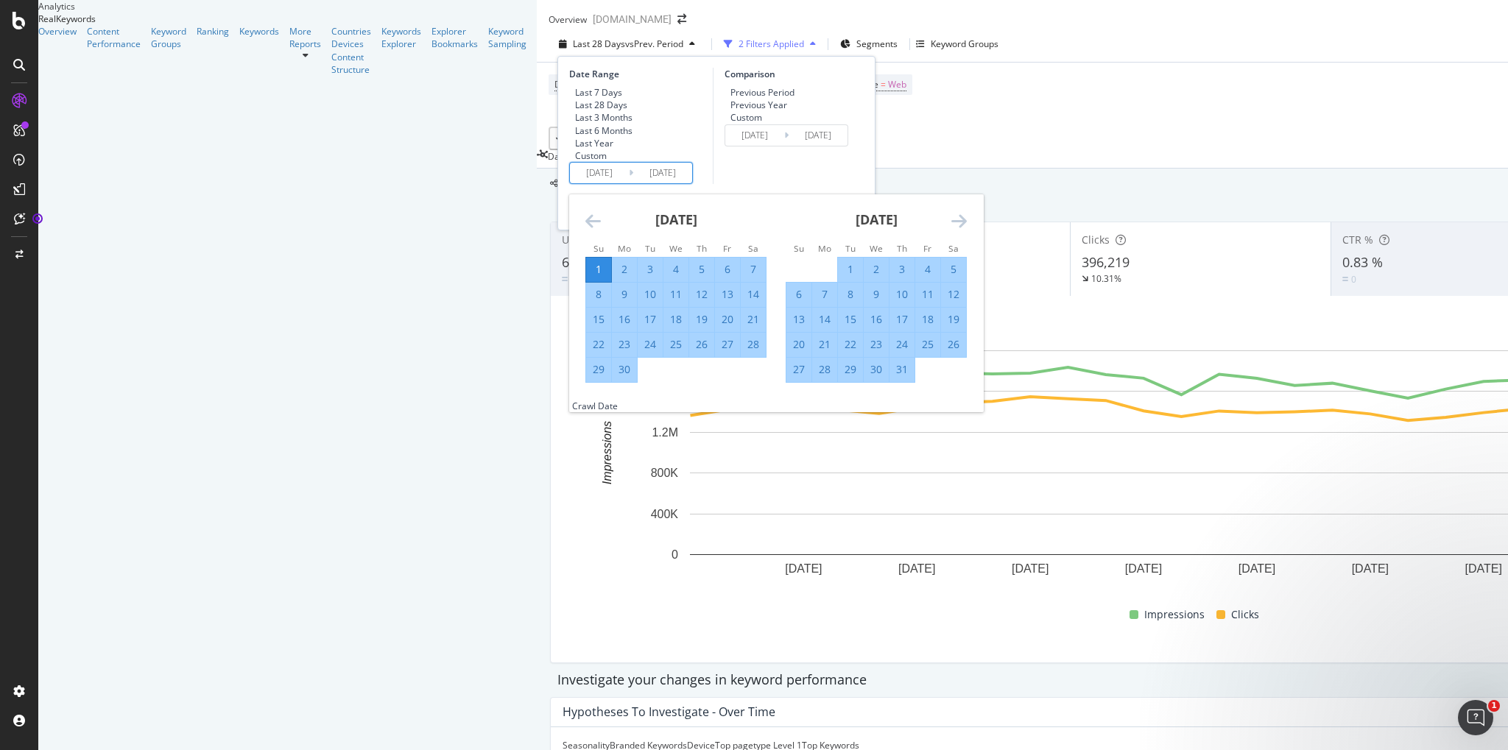
click at [612, 377] on div "30" at bounding box center [624, 369] width 25 height 15
type input "[DATE]"
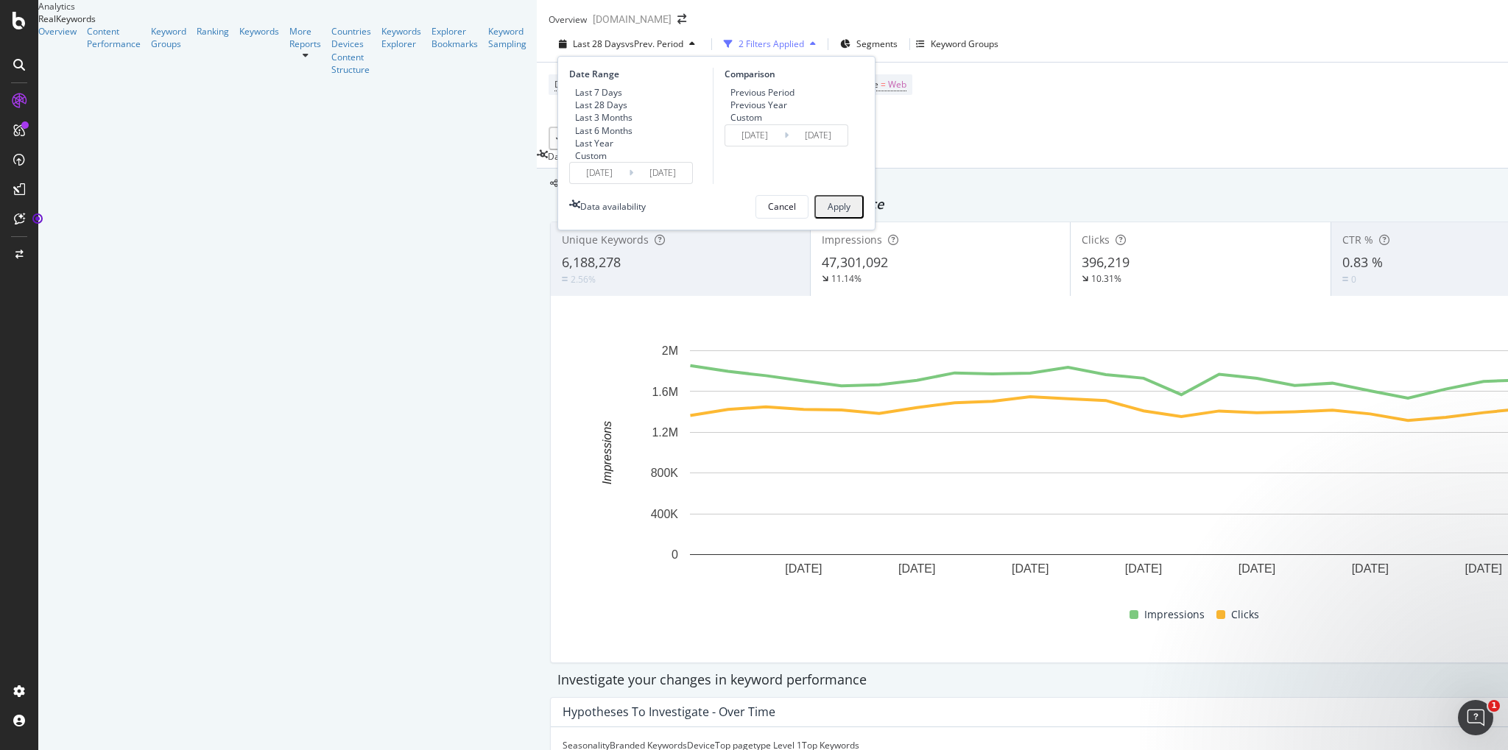
click at [731, 111] on div "Previous Year" at bounding box center [759, 105] width 57 height 13
type input "[DATE]"
click at [828, 213] on div "Apply" at bounding box center [839, 206] width 23 height 13
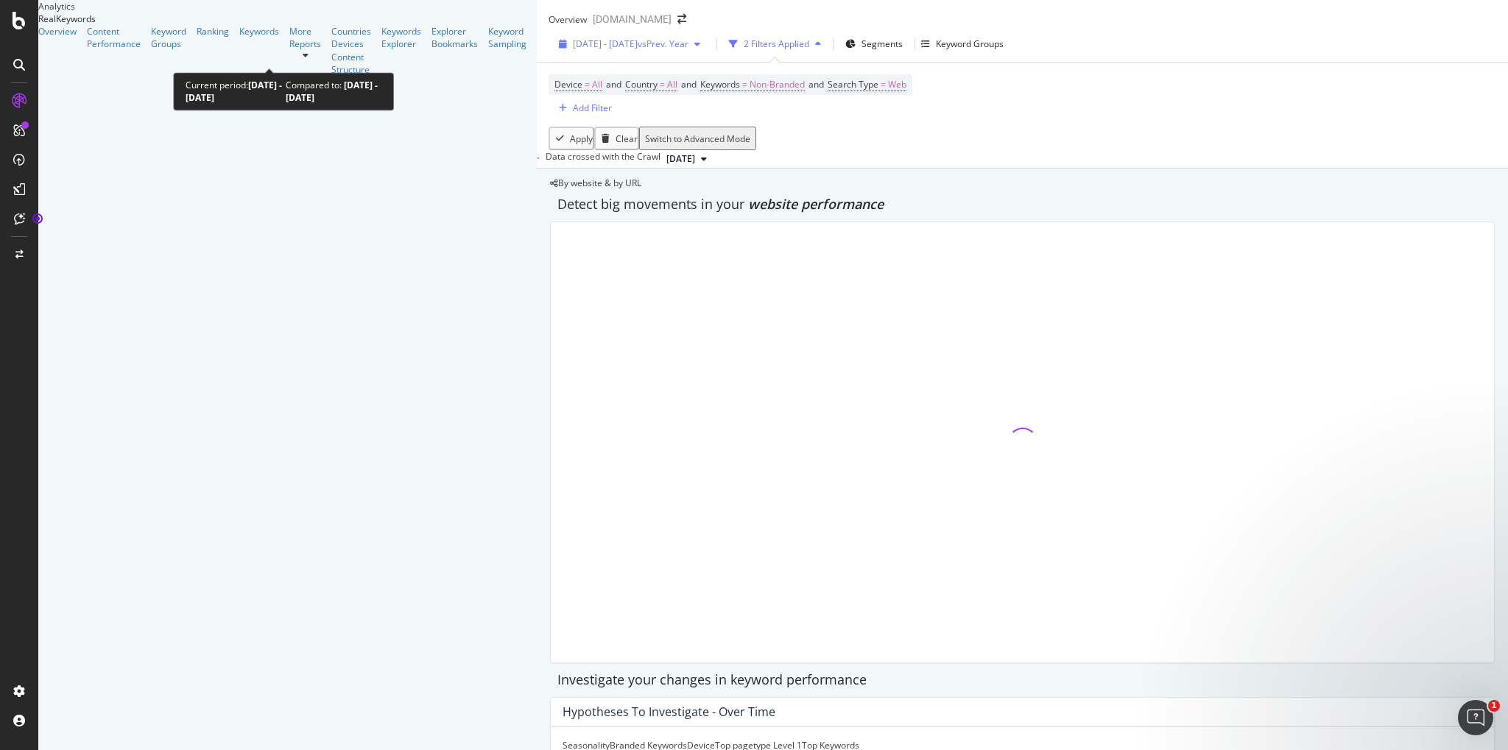
click at [638, 50] on span "vs Prev. Year" at bounding box center [663, 44] width 51 height 13
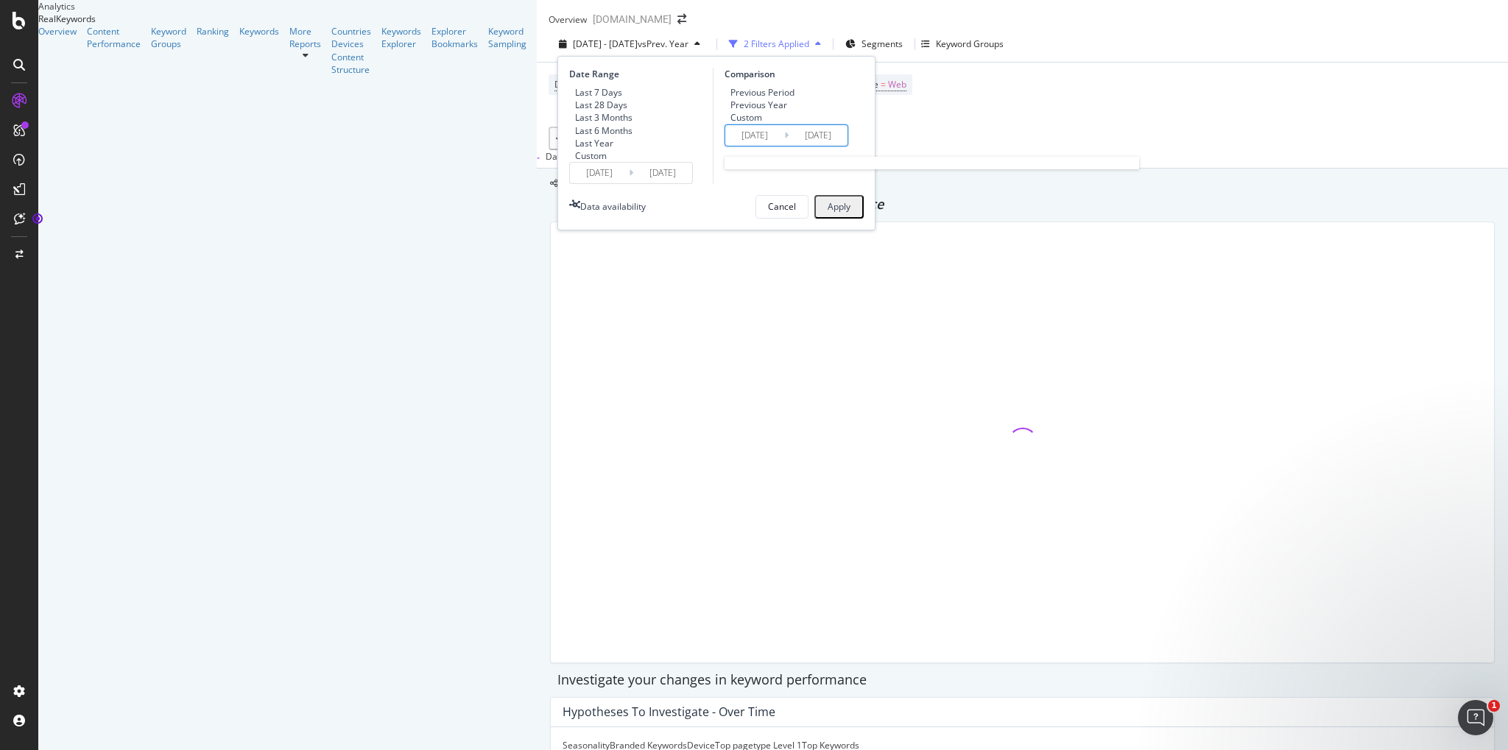
click at [725, 146] on input "[DATE]" at bounding box center [754, 135] width 59 height 21
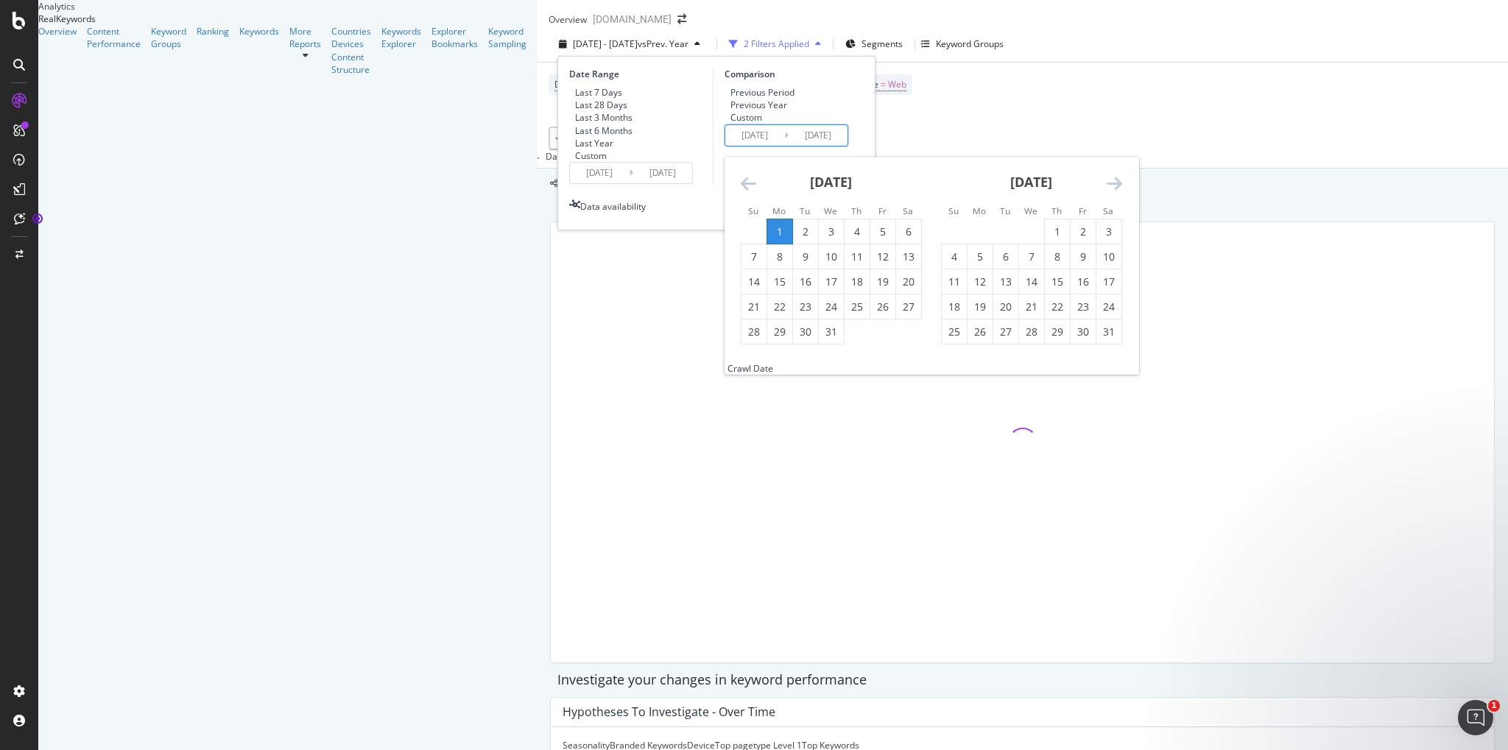
click at [741, 192] on icon "Move backward to switch to the previous month." at bounding box center [748, 184] width 15 height 18
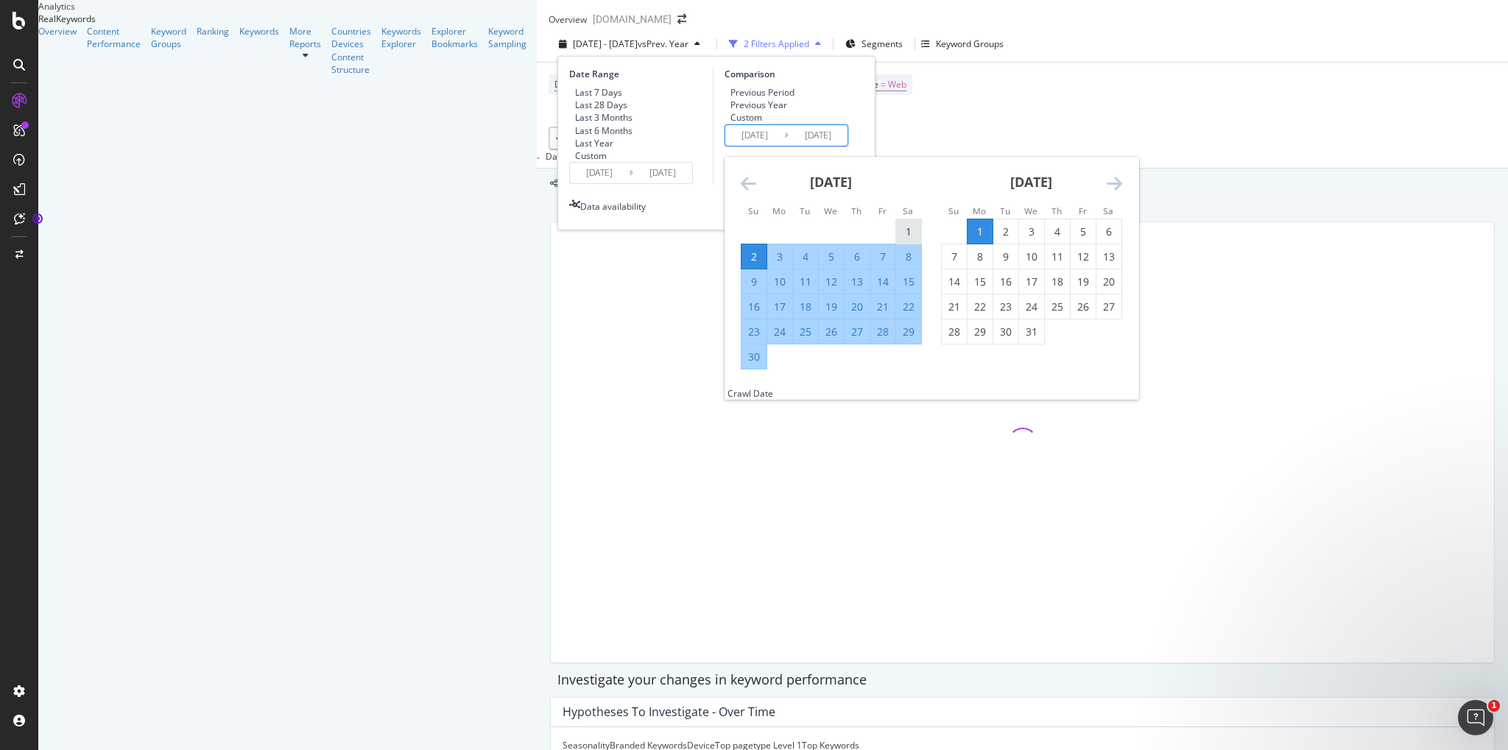
click at [896, 239] on div "1" at bounding box center [908, 232] width 25 height 15
type input "[DATE]"
click at [742, 365] on div "30" at bounding box center [754, 357] width 25 height 15
type input "[DATE]"
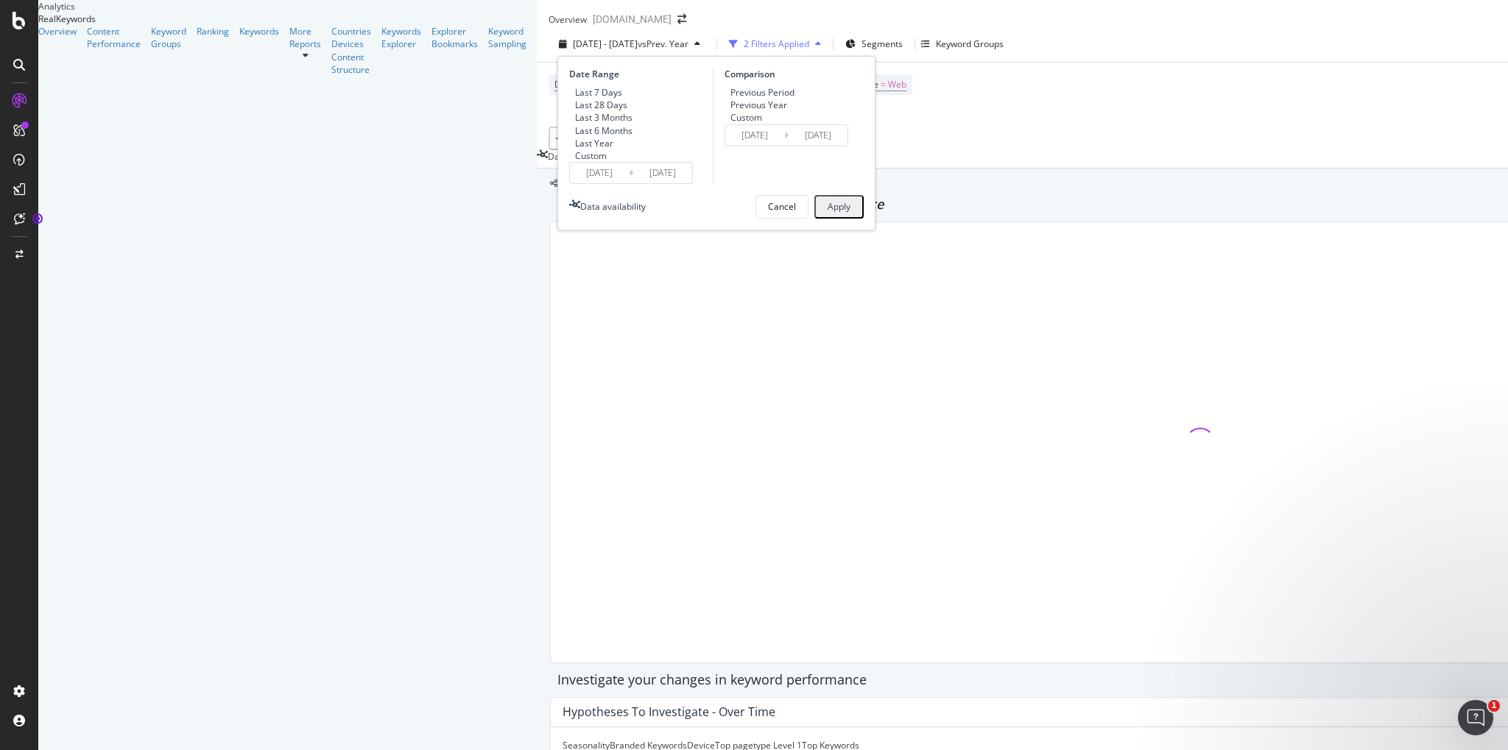
click at [828, 213] on div "Apply" at bounding box center [839, 206] width 23 height 13
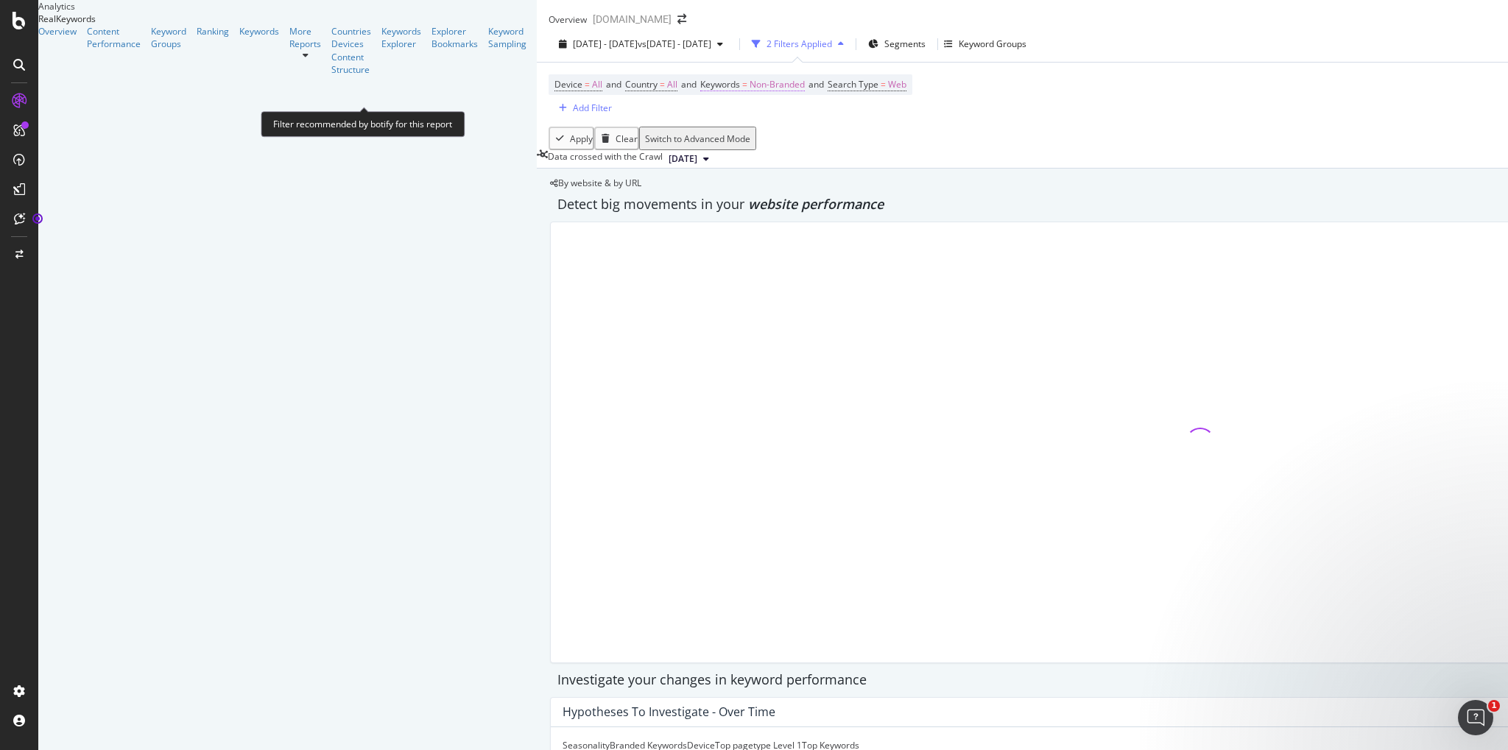
click at [750, 94] on span "Non-Branded" at bounding box center [777, 84] width 55 height 21
click at [412, 110] on div "button" at bounding box center [408, 105] width 18 height 9
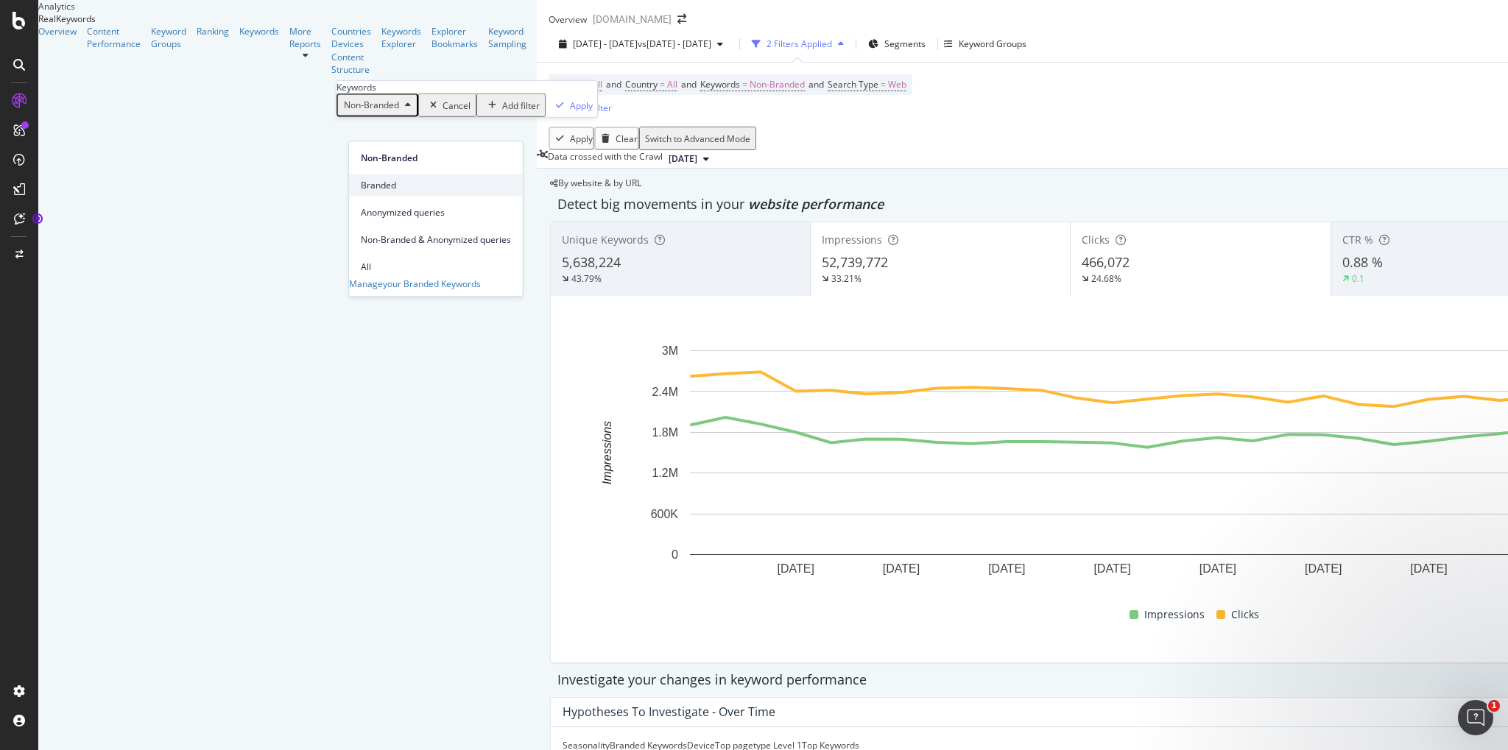
click at [392, 180] on span "Branded" at bounding box center [436, 185] width 150 height 13
click at [550, 111] on div "Apply" at bounding box center [561, 105] width 23 height 13
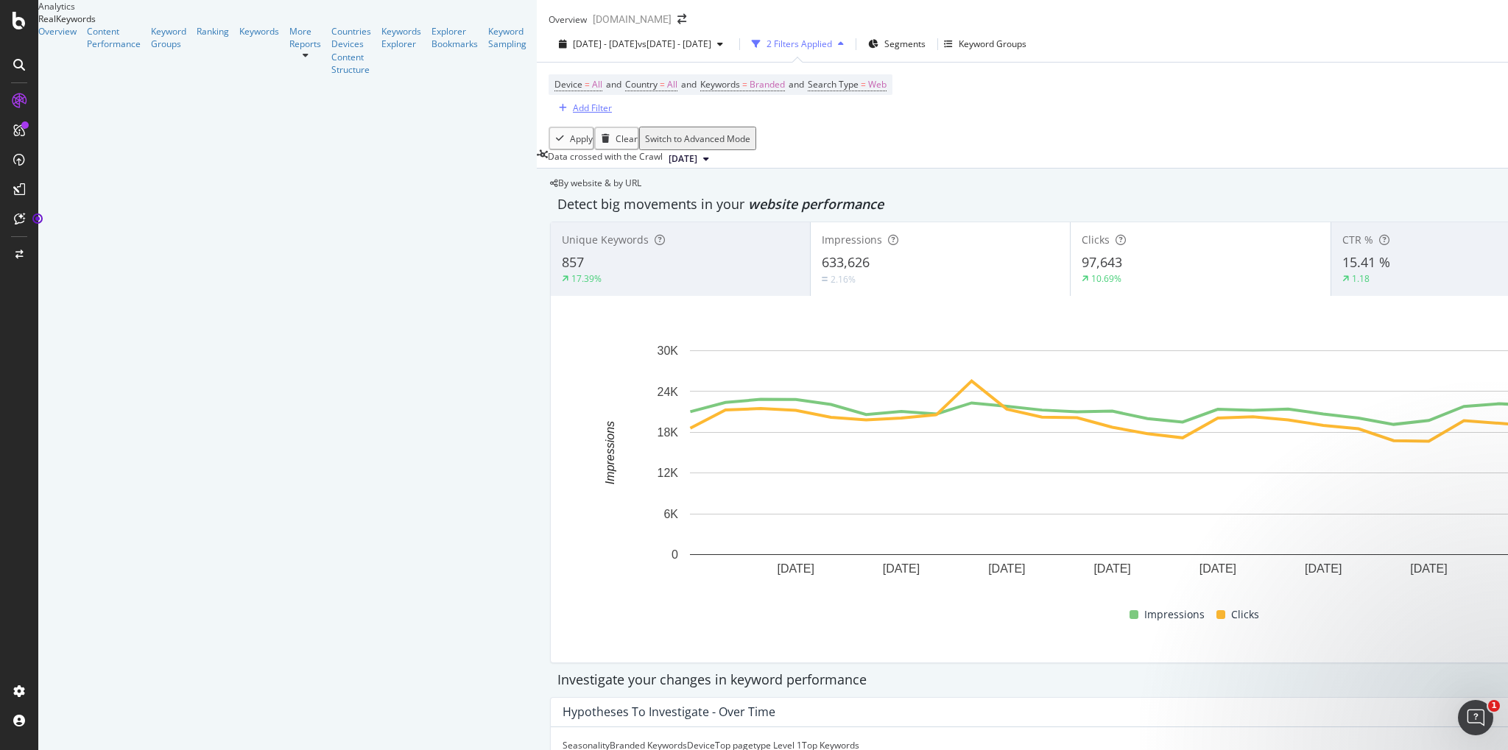
click at [573, 114] on div "Add Filter" at bounding box center [592, 108] width 39 height 13
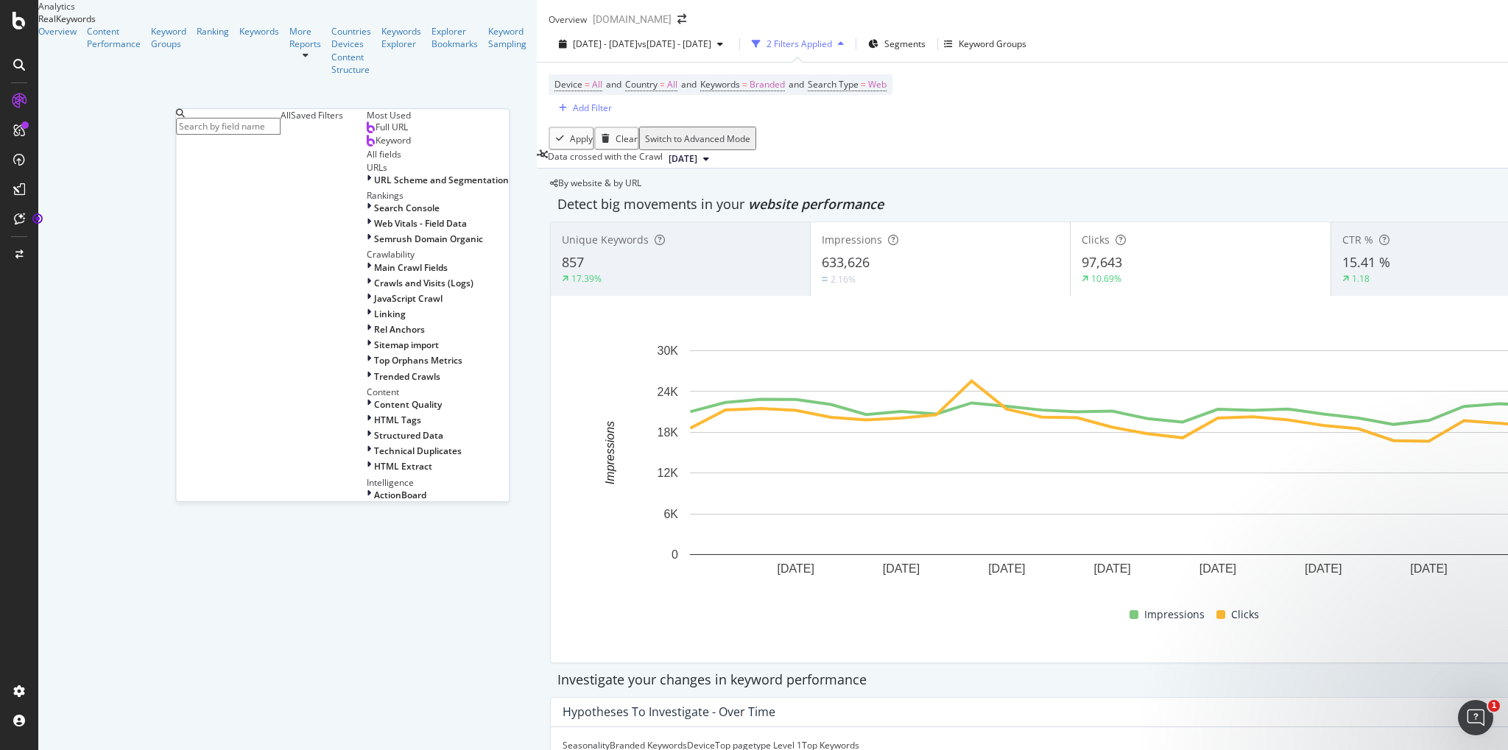
click at [291, 122] on div "Saved Filters" at bounding box center [317, 115] width 52 height 13
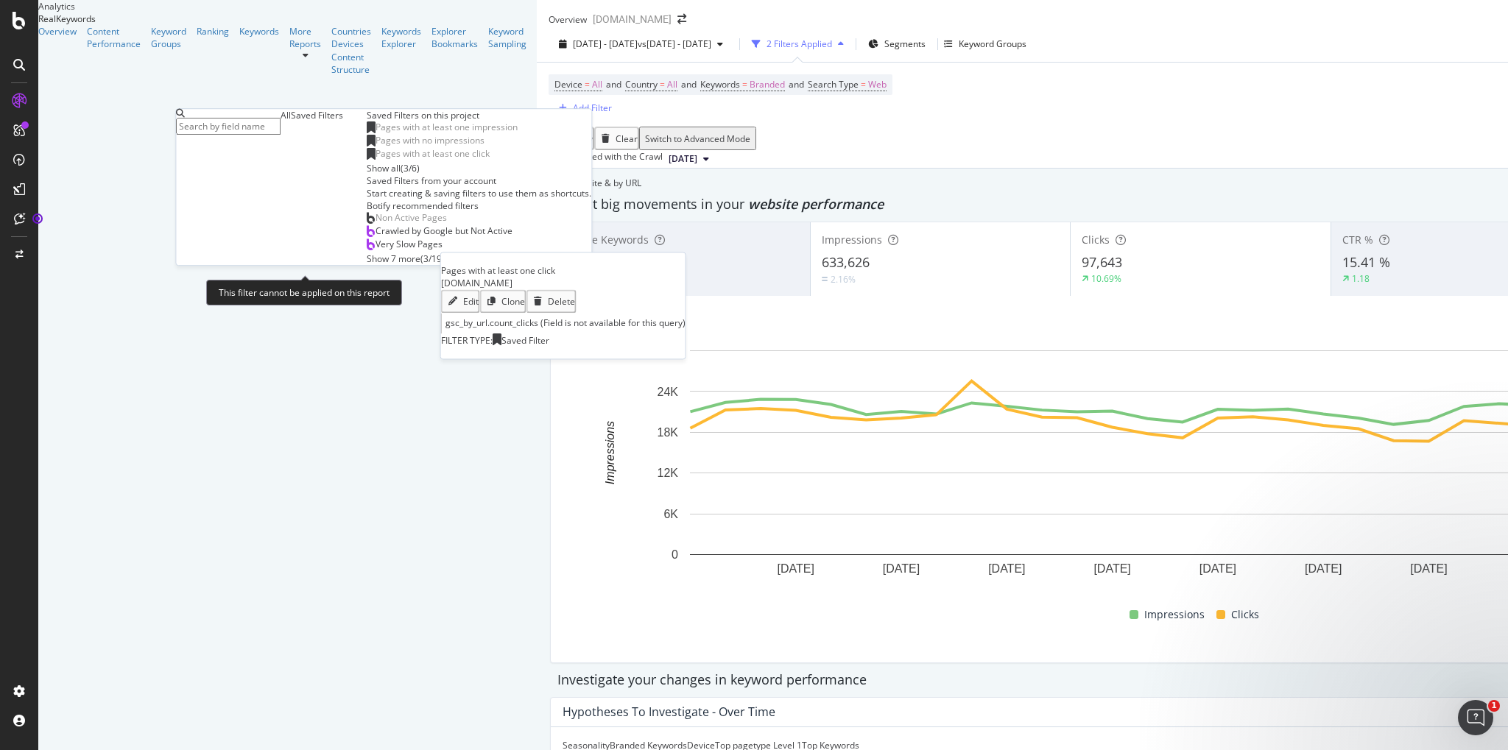
scroll to position [3, 0]
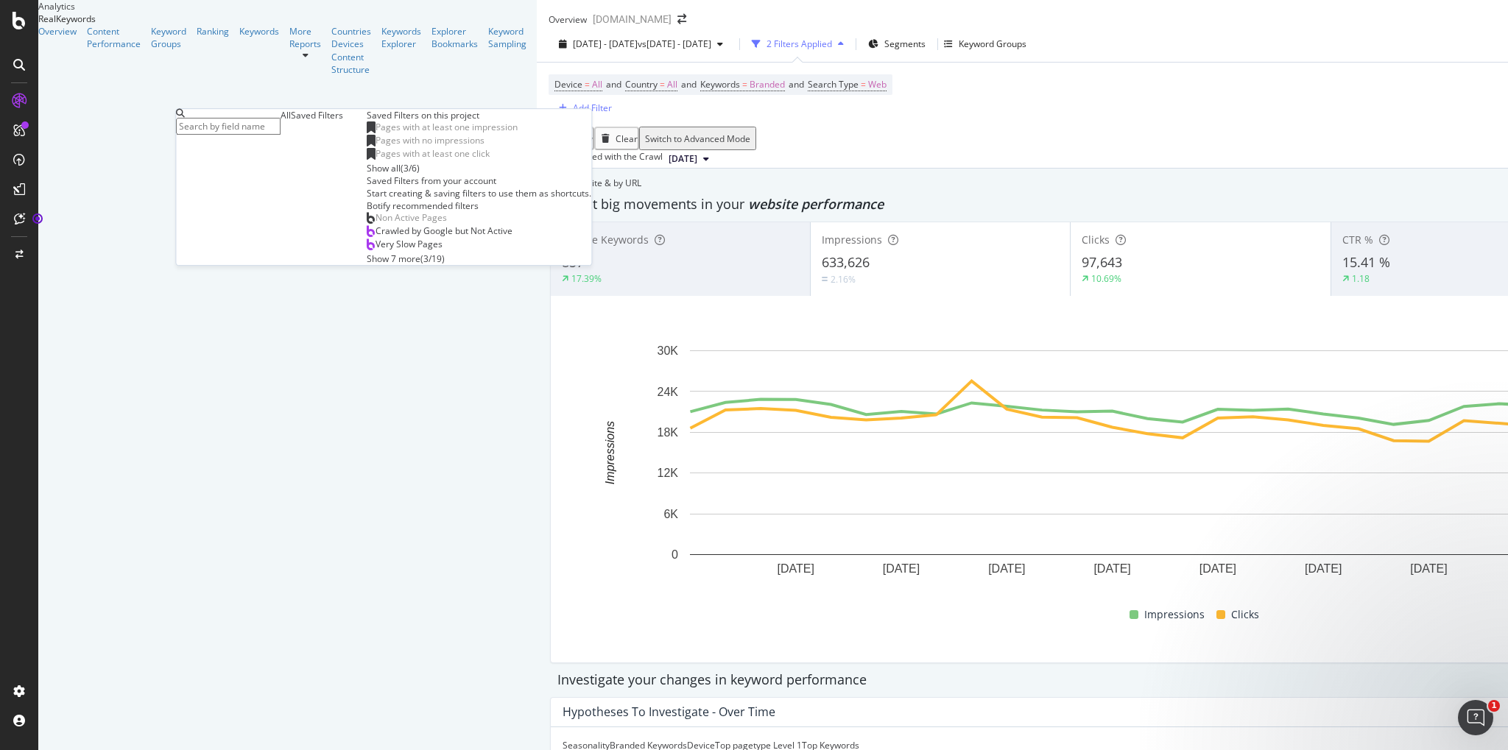
click at [367, 265] on div "Show 7 more" at bounding box center [394, 259] width 54 height 13
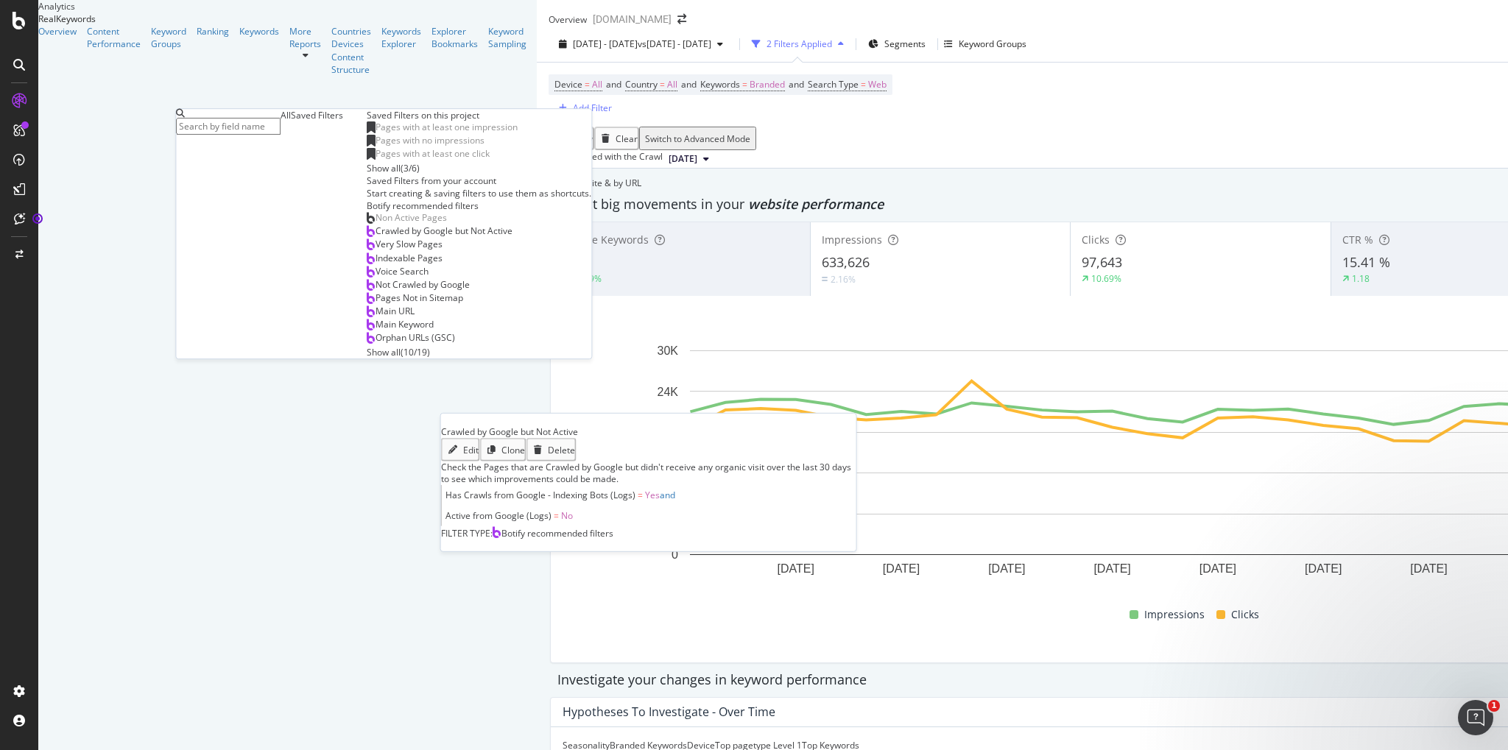
scroll to position [137, 0]
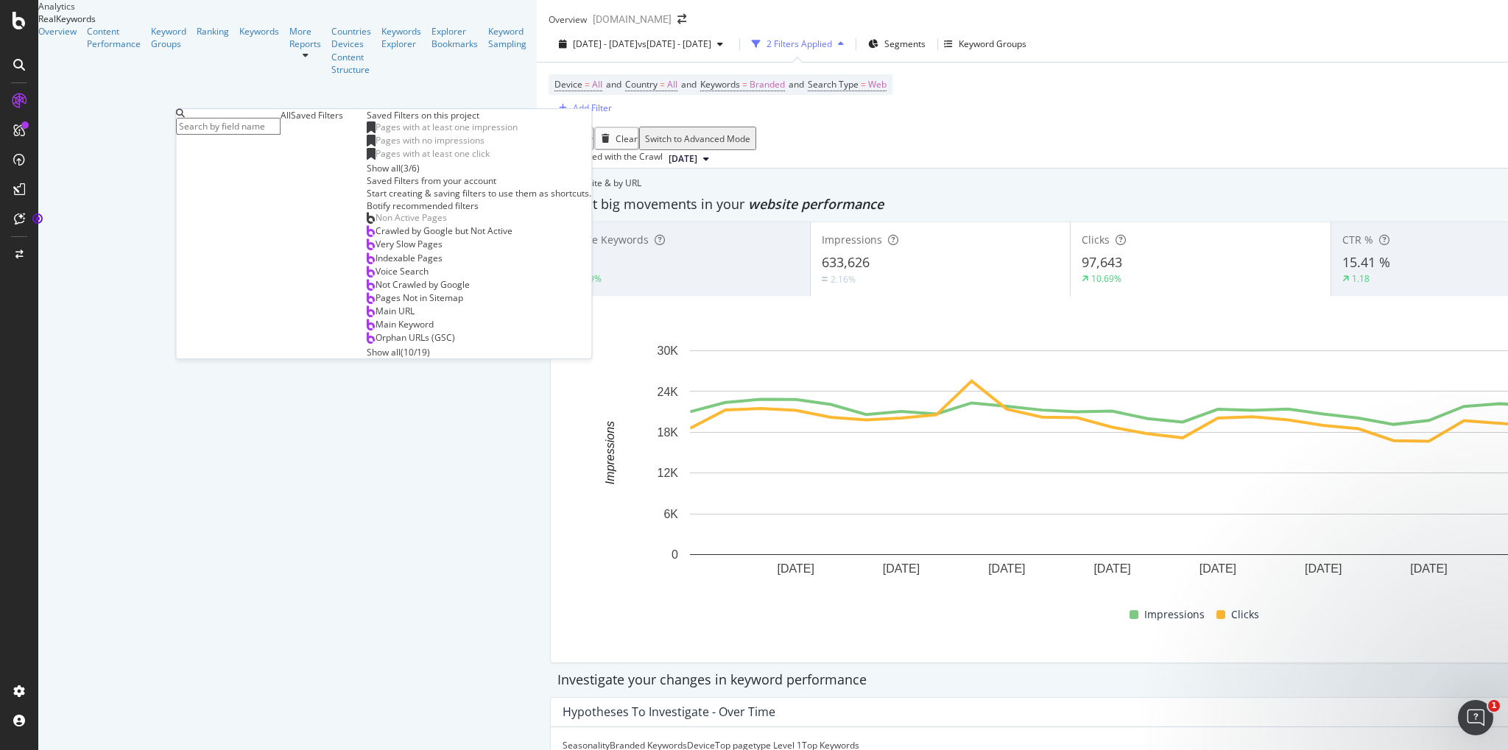
click at [549, 143] on div "Apply Clear Switch to Advanced Mode" at bounding box center [1201, 139] width 1304 height 24
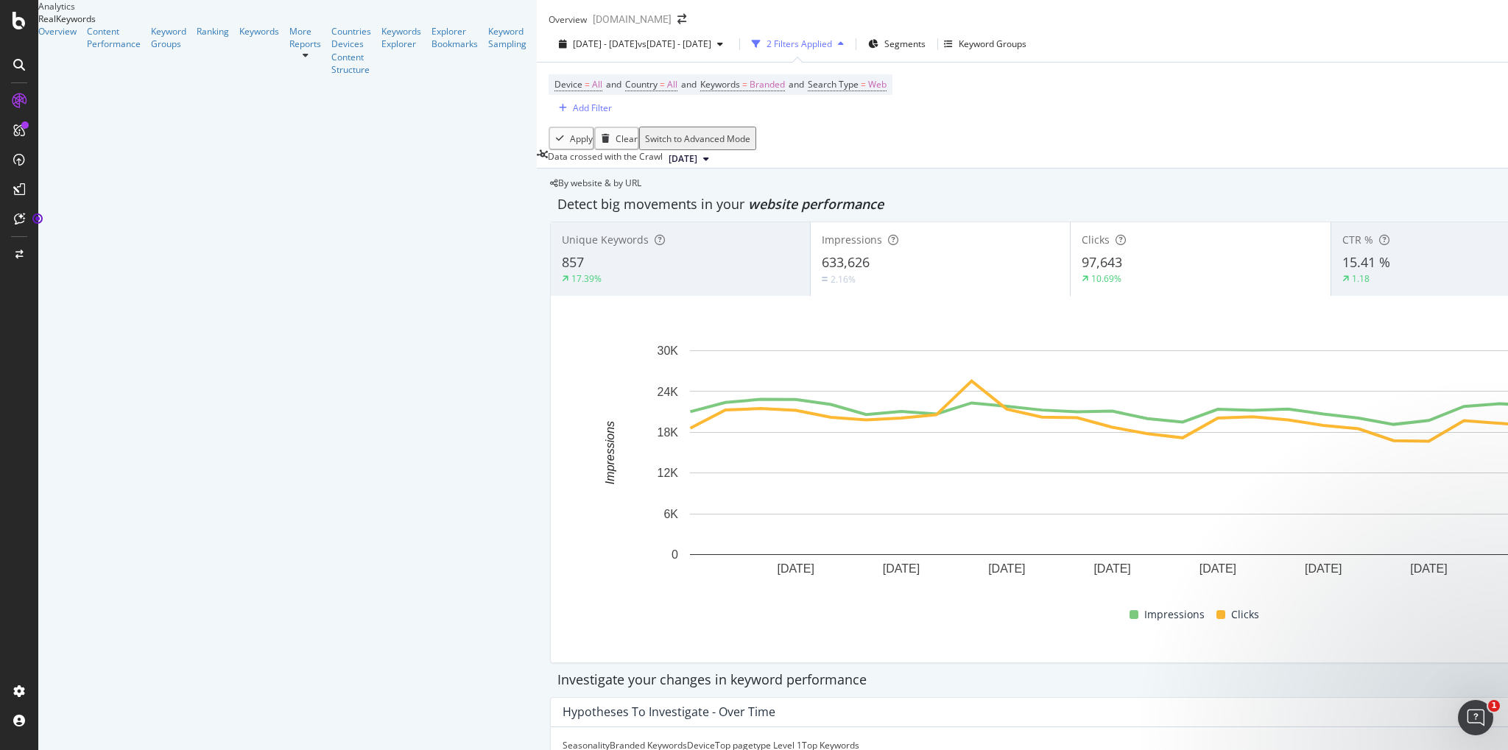
click at [832, 49] on div "button" at bounding box center [841, 44] width 18 height 9
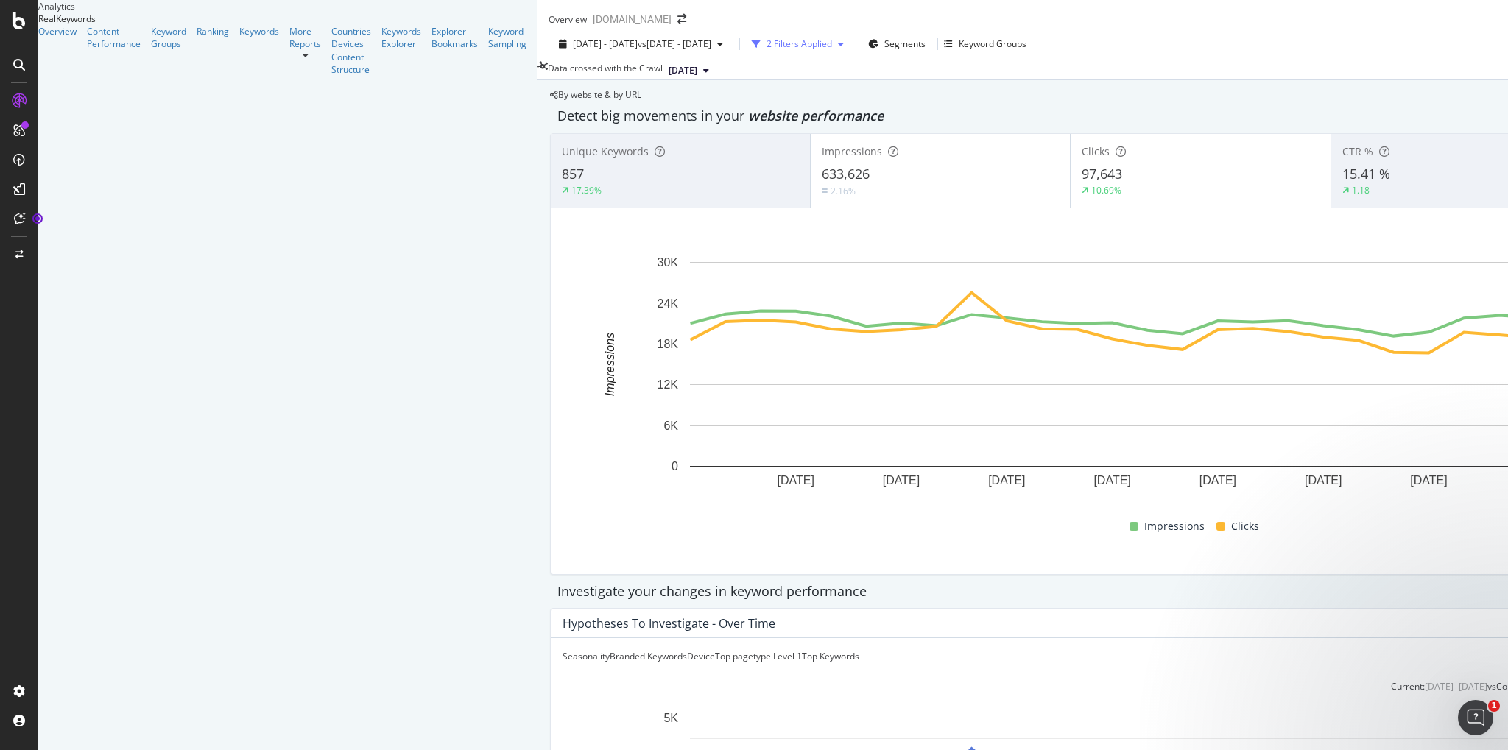
click at [832, 49] on div "button" at bounding box center [841, 44] width 18 height 9
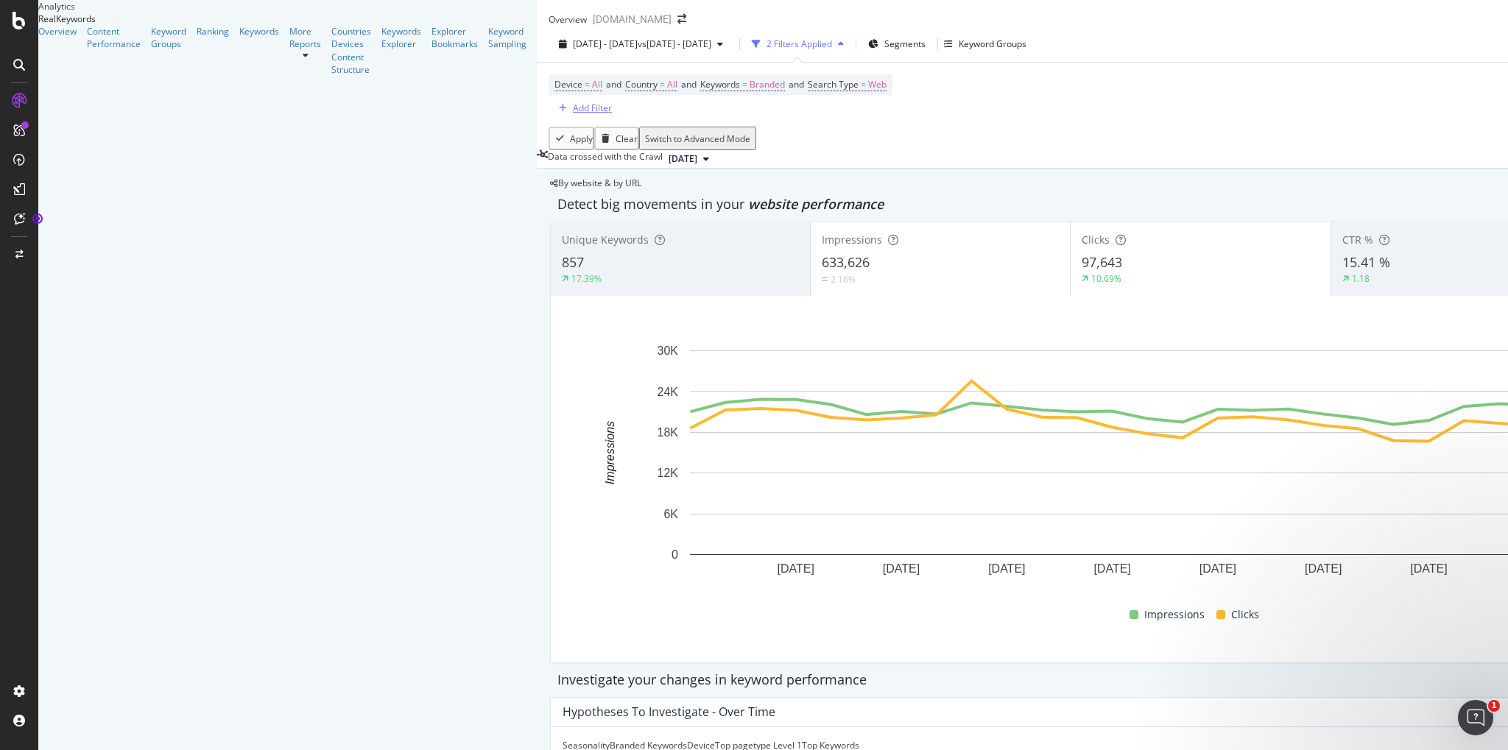
click at [573, 114] on div "Add Filter" at bounding box center [592, 108] width 39 height 13
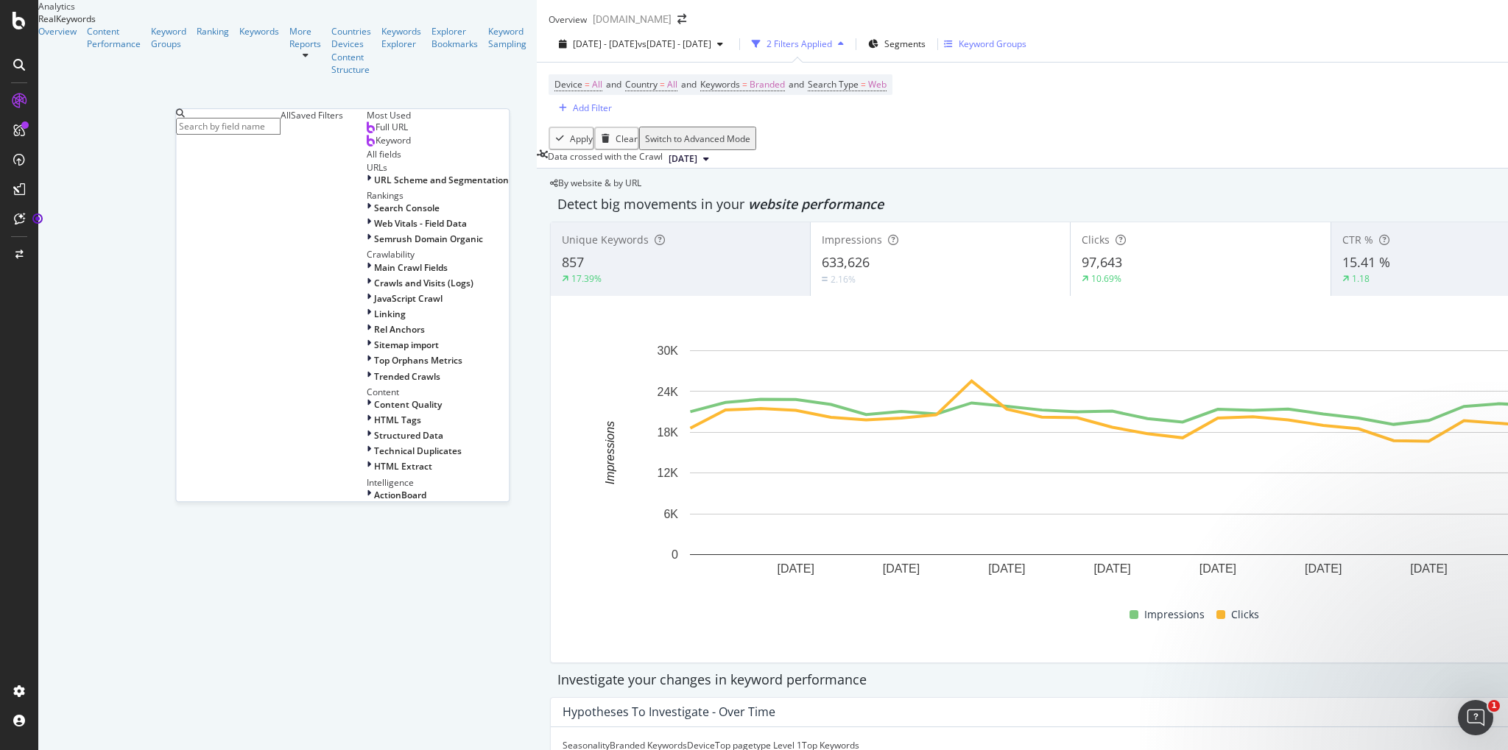
click at [959, 50] on div "Keyword Groups" at bounding box center [993, 44] width 68 height 13
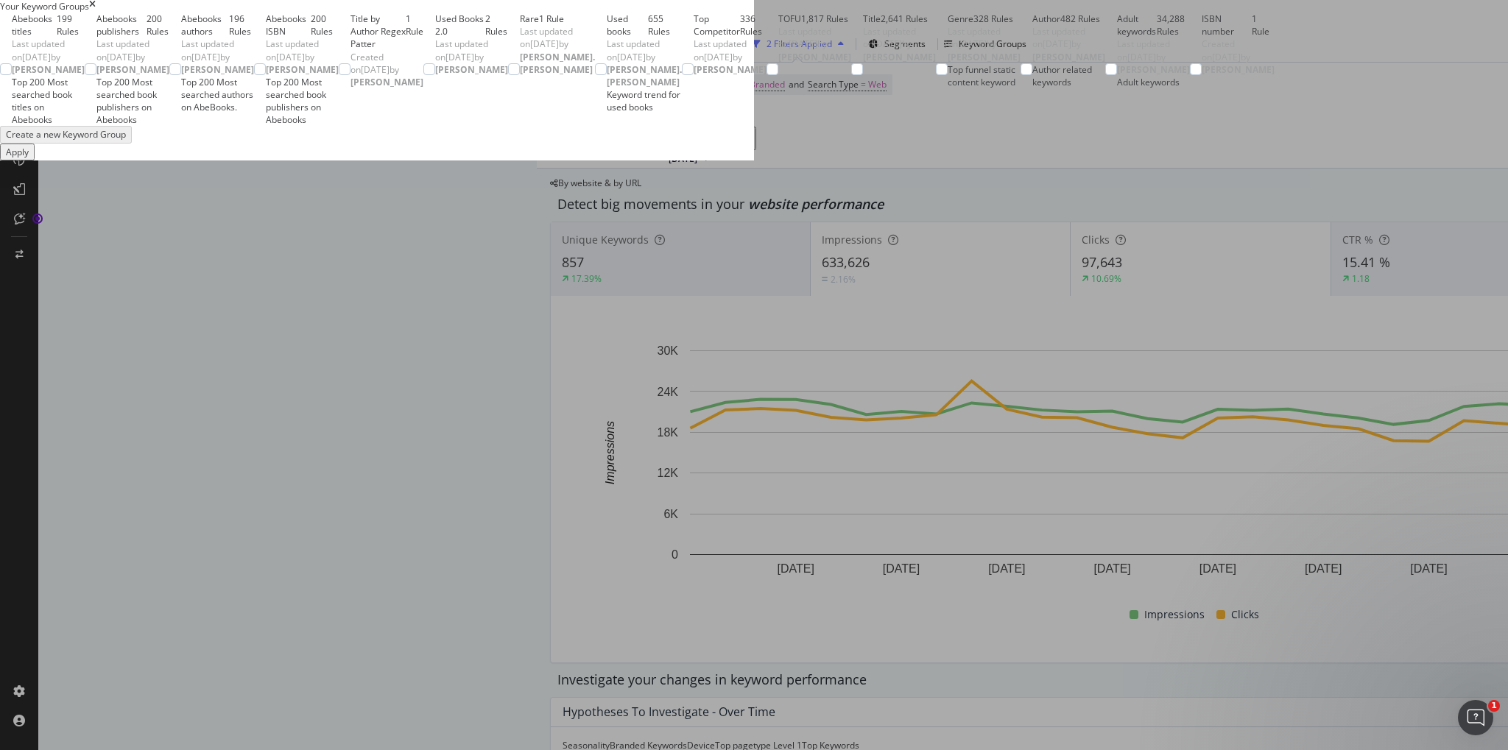
scroll to position [340, 0]
click at [1117, 76] on div "Adult keywords 34,288 Rules Last updated on [DATE] by [PERSON_NAME]" at bounding box center [1153, 44] width 73 height 63
click at [1108, 73] on icon "modal" at bounding box center [1111, 69] width 7 height 7
click at [1105, 75] on div "modal" at bounding box center [1111, 69] width 12 height 12
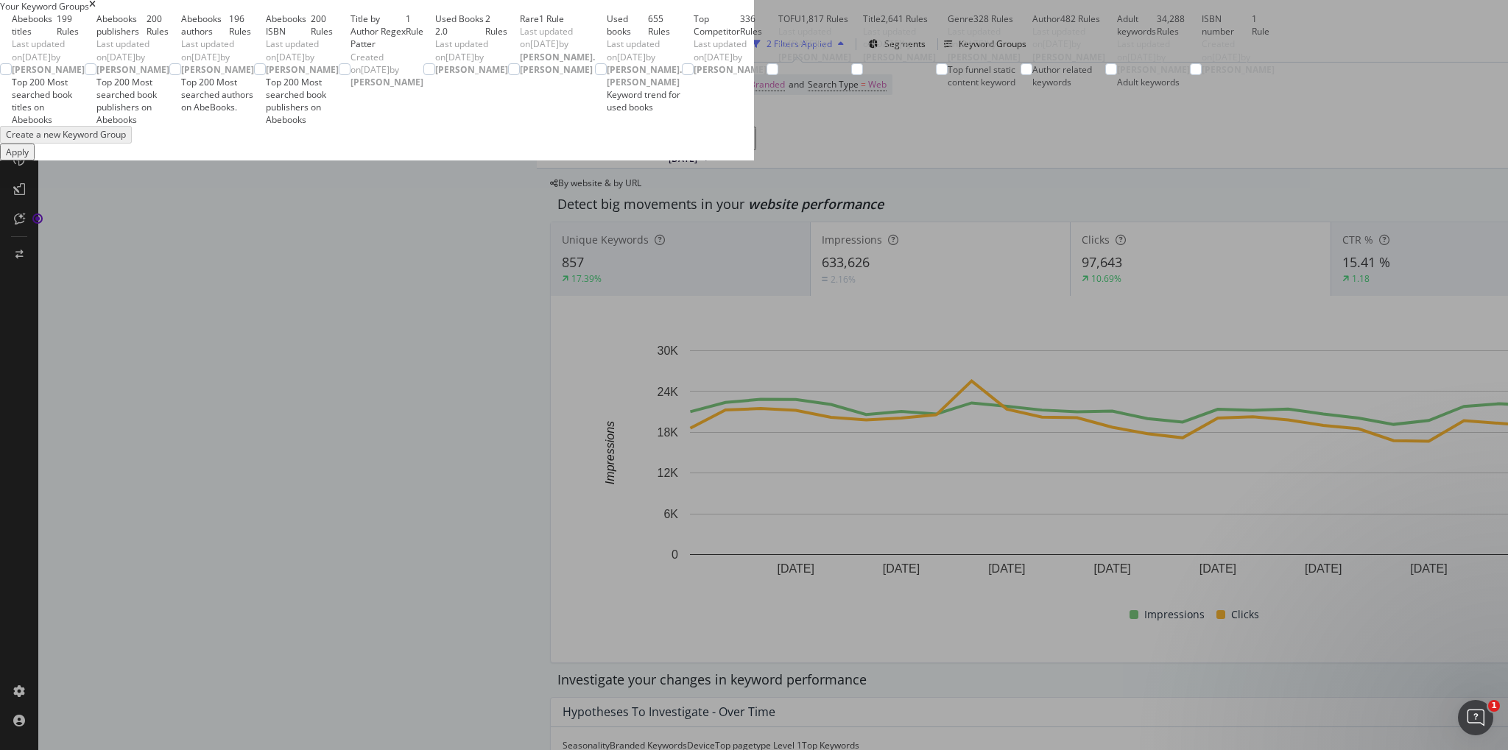
scroll to position [0, 0]
click at [12, 75] on div "modal" at bounding box center [6, 69] width 12 height 12
click at [169, 126] on div "Abebooks publishers 200 Rules Last updated on [DATE] by [PERSON_NAME] Top 200 M…" at bounding box center [132, 69] width 73 height 113
click at [254, 126] on div "Abebooks authors 196 Rules Last updated on [DATE] by [PERSON_NAME] Top 200 Most…" at bounding box center [217, 69] width 73 height 113
click at [266, 75] on div "modal" at bounding box center [260, 69] width 12 height 12
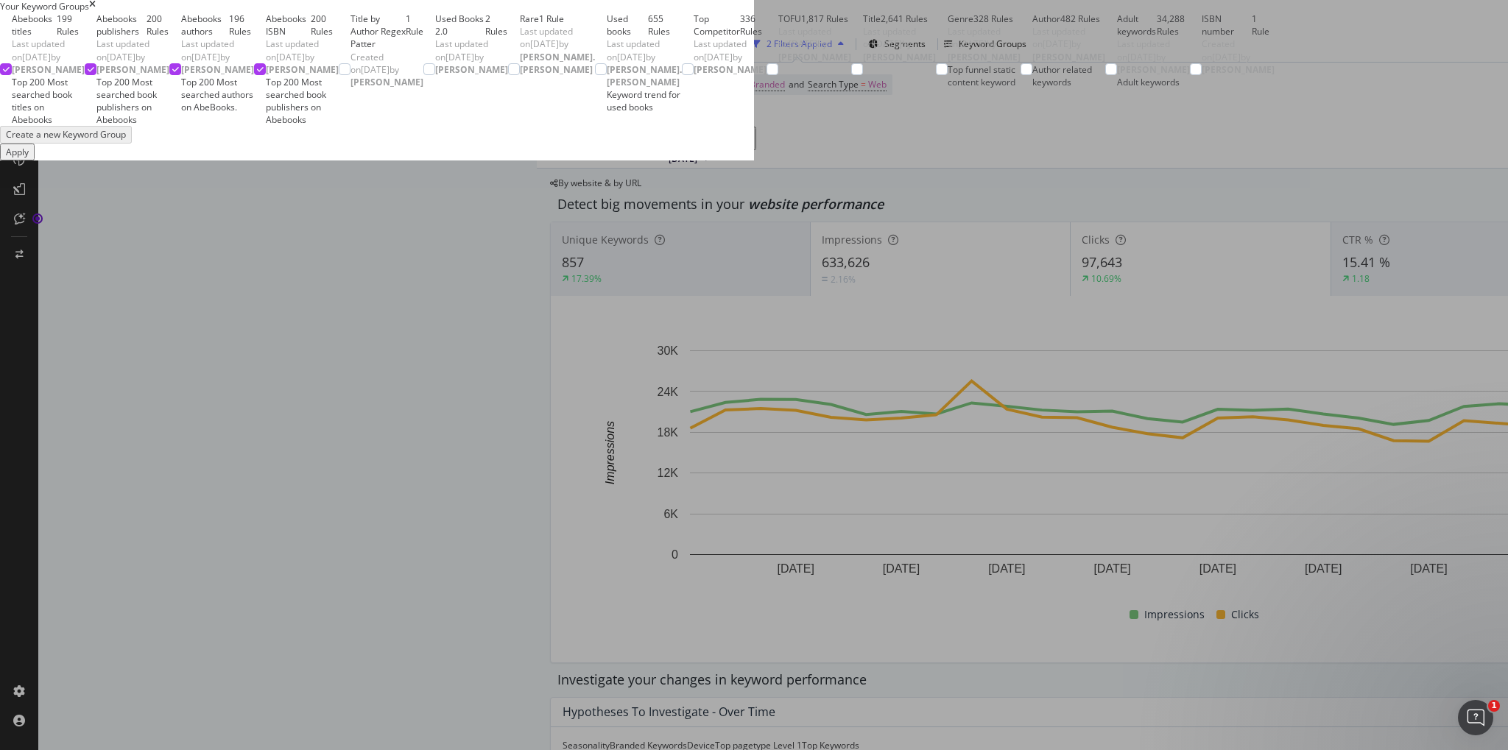
click at [351, 126] on div "Title by Author Regex Patter 1 Rule Created on [DATE] by [PERSON_NAME]" at bounding box center [387, 69] width 73 height 113
click at [423, 126] on div "Used Books 2.0 2 Rules Last updated on [DATE] by [PERSON_NAME]" at bounding box center [465, 69] width 85 height 113
click at [508, 126] on div "Rare 1 Rule Last updated on [DATE] by [PERSON_NAME].[PERSON_NAME]" at bounding box center [551, 69] width 87 height 113
click at [595, 75] on div "modal" at bounding box center [601, 69] width 12 height 12
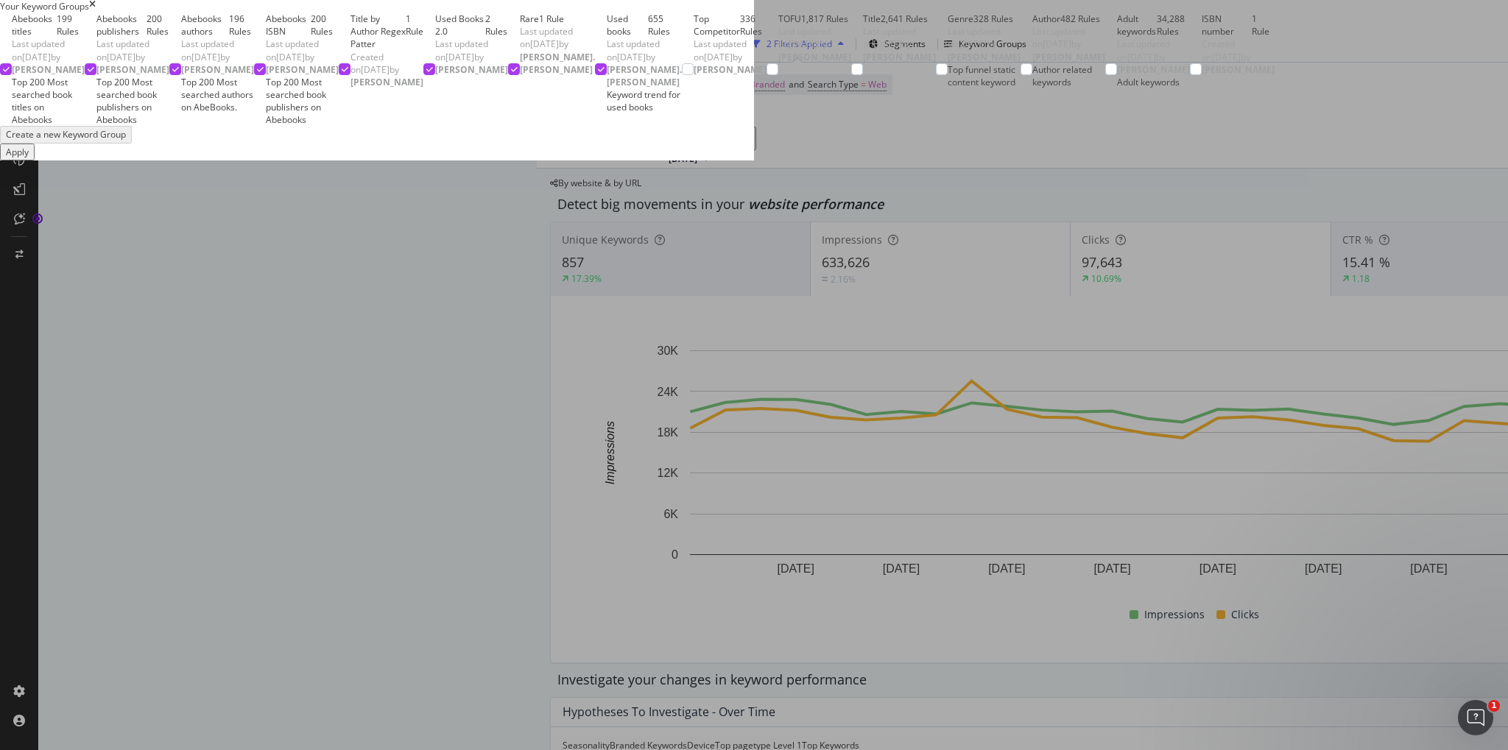
click at [682, 126] on div "Top Competitor 336 Rules Last updated on [DATE] by [PERSON_NAME]" at bounding box center [724, 69] width 85 height 113
click at [767, 126] on div "TOFU 1,817 Rules Last updated on [DATE] by [PERSON_NAME]" at bounding box center [809, 69] width 85 height 113
click at [851, 75] on div "modal" at bounding box center [857, 69] width 12 height 12
click at [936, 126] on div "Genre 328 Rules Last updated on [DATE] by [PERSON_NAME] Top funnel static conte…" at bounding box center [978, 69] width 85 height 113
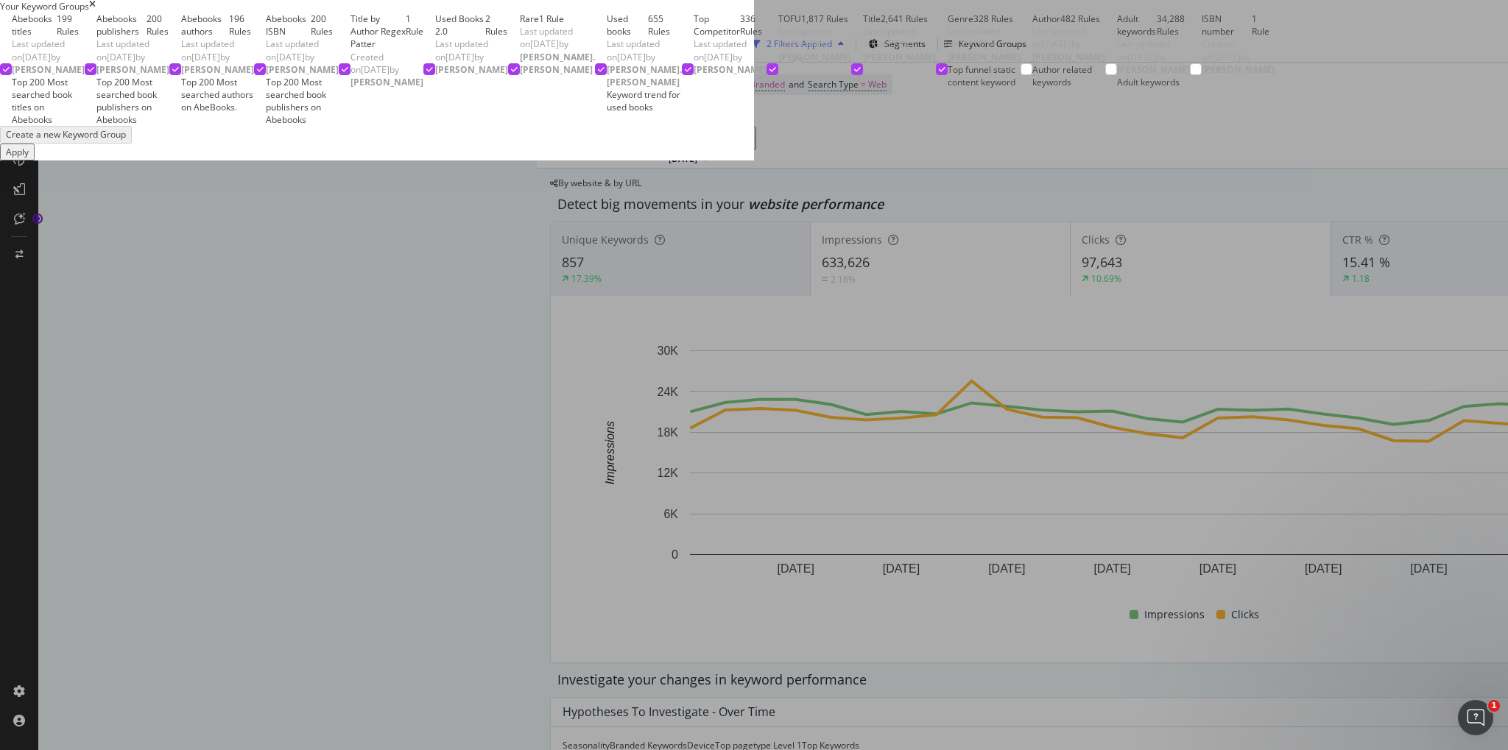
click at [1021, 126] on div "Author 482 Rules Last updated on [DATE] by [PERSON_NAME] Author related keywords" at bounding box center [1063, 69] width 85 height 113
click at [1202, 126] on div "ISBN number 1 Rule Created on [DATE] by [PERSON_NAME]" at bounding box center [1238, 69] width 73 height 113
click at [29, 158] on div "Apply" at bounding box center [17, 152] width 23 height 13
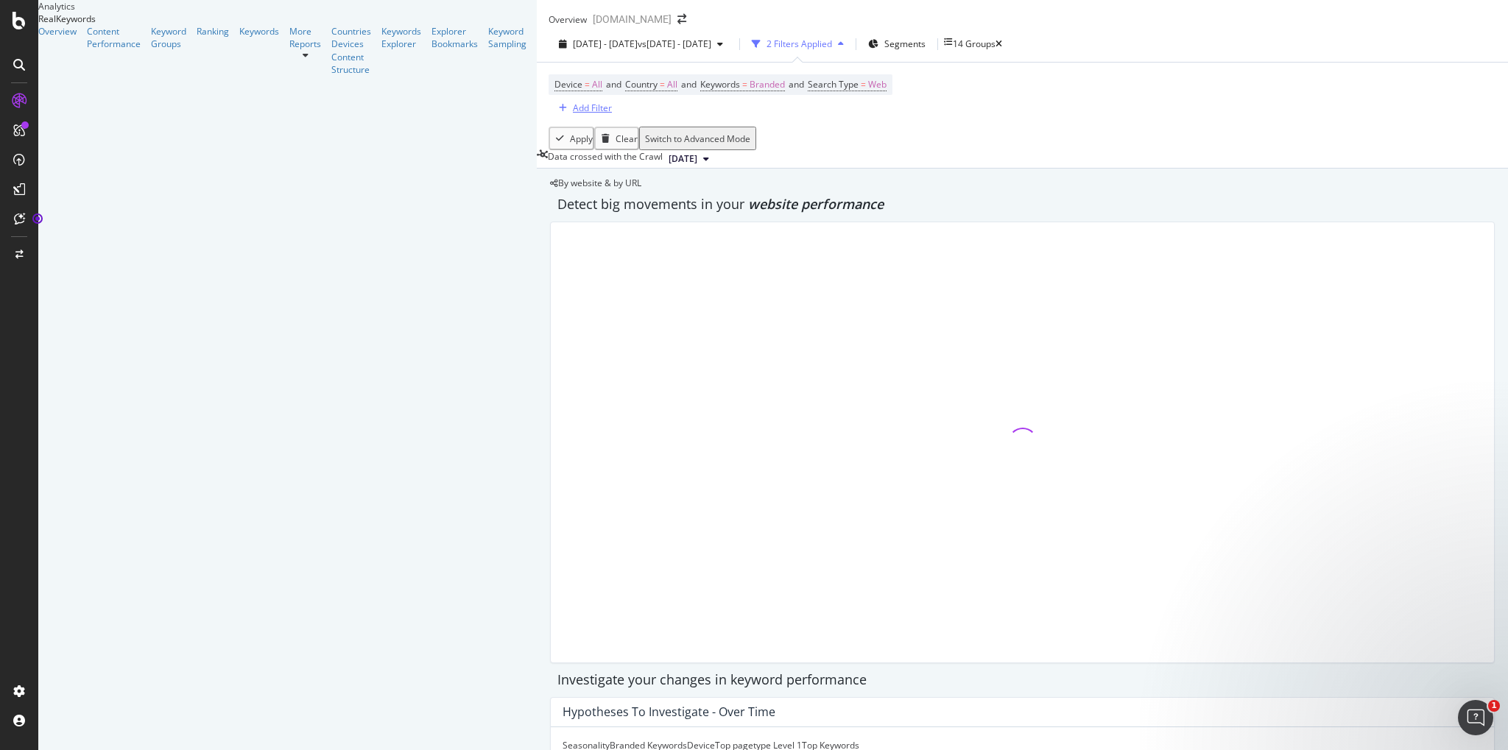
click at [573, 114] on div "Add Filter" at bounding box center [592, 108] width 39 height 13
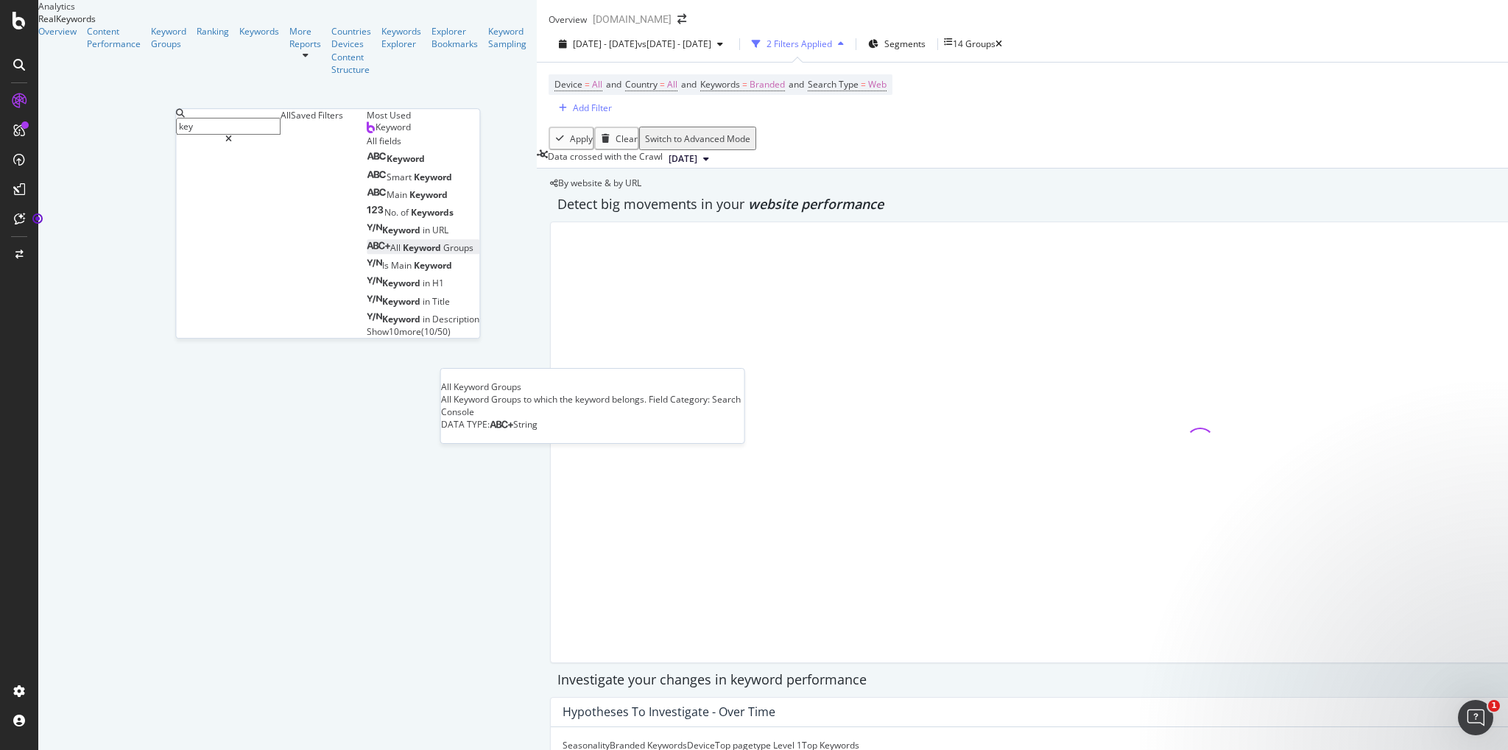
type input "key"
click at [367, 254] on div "All Keyword Groups" at bounding box center [420, 248] width 107 height 13
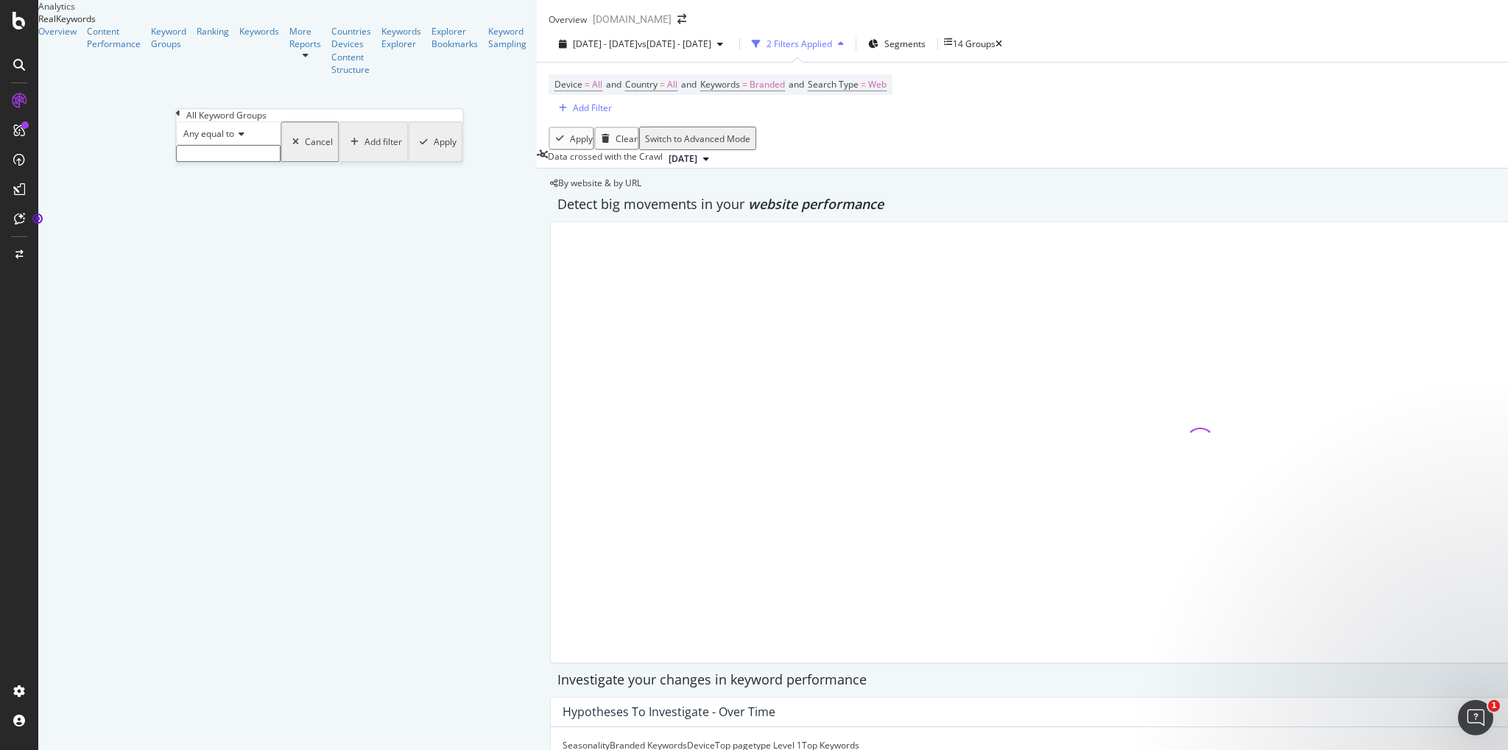
click at [242, 138] on icon at bounding box center [239, 134] width 10 height 9
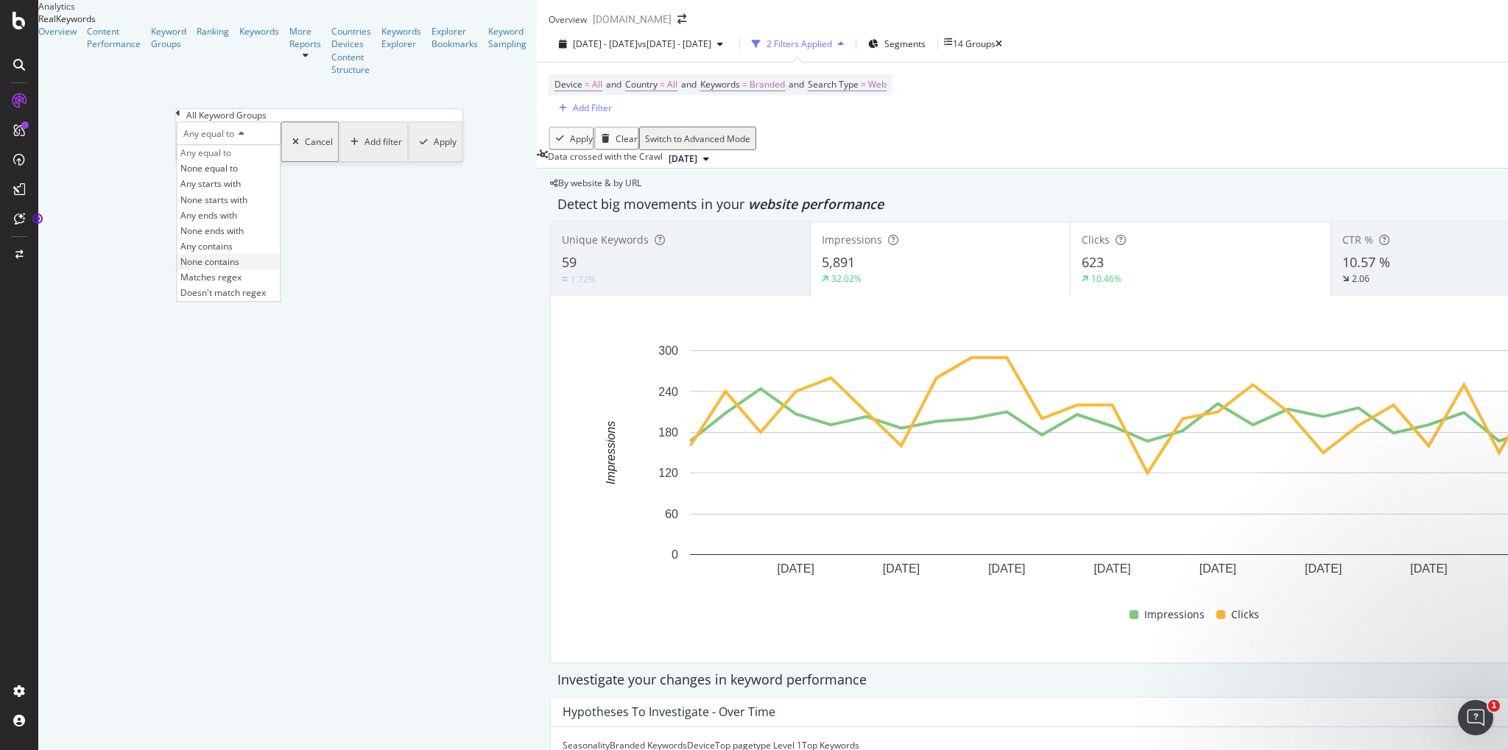
click at [263, 270] on div "None contains" at bounding box center [228, 261] width 103 height 15
click at [258, 162] on input "text" at bounding box center [228, 153] width 105 height 17
type input "Adult keywords"
click at [365, 152] on div "Add filter" at bounding box center [384, 146] width 38 height 13
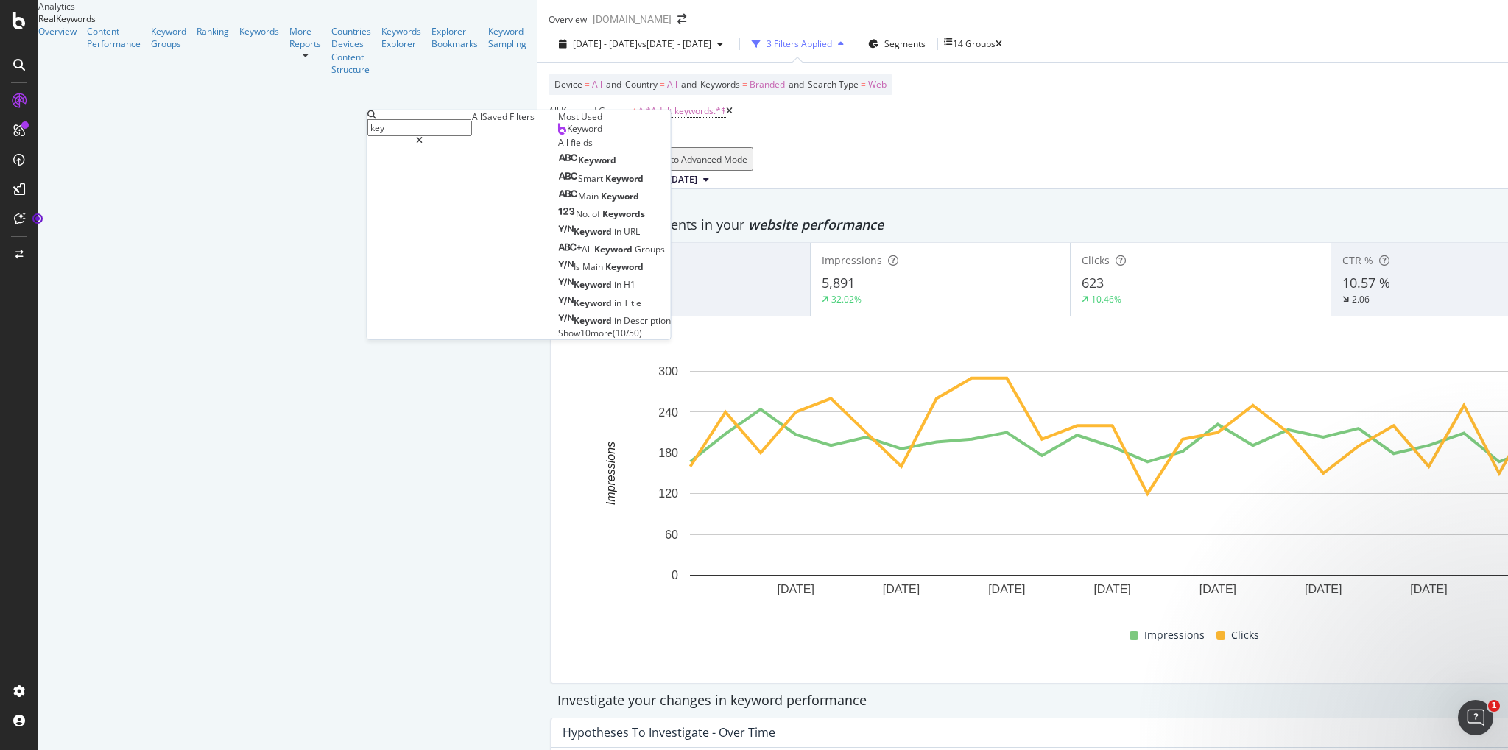
click at [811, 122] on div "Device = All and Country = All and Keywords = Branded and Search Type = Web All…" at bounding box center [1201, 105] width 1304 height 85
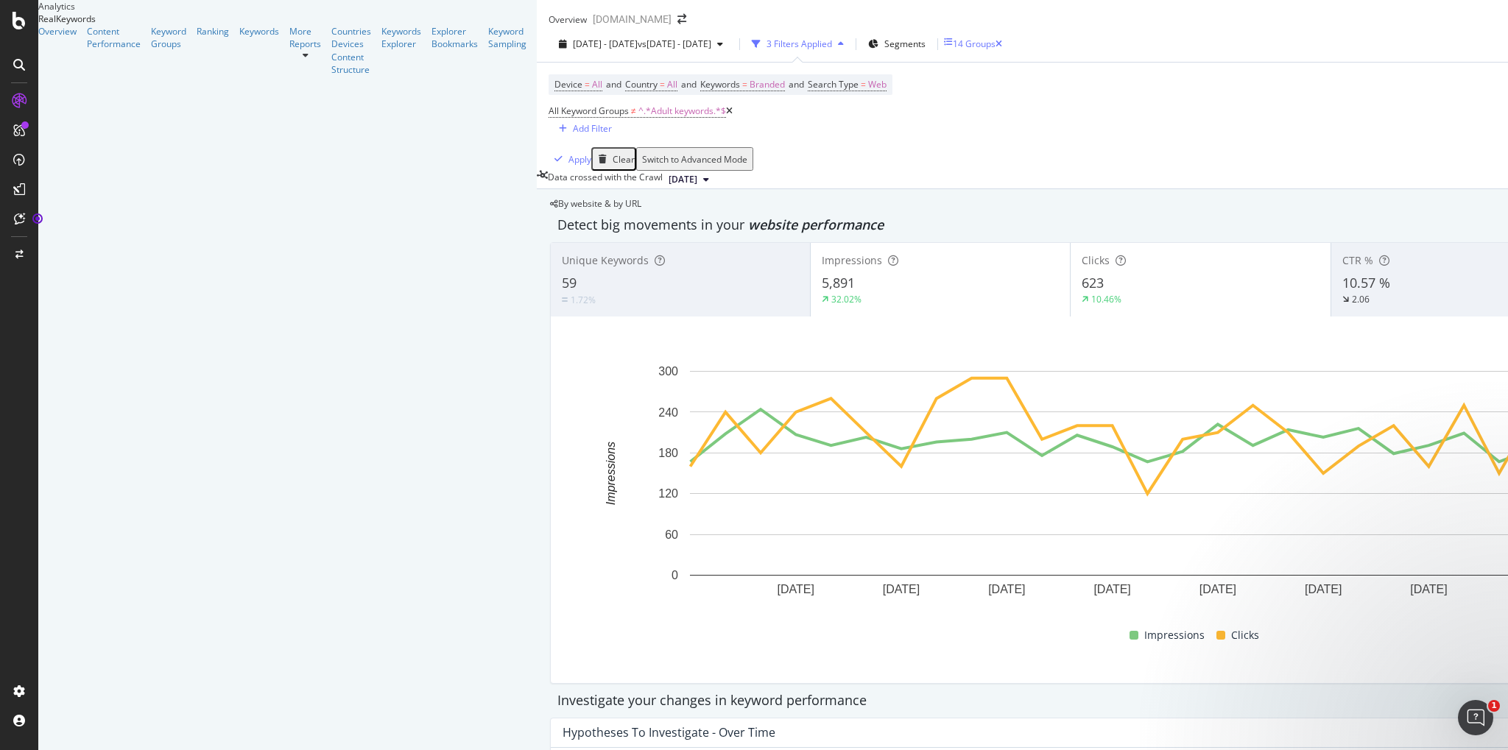
click at [953, 50] on div "14 Groups" at bounding box center [974, 44] width 43 height 13
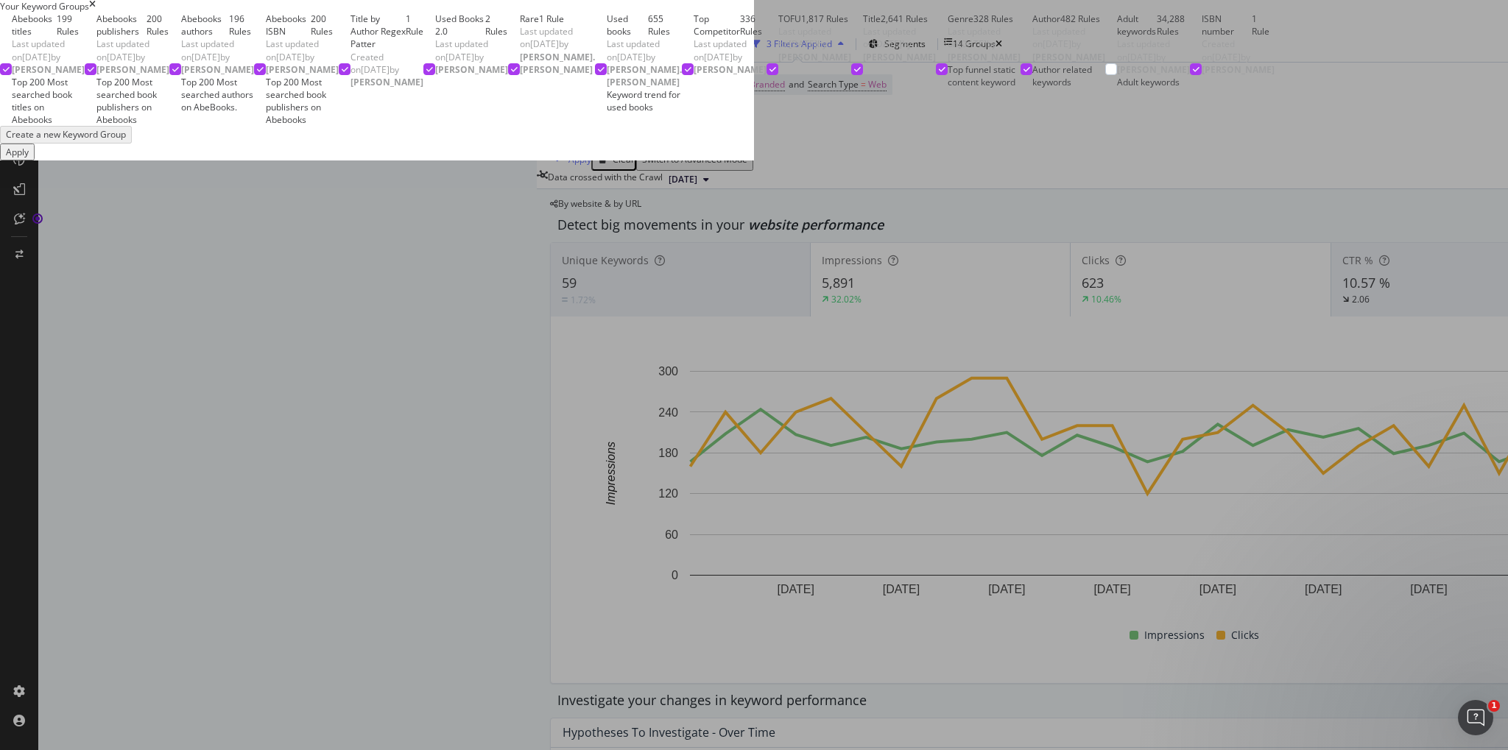
scroll to position [340, 0]
click at [96, 13] on icon "times" at bounding box center [92, 6] width 7 height 13
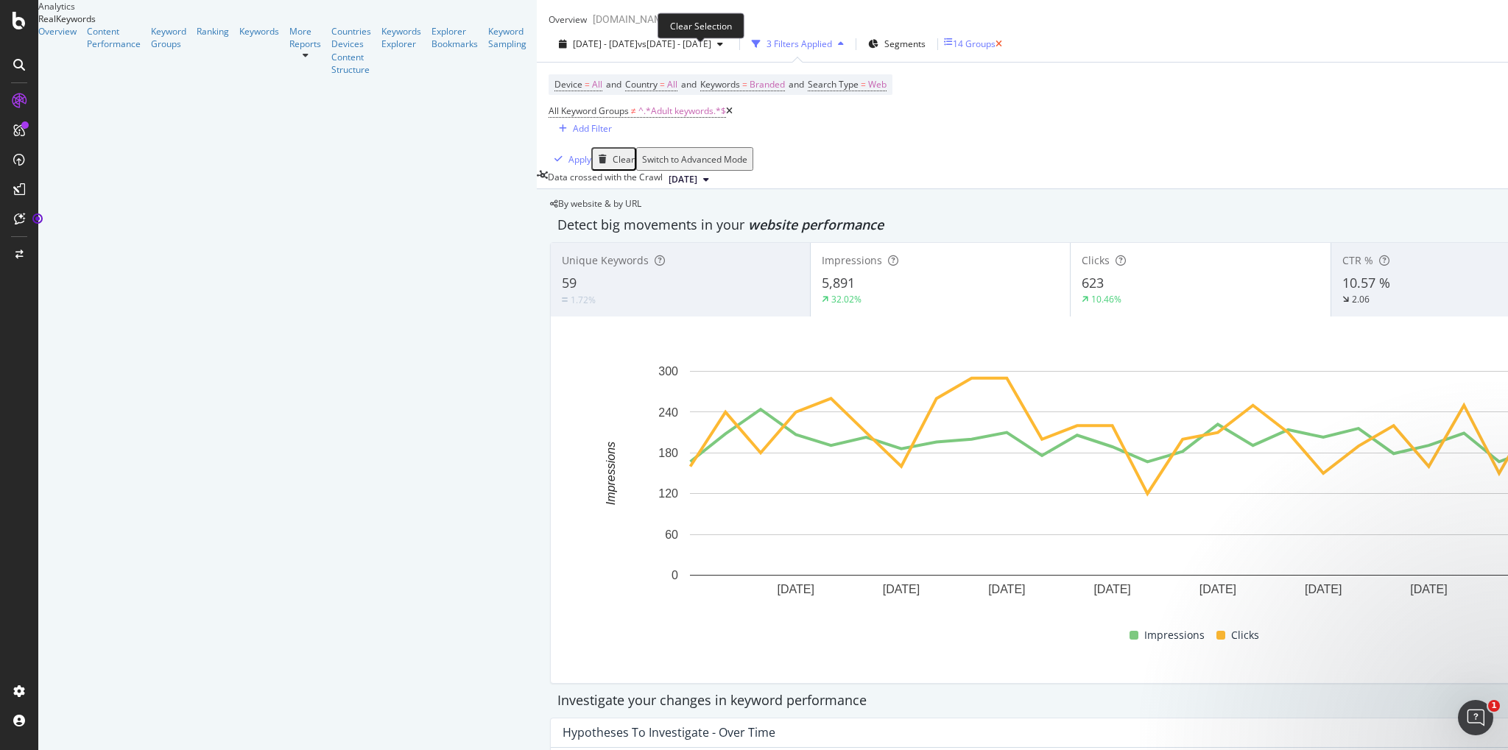
click at [996, 49] on icon "button" at bounding box center [999, 44] width 7 height 9
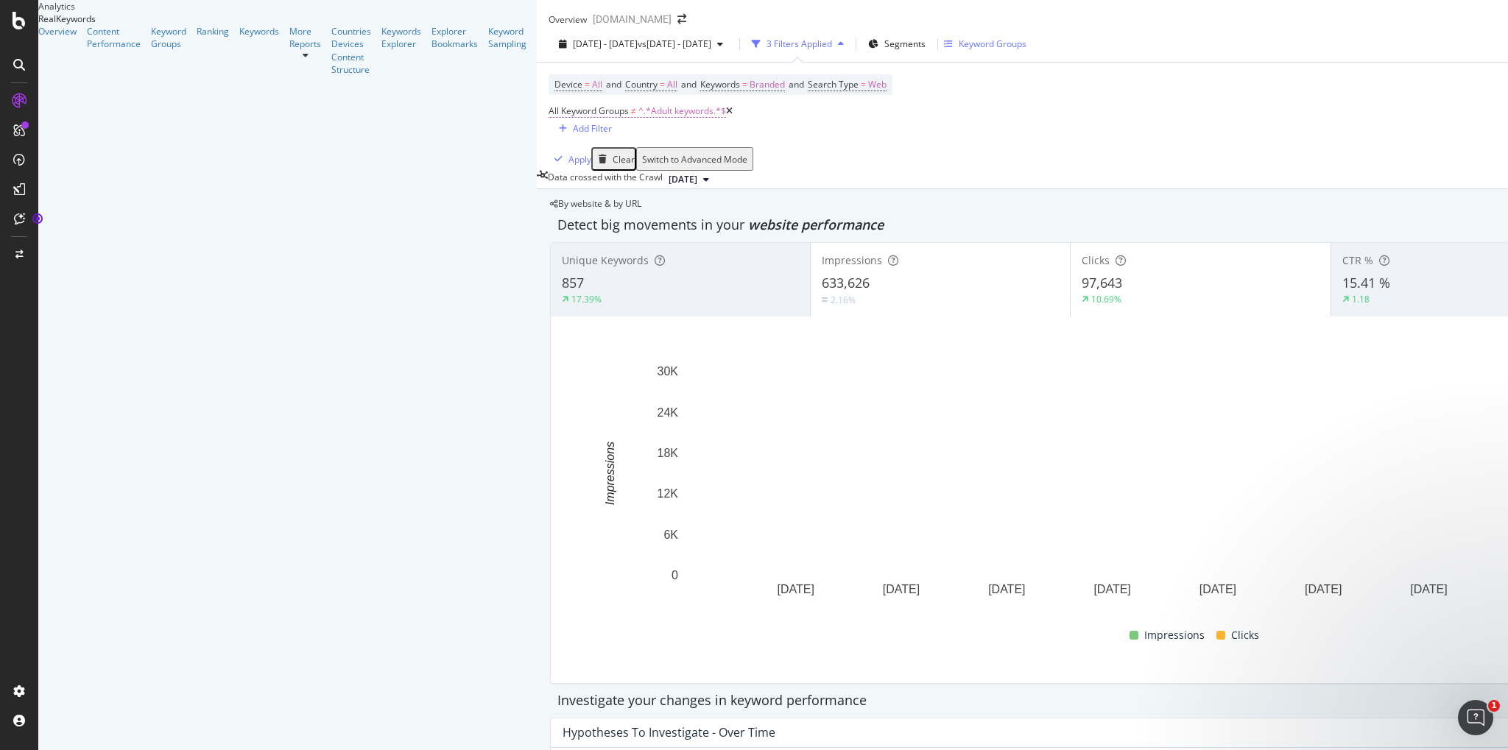
click at [639, 122] on span "^.*Adult keywords.*$" at bounding box center [683, 111] width 88 height 21
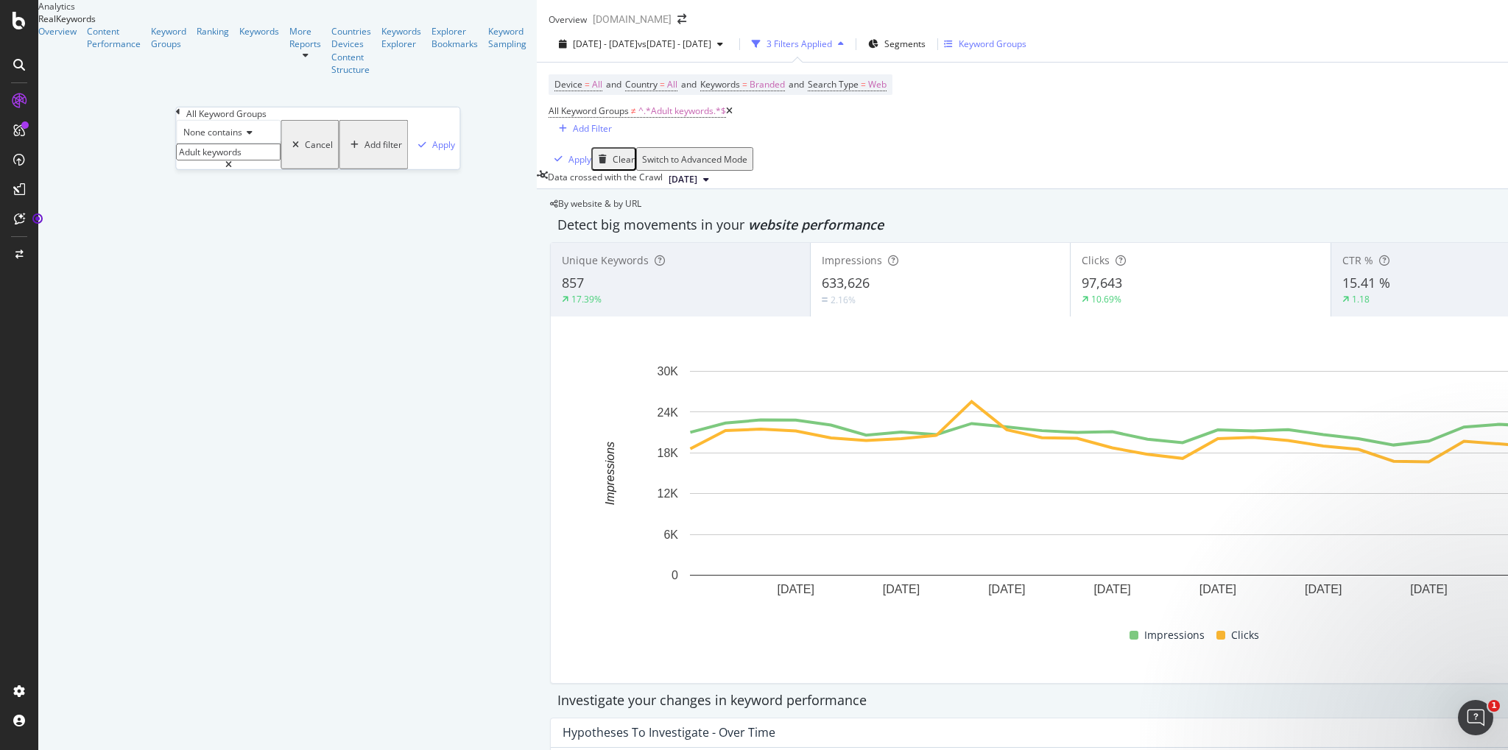
click at [281, 161] on input "Adult keywords" at bounding box center [228, 152] width 105 height 17
click at [259, 144] on div "None contains" at bounding box center [228, 132] width 105 height 24
click at [280, 299] on div "Doesn't match regex" at bounding box center [228, 291] width 103 height 15
click at [265, 161] on input "Adult keywords" at bounding box center [228, 152] width 105 height 17
click at [269, 138] on span "Doesn't match regex" at bounding box center [225, 132] width 85 height 13
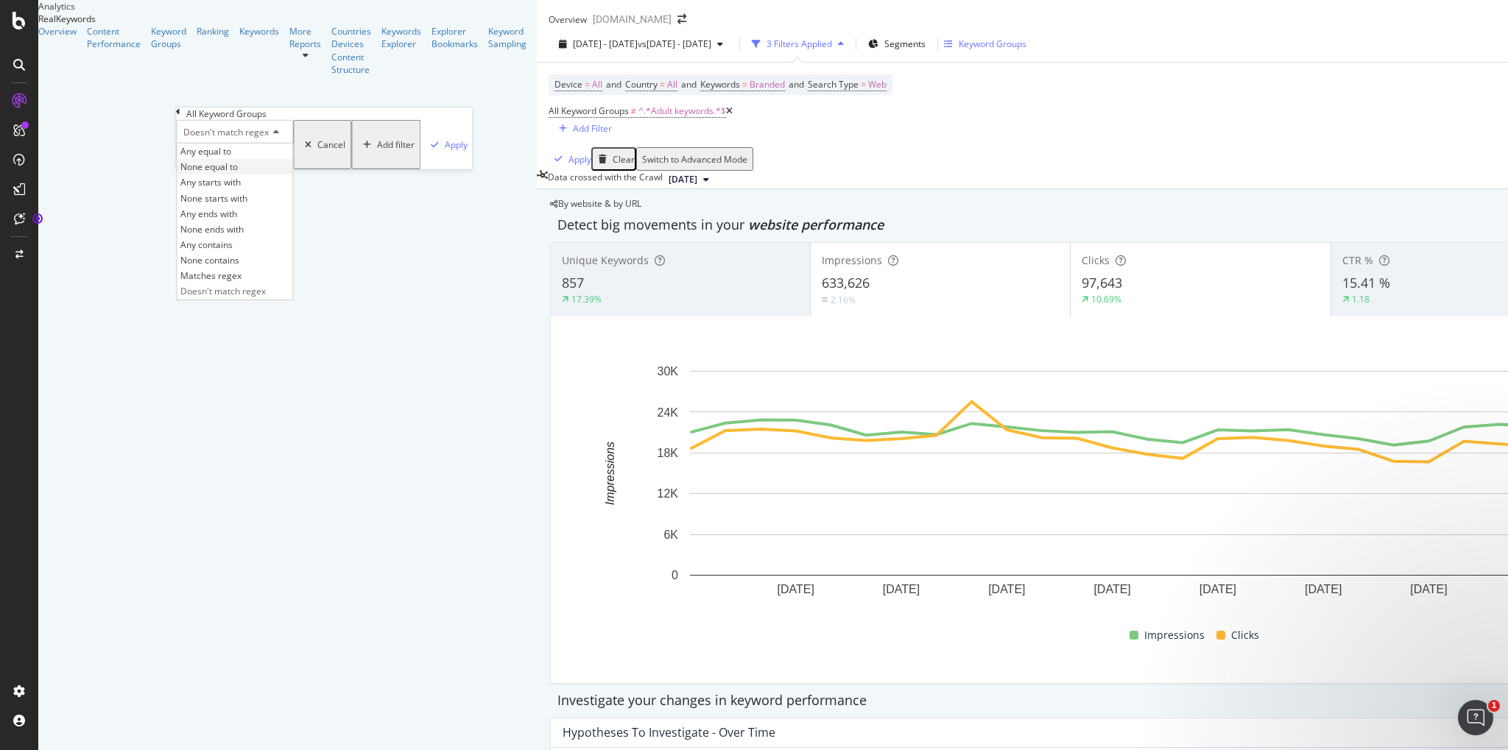
click at [258, 175] on div "None equal to" at bounding box center [235, 166] width 116 height 15
click at [272, 161] on input "text" at bounding box center [228, 152] width 105 height 17
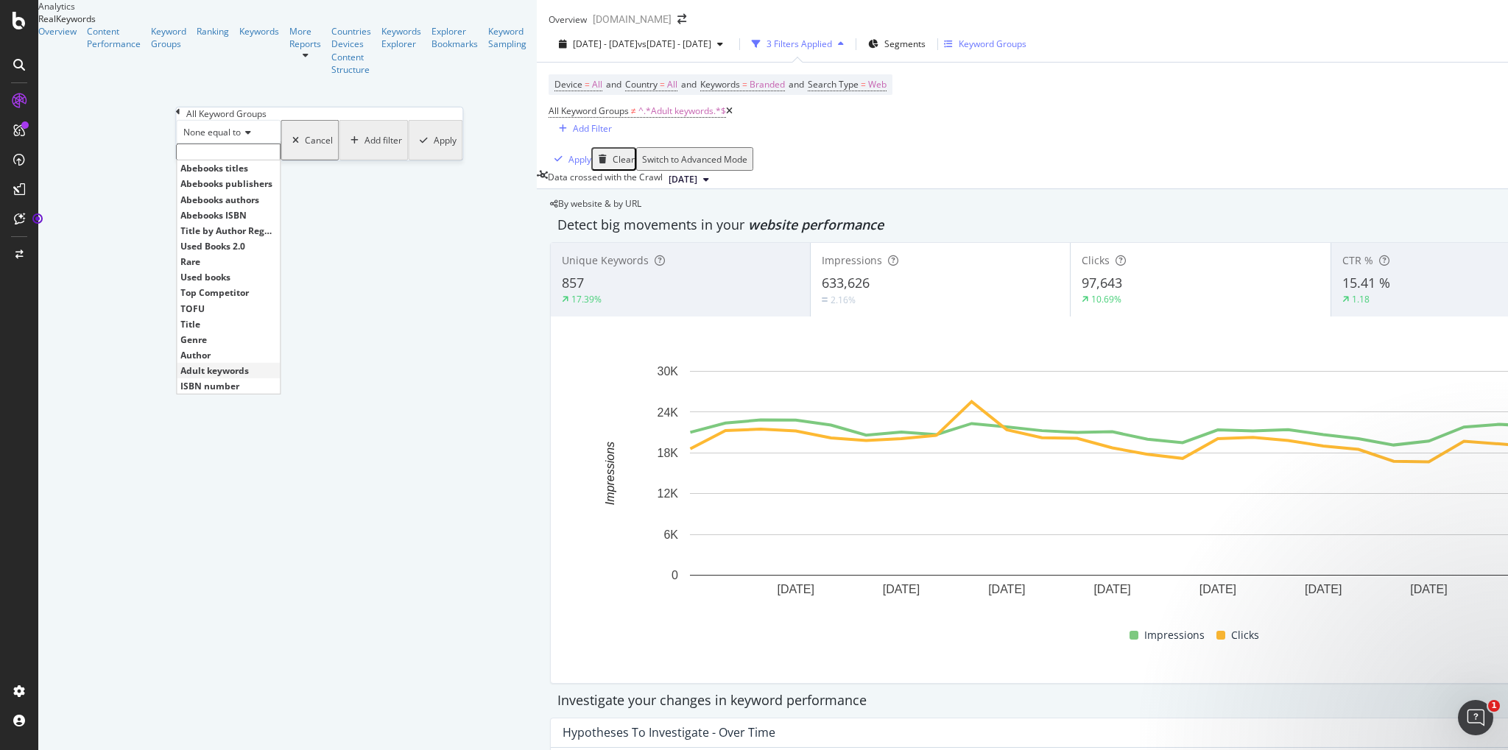
click at [276, 377] on span "Adult keywords" at bounding box center [228, 371] width 96 height 13
type input "Adult keywords"
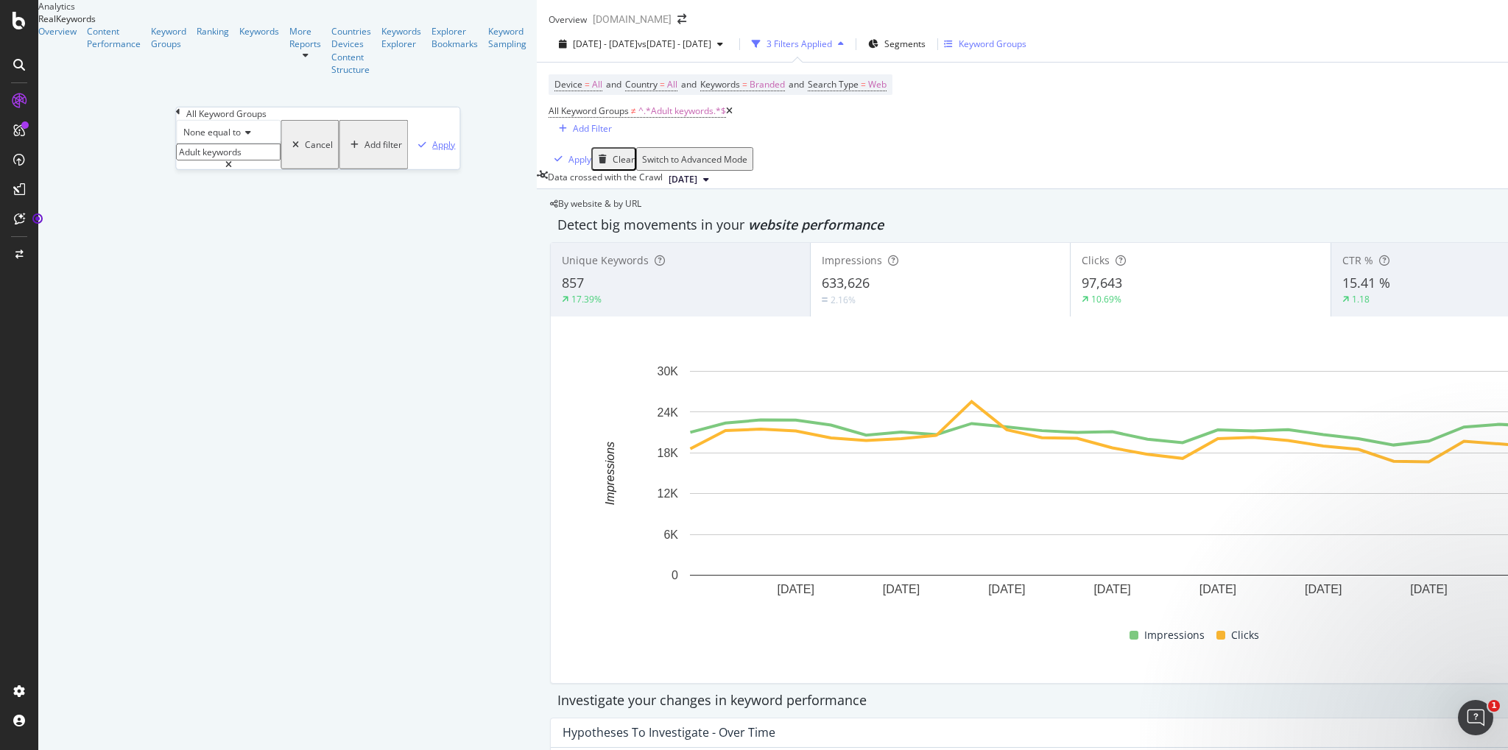
click at [432, 151] on div "Apply" at bounding box center [443, 144] width 23 height 13
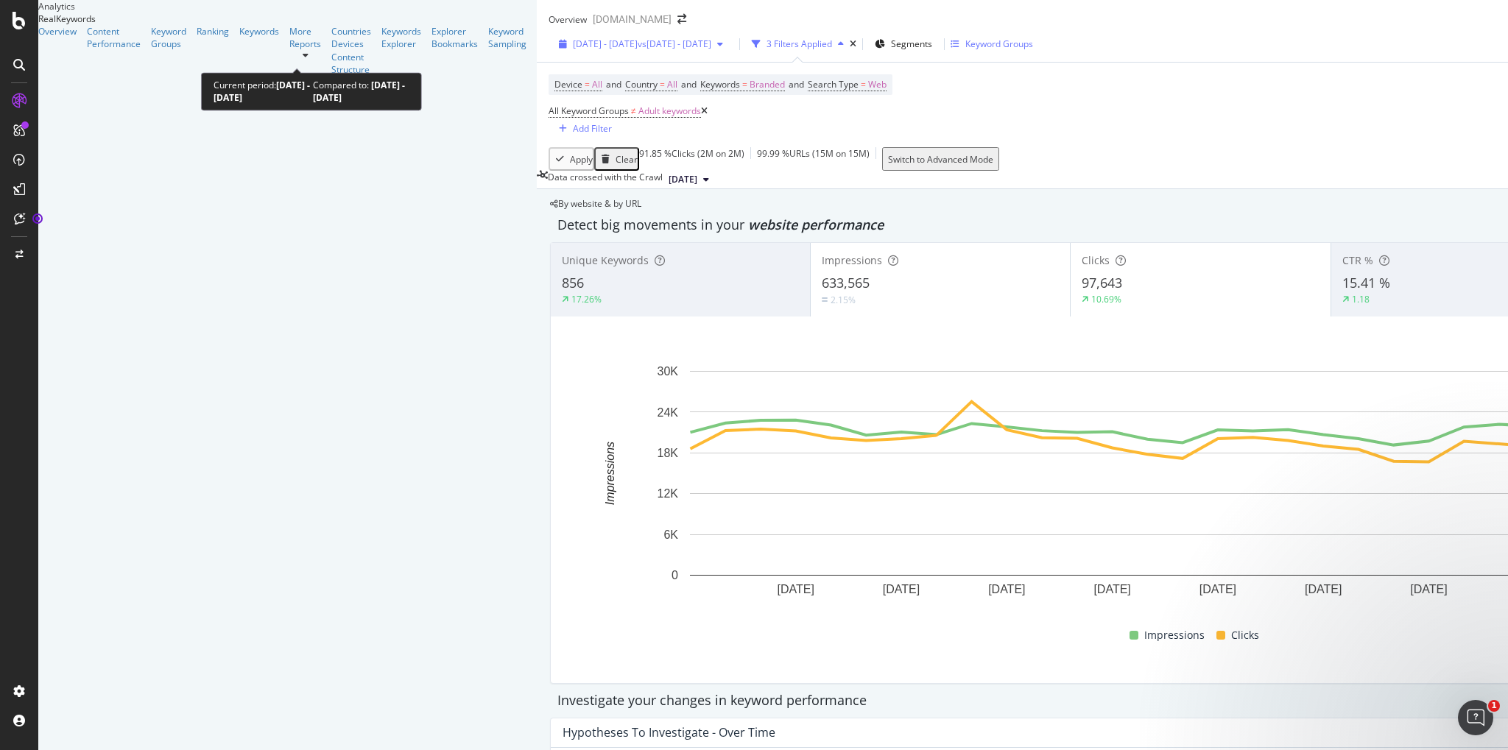
click at [573, 50] on span "[DATE] - [DATE]" at bounding box center [605, 44] width 65 height 13
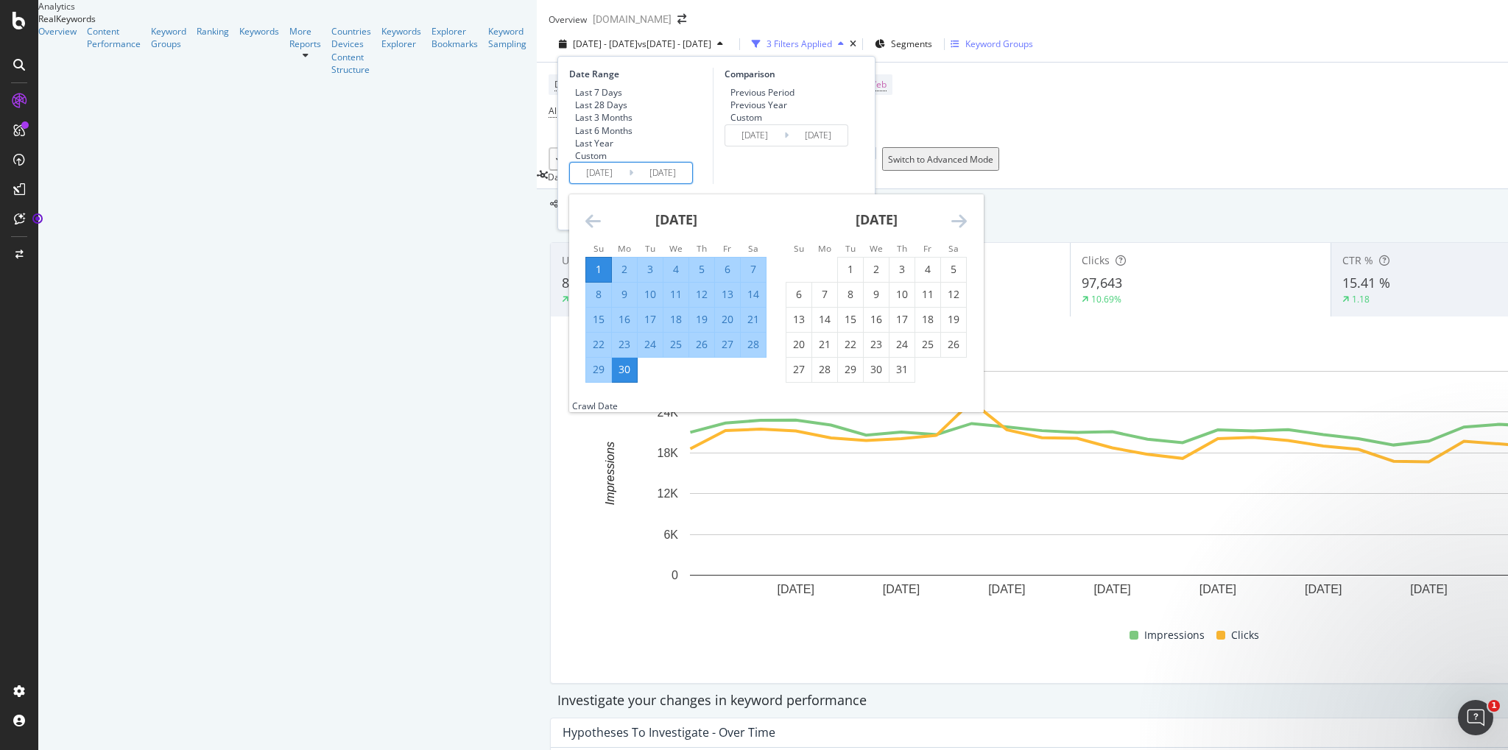
click at [570, 183] on input "[DATE]" at bounding box center [599, 173] width 59 height 21
click at [838, 277] on div "1" at bounding box center [850, 269] width 25 height 15
type input "[DATE]"
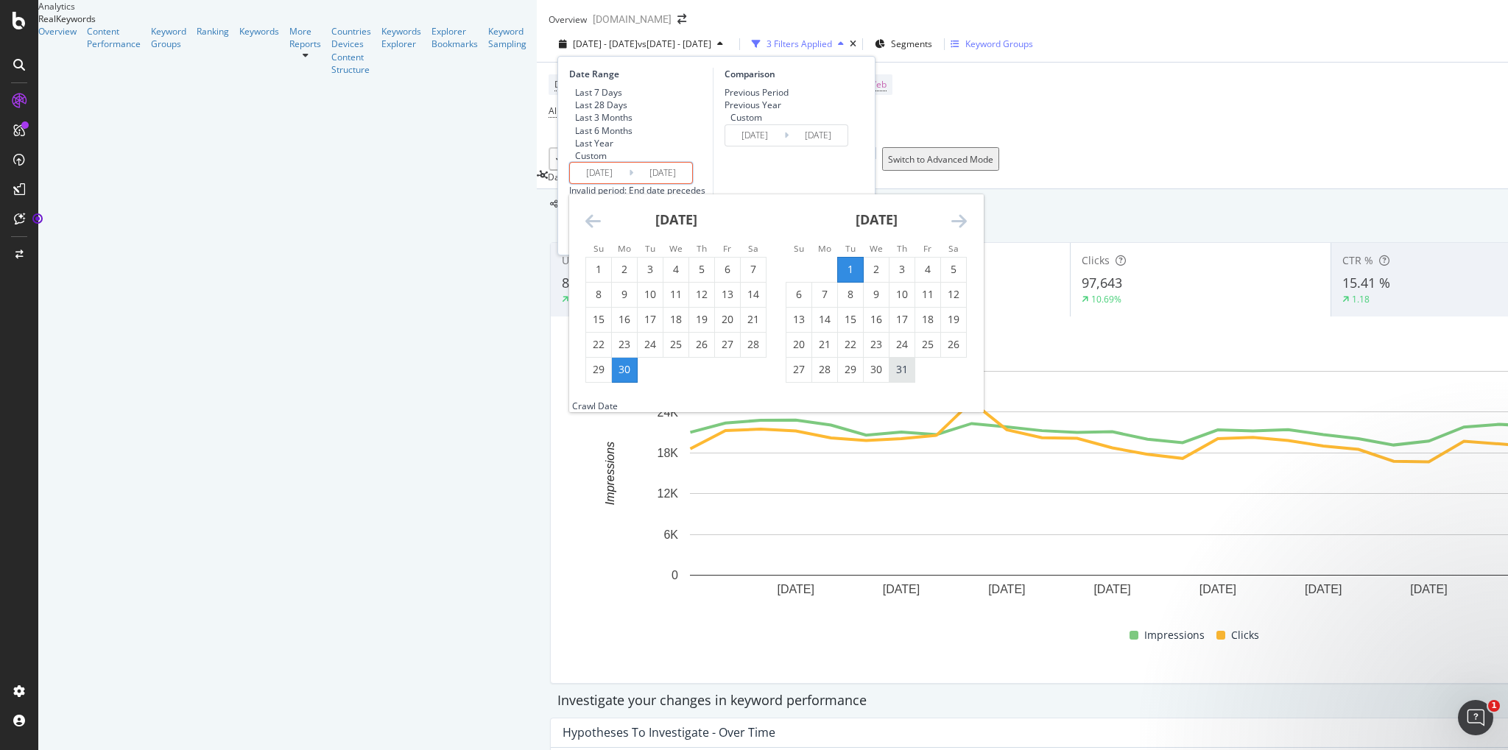
click at [890, 377] on div "31" at bounding box center [902, 369] width 25 height 15
type input "[DATE]"
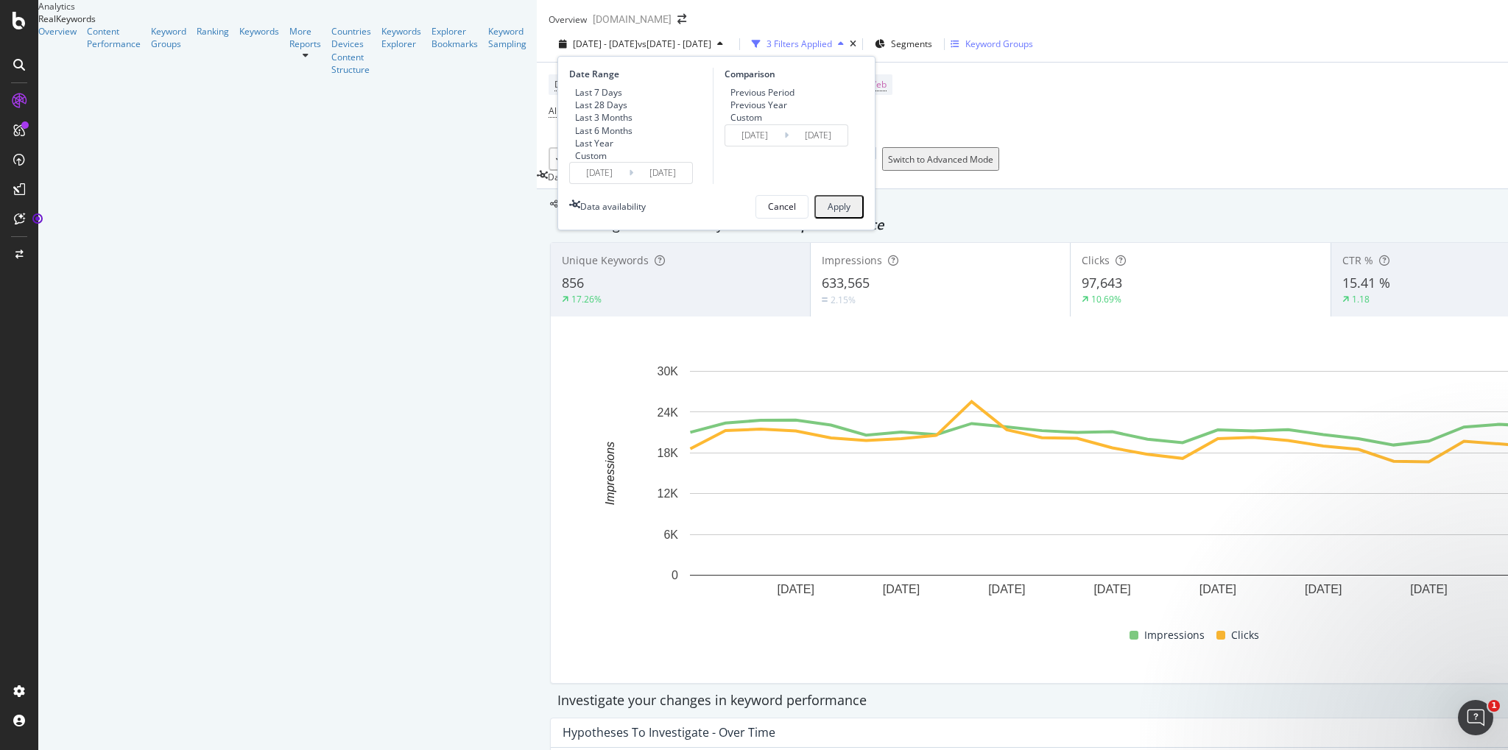
click at [784, 142] on icon at bounding box center [786, 135] width 4 height 14
click at [731, 111] on div "Previous Year" at bounding box center [759, 105] width 57 height 13
type input "[DATE]"
click at [725, 146] on input "[DATE]" at bounding box center [754, 135] width 59 height 21
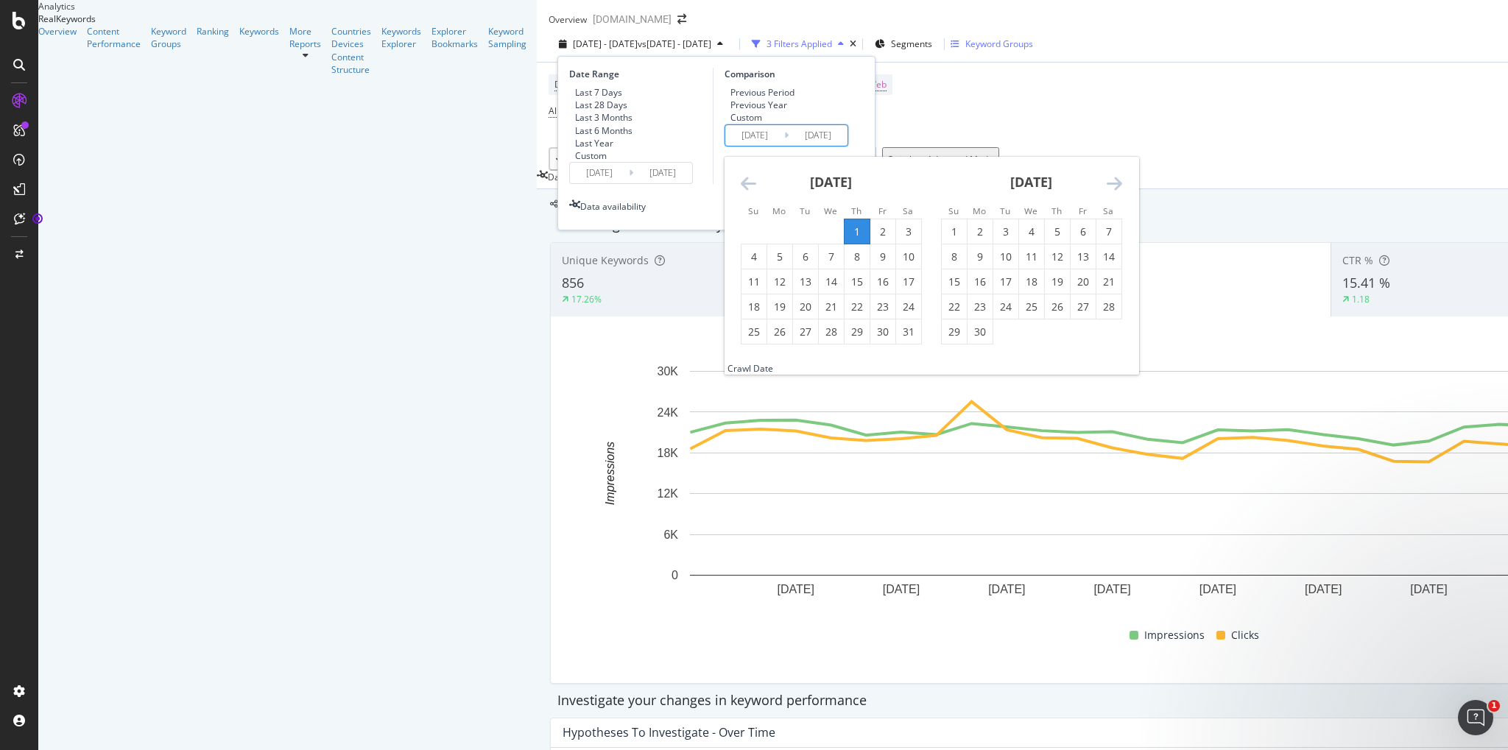
click at [741, 192] on icon "Move backward to switch to the previous month." at bounding box center [748, 184] width 15 height 18
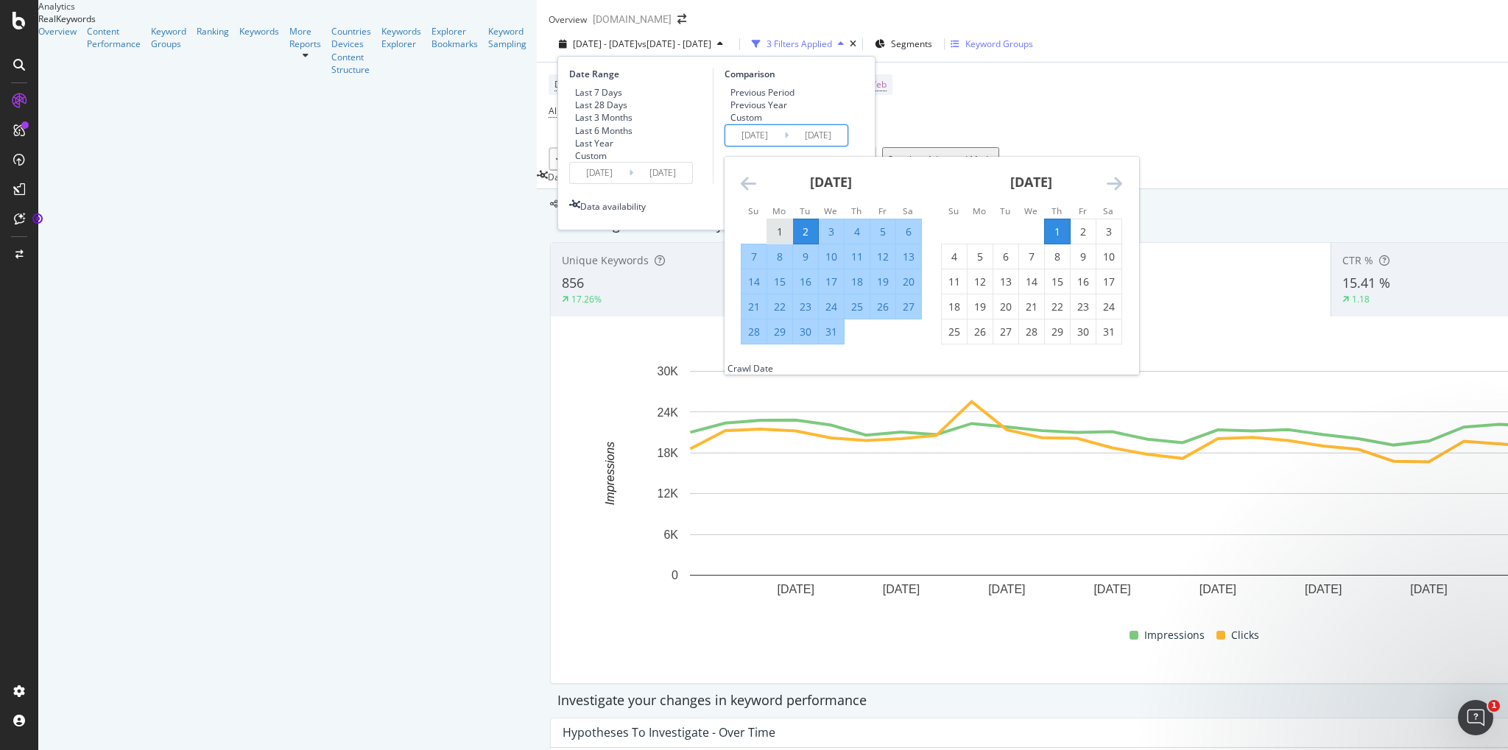
click at [767, 239] on div "1" at bounding box center [779, 232] width 25 height 15
type input "[DATE]"
click at [819, 340] on div "31" at bounding box center [831, 332] width 25 height 15
type input "[DATE]"
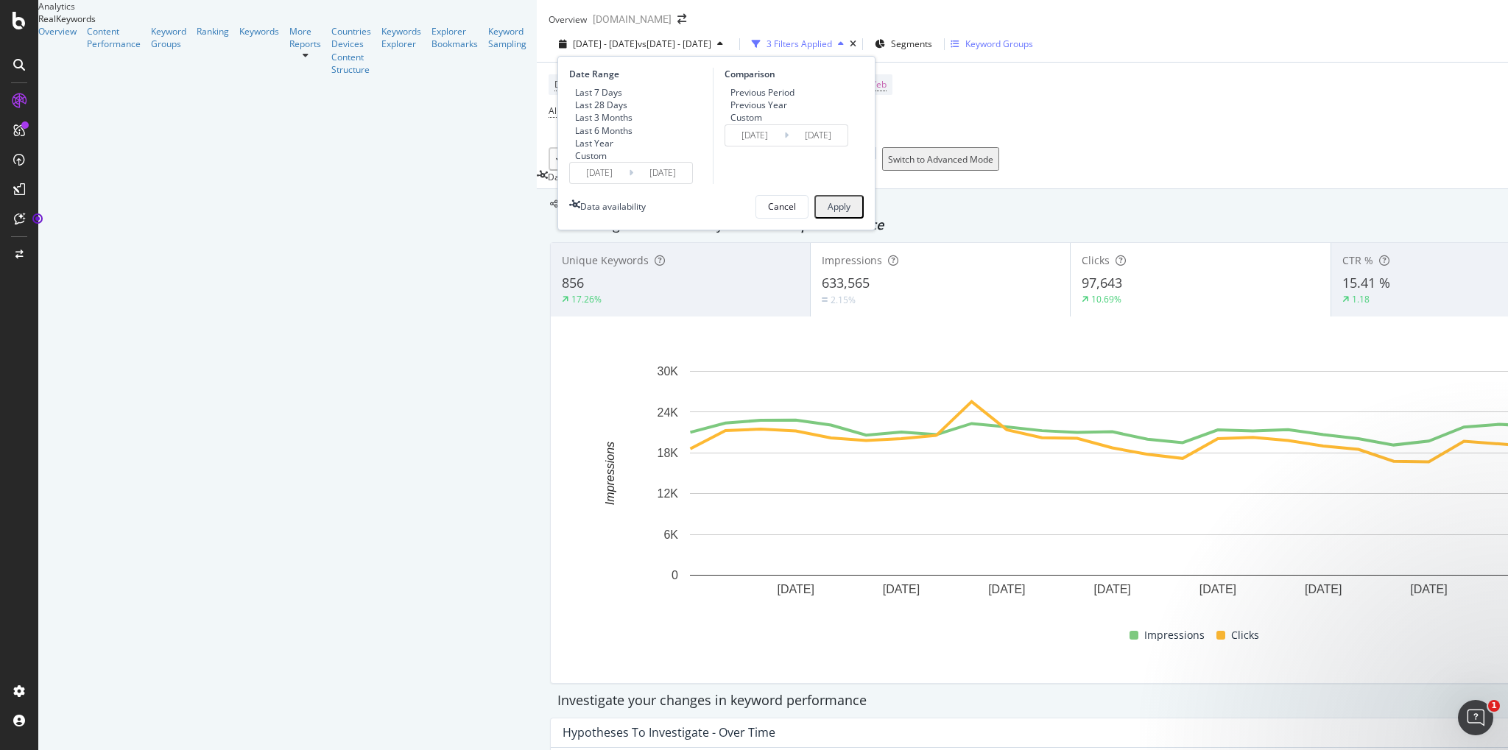
click at [815, 219] on button "Apply" at bounding box center [839, 207] width 49 height 24
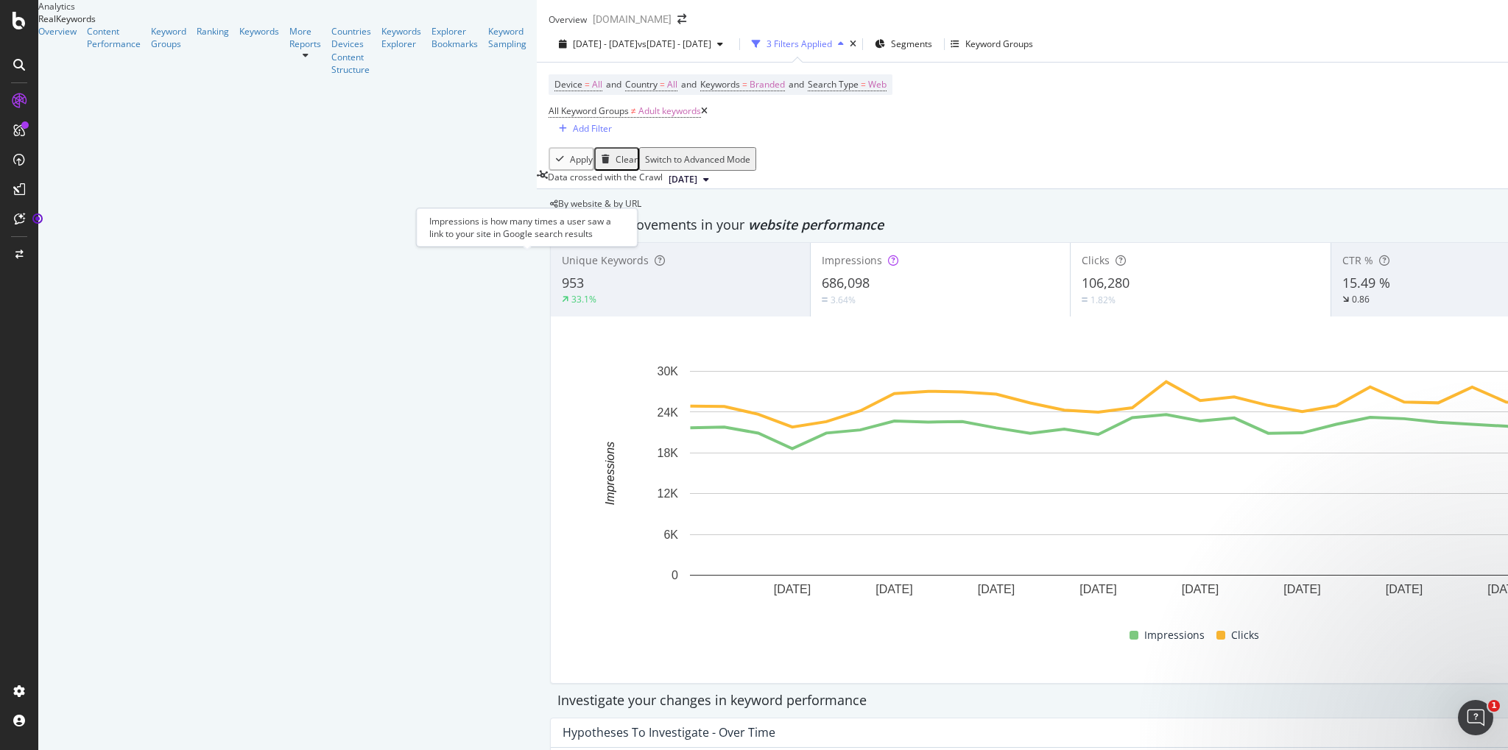
click at [888, 259] on icon at bounding box center [893, 261] width 10 height 10
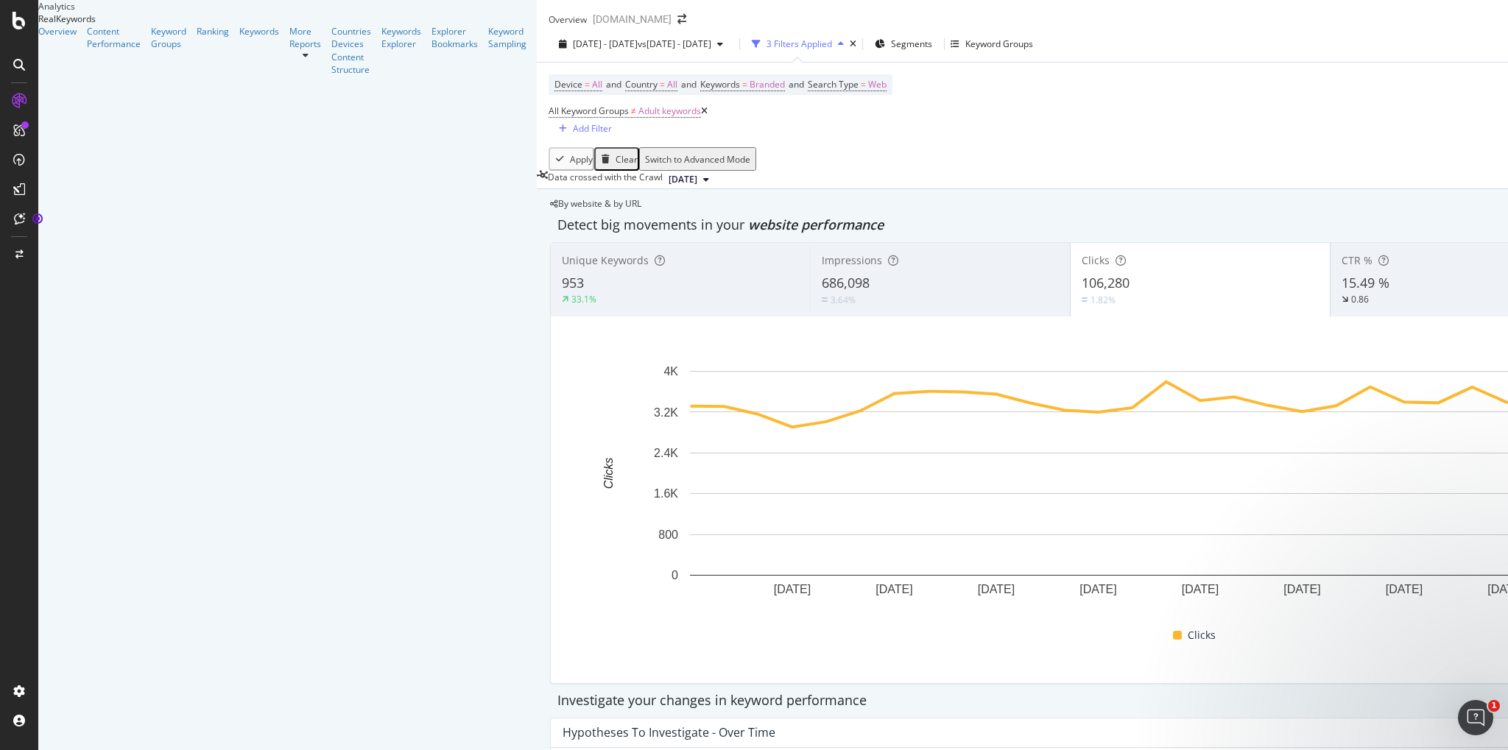
click at [822, 290] on div "686,098" at bounding box center [940, 283] width 236 height 19
